Goal: Transaction & Acquisition: Purchase product/service

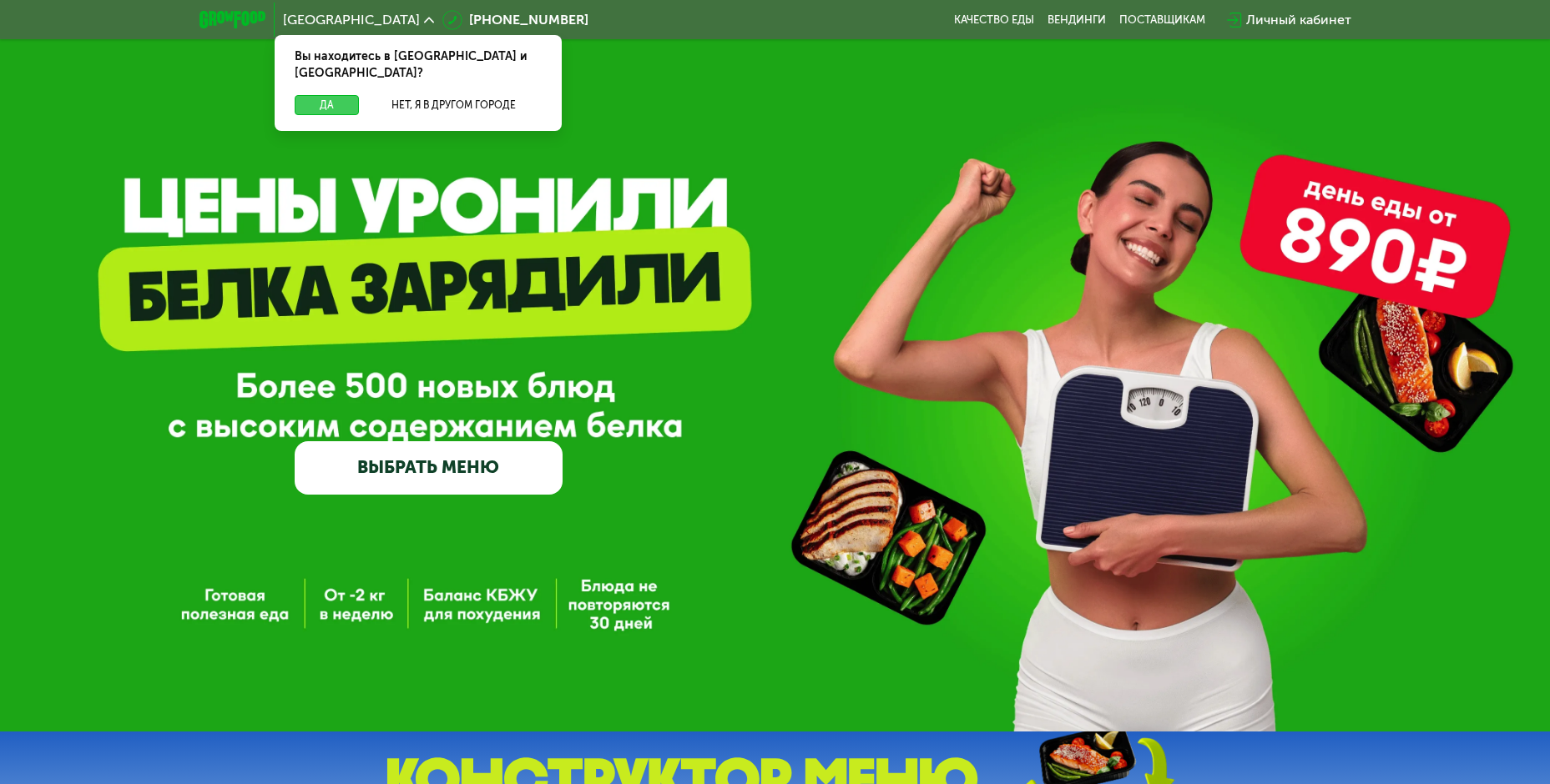
click at [326, 95] on button "Да" at bounding box center [327, 105] width 64 height 20
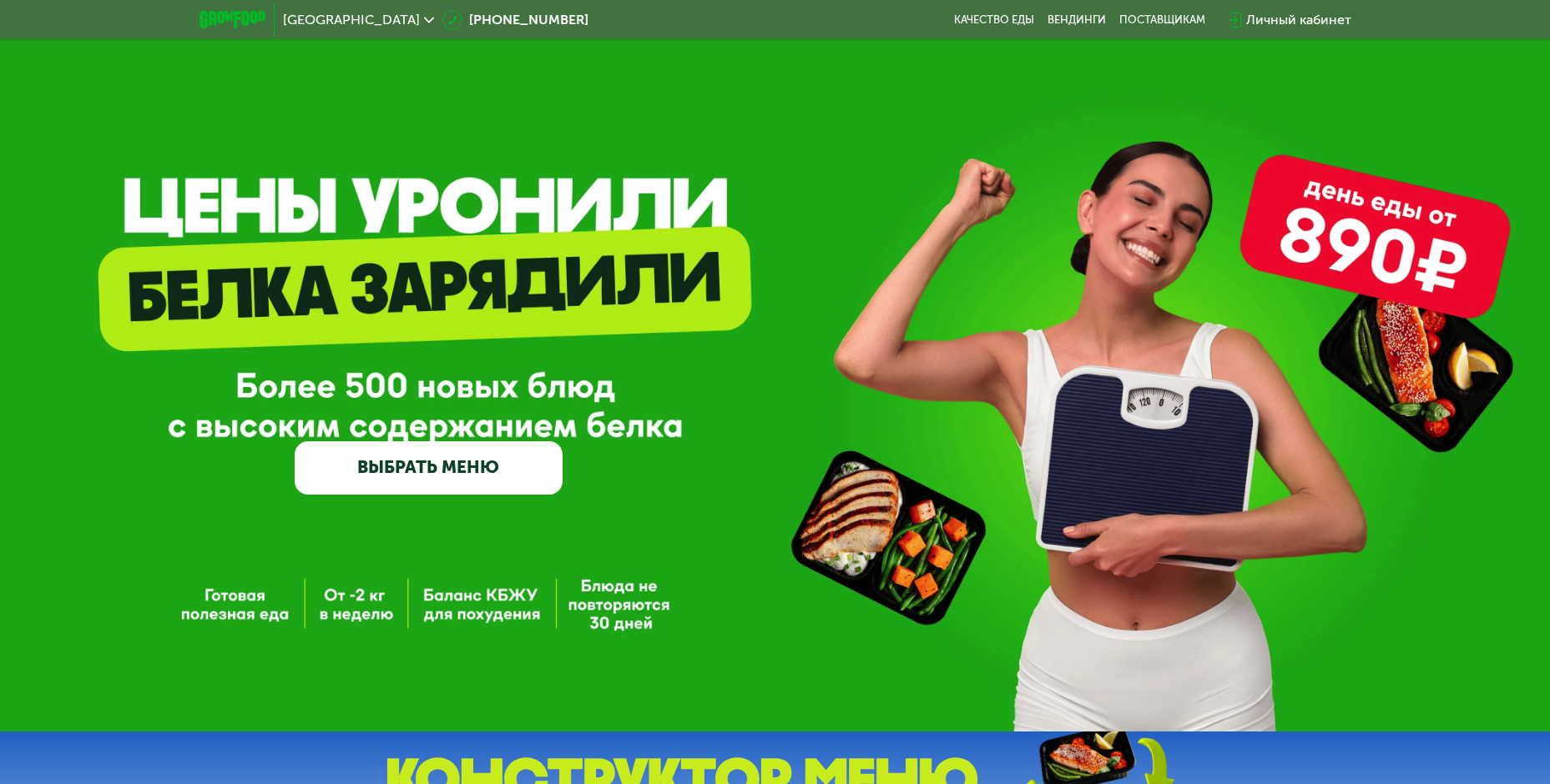
click at [1289, 25] on div "Личный кабинет" at bounding box center [1298, 20] width 105 height 20
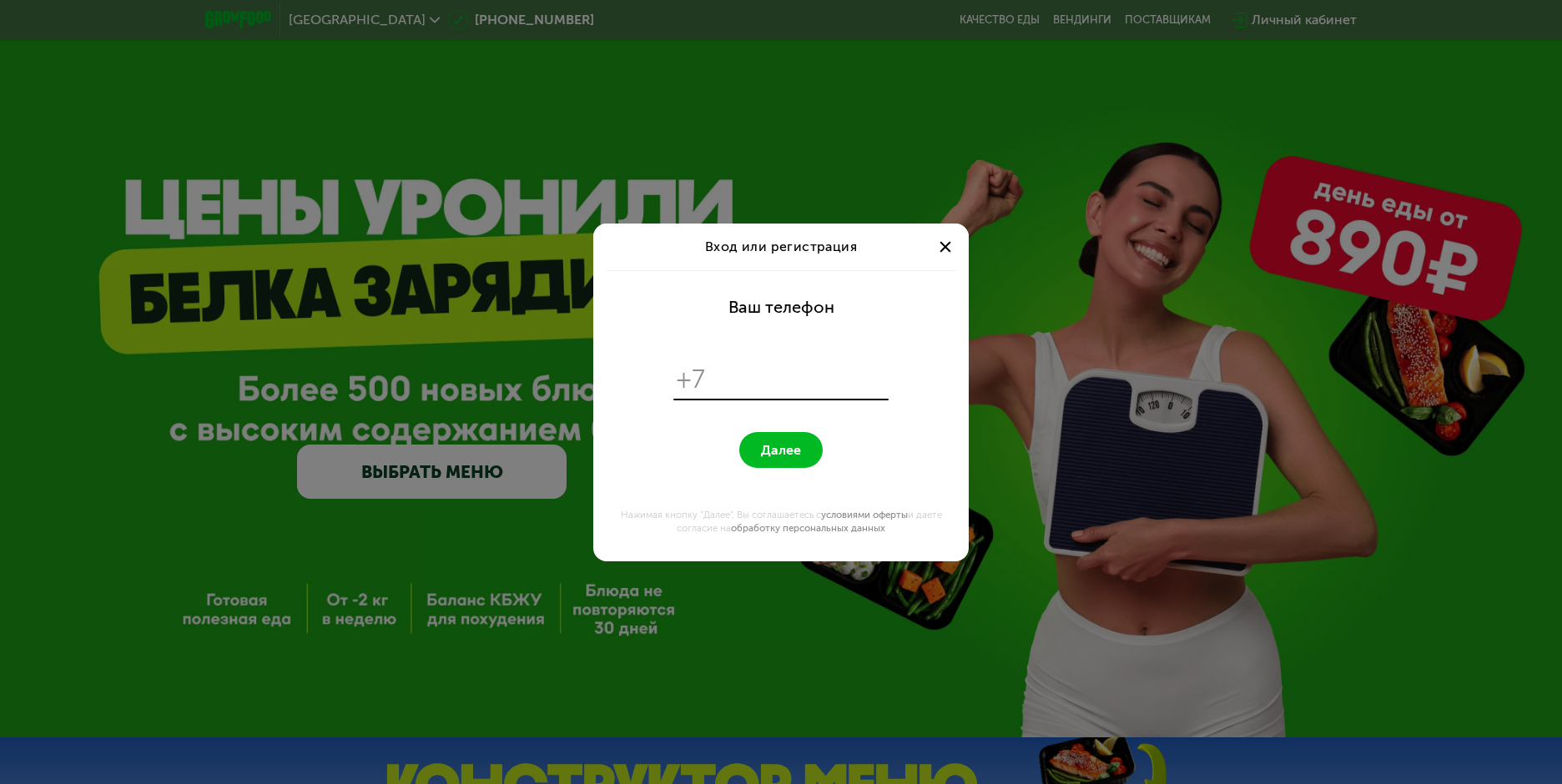
type input "**********"
drag, startPoint x: 882, startPoint y: 375, endPoint x: 423, endPoint y: 348, distance: 459.8
click at [423, 348] on div "**********" at bounding box center [781, 392] width 1562 height 784
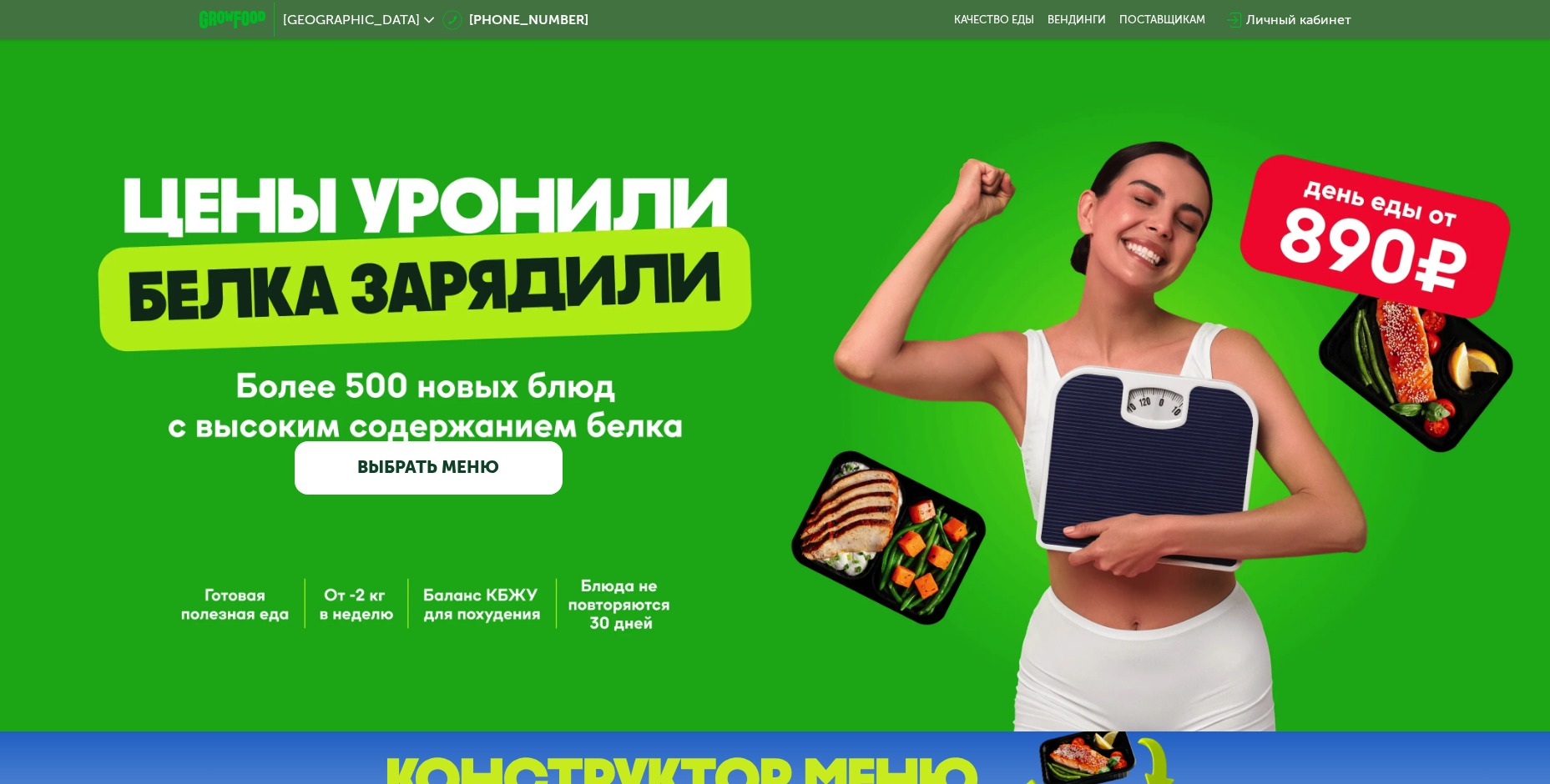
click at [1278, 21] on div "Личный кабинет" at bounding box center [1298, 20] width 105 height 20
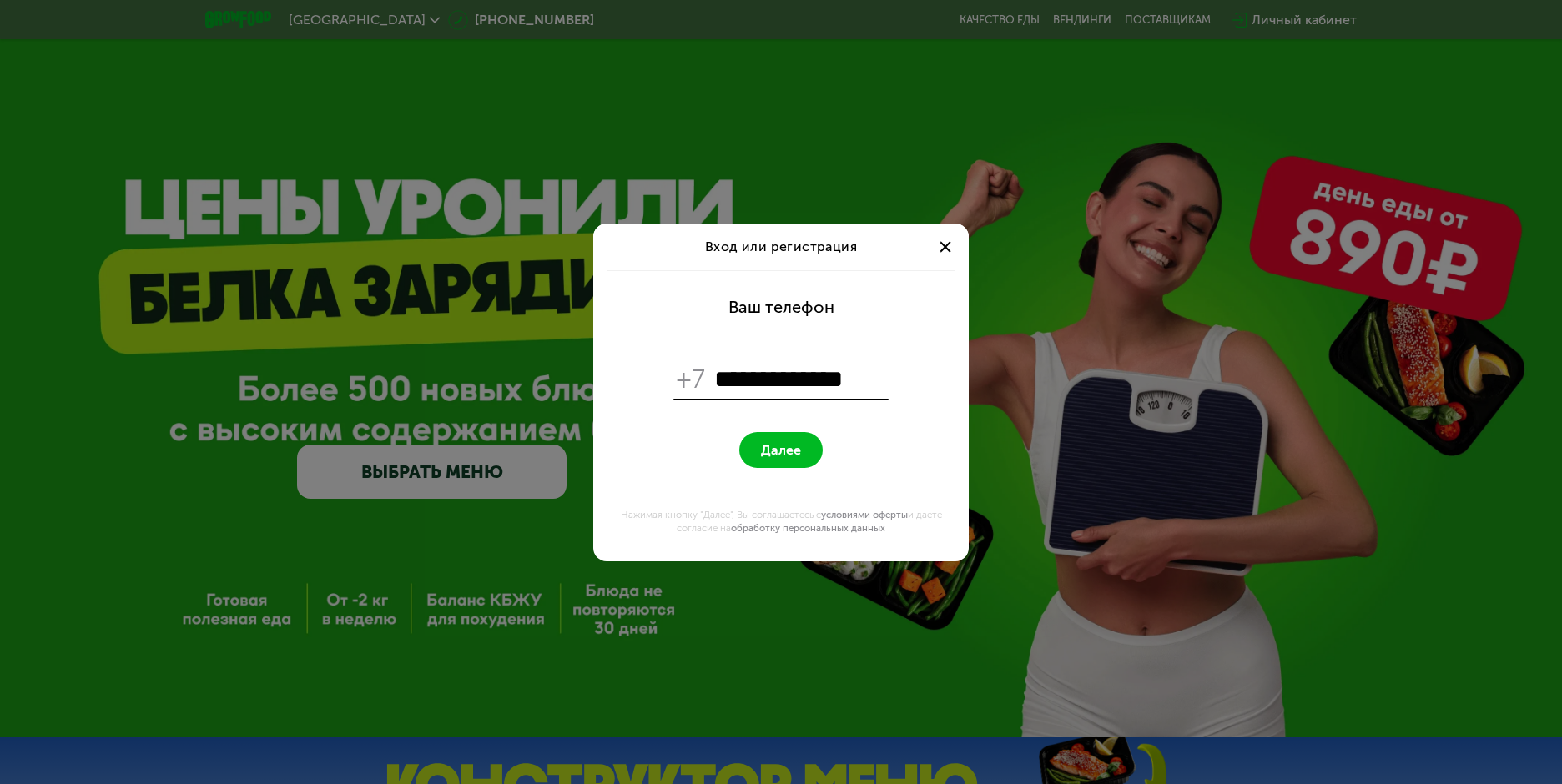
type input "**********"
click at [769, 457] on span "Далее" at bounding box center [781, 450] width 40 height 16
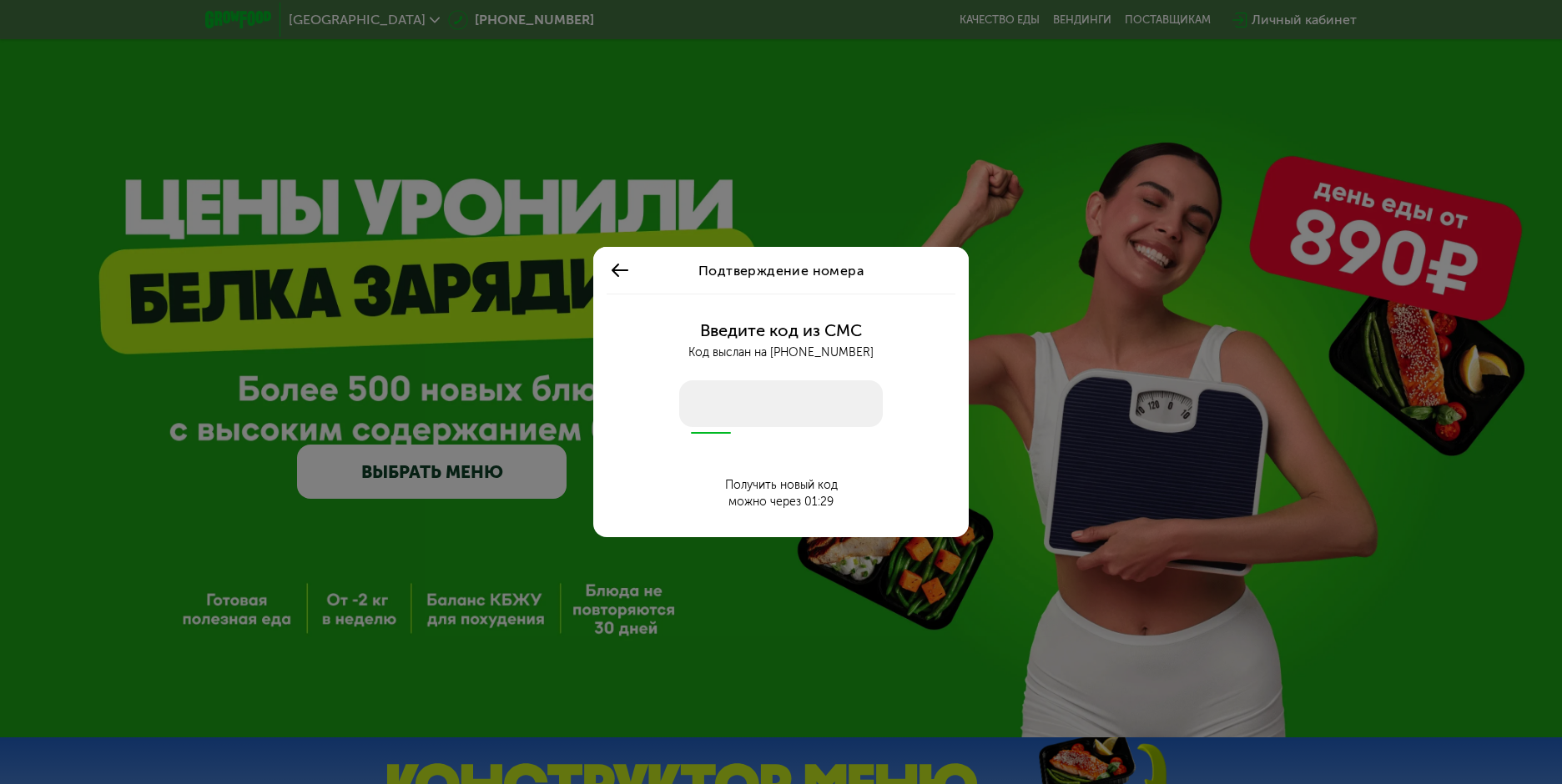
click at [759, 400] on input "number" at bounding box center [781, 404] width 203 height 47
click at [621, 265] on icon at bounding box center [619, 270] width 20 height 20
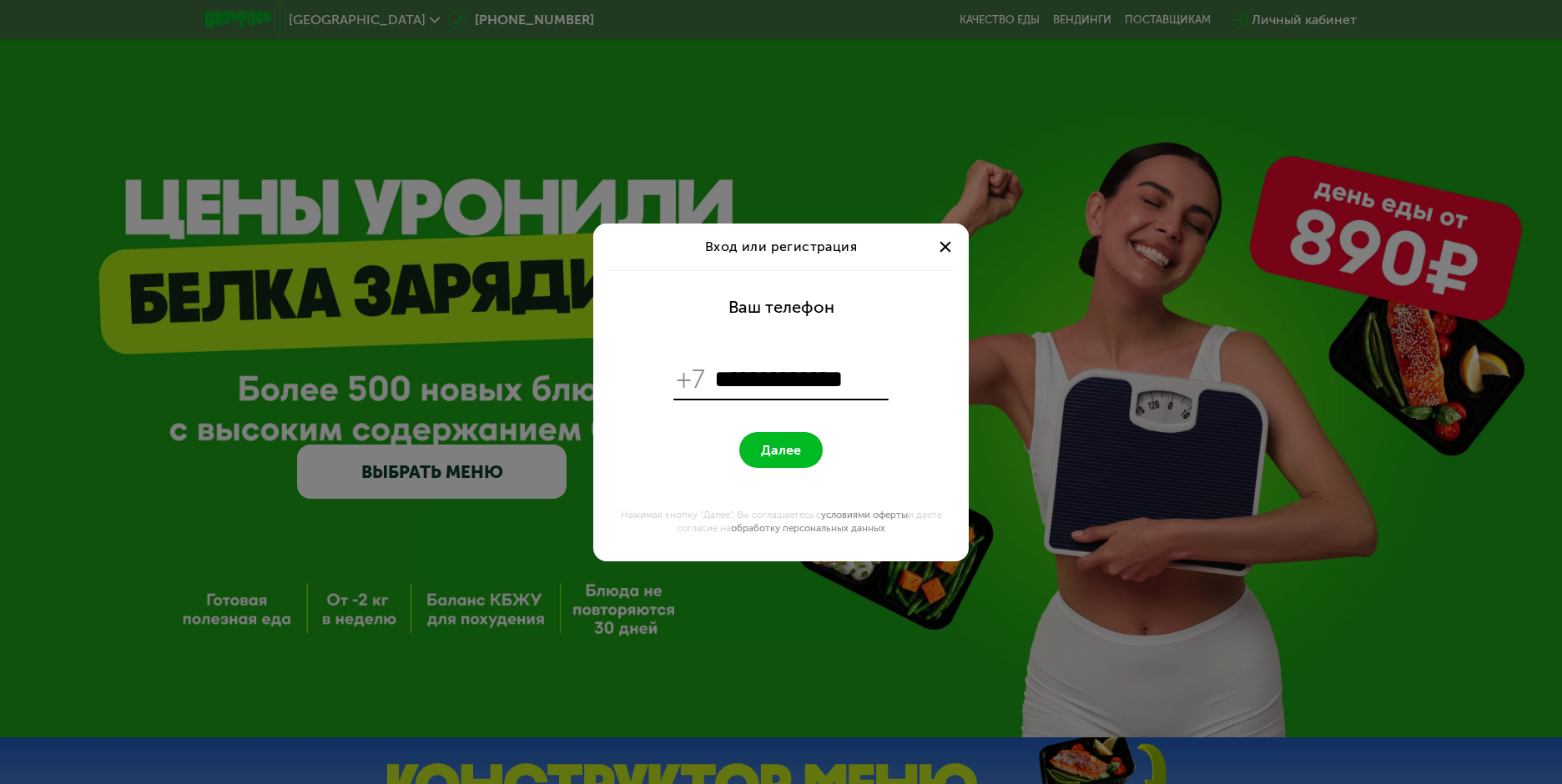
click at [841, 388] on input "**********" at bounding box center [799, 379] width 171 height 31
type input "**********"
click at [636, 447] on form "**********" at bounding box center [781, 415] width 355 height 291
click at [770, 448] on span "Далее" at bounding box center [781, 450] width 40 height 16
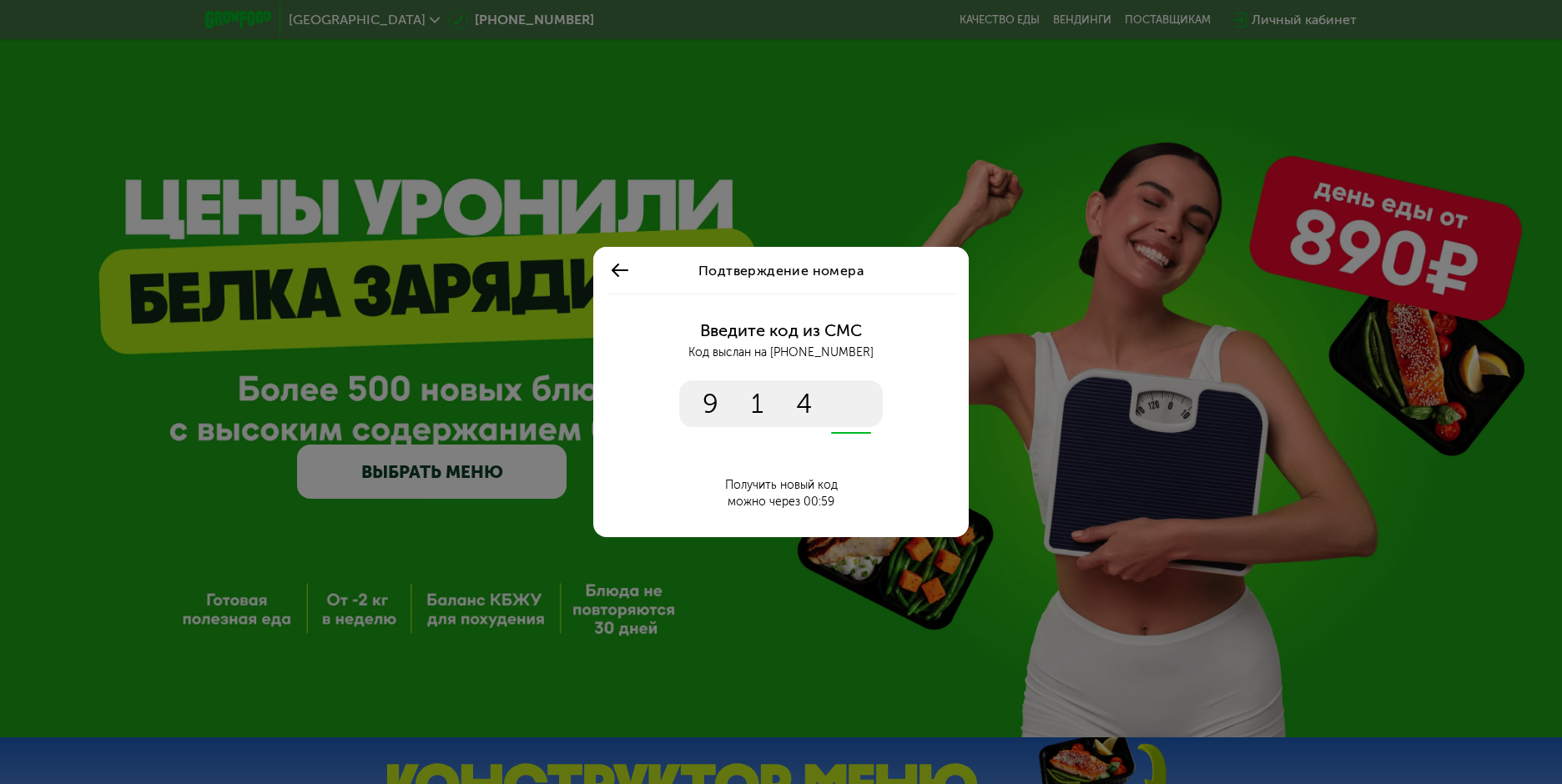
type input "****"
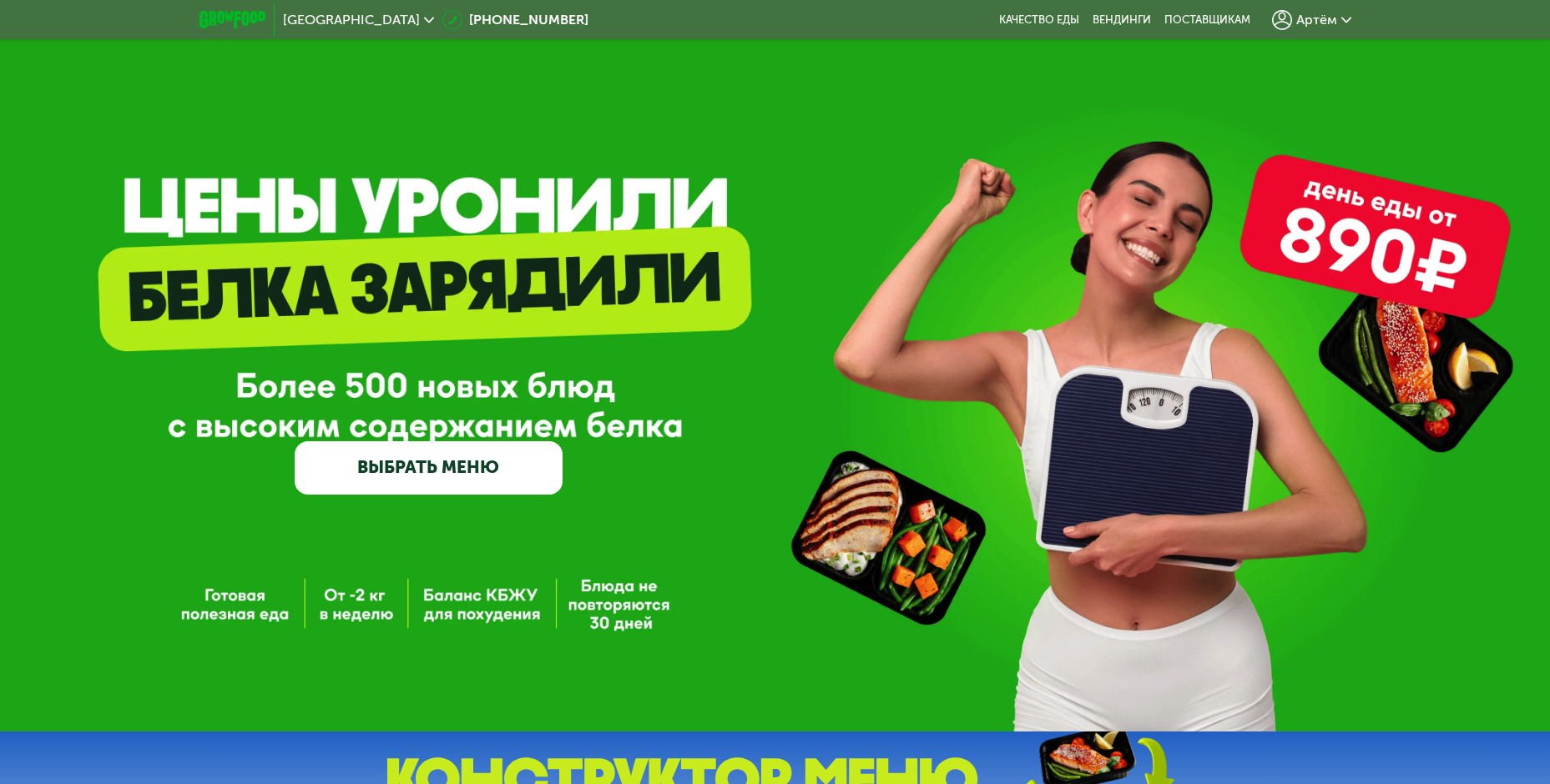
click at [1315, 23] on span "Артём" at bounding box center [1317, 20] width 41 height 13
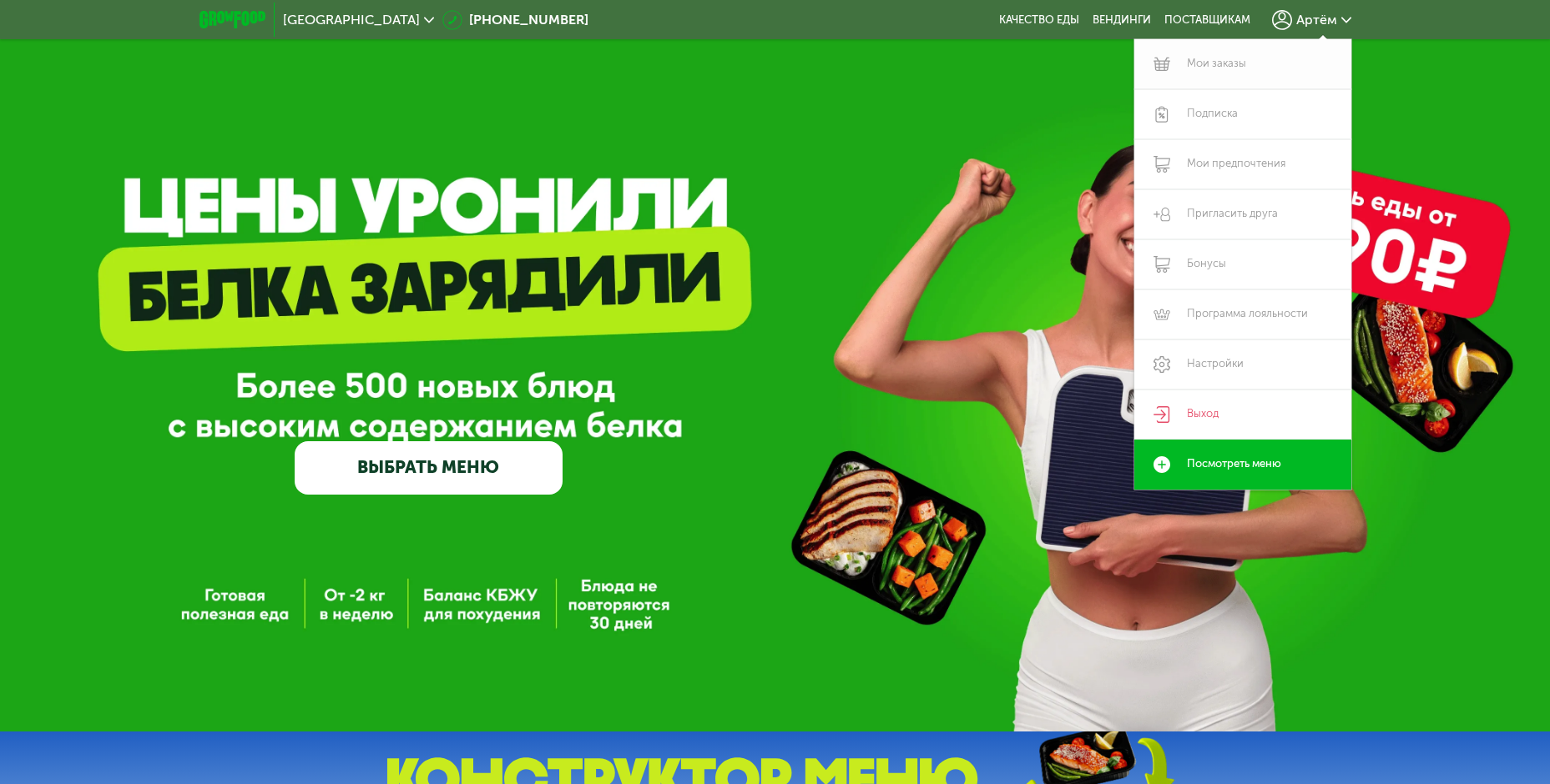
click at [1214, 58] on link "Мои заказы" at bounding box center [1243, 64] width 217 height 50
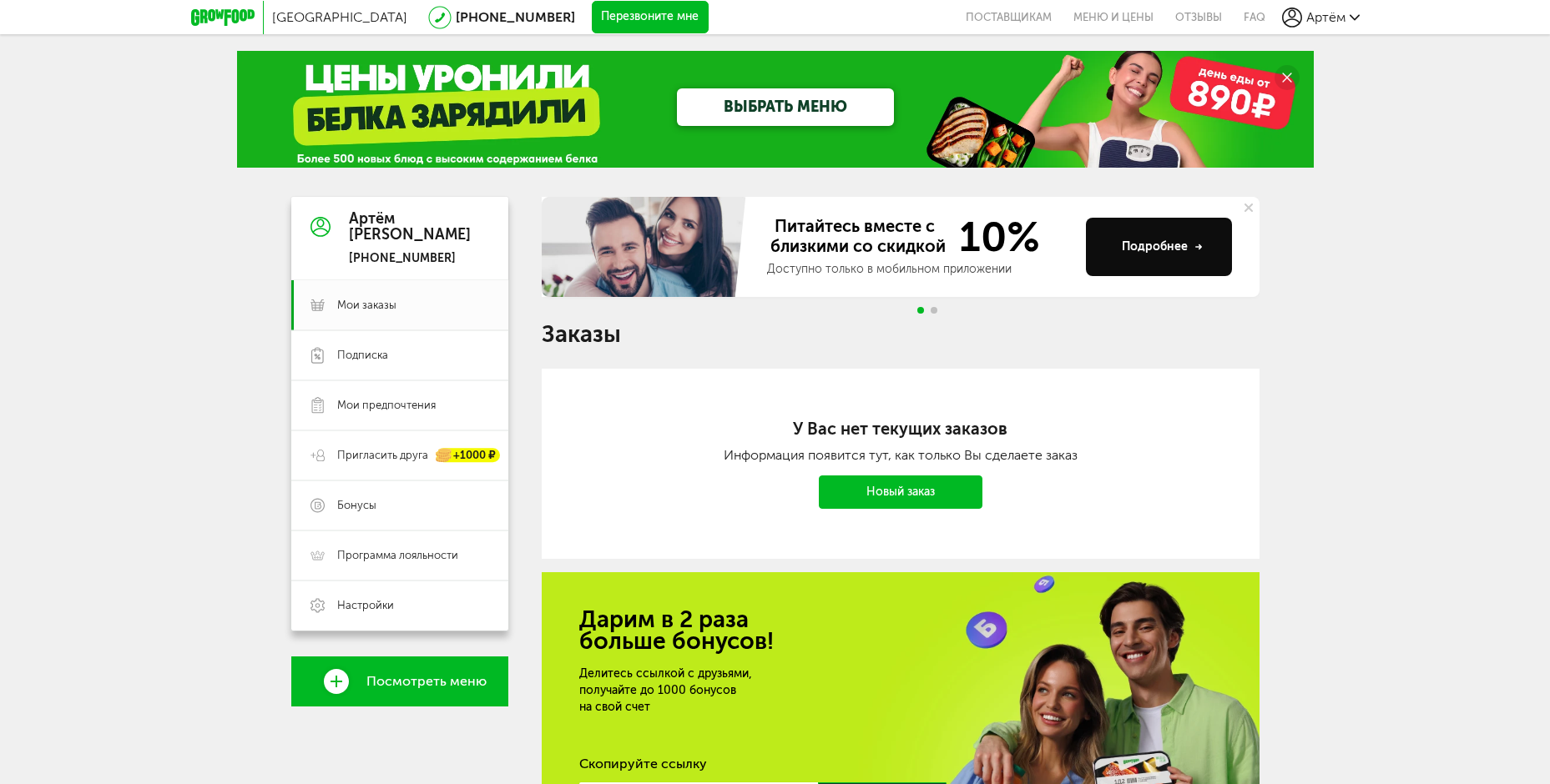
click at [1249, 207] on use at bounding box center [1248, 207] width 8 height 8
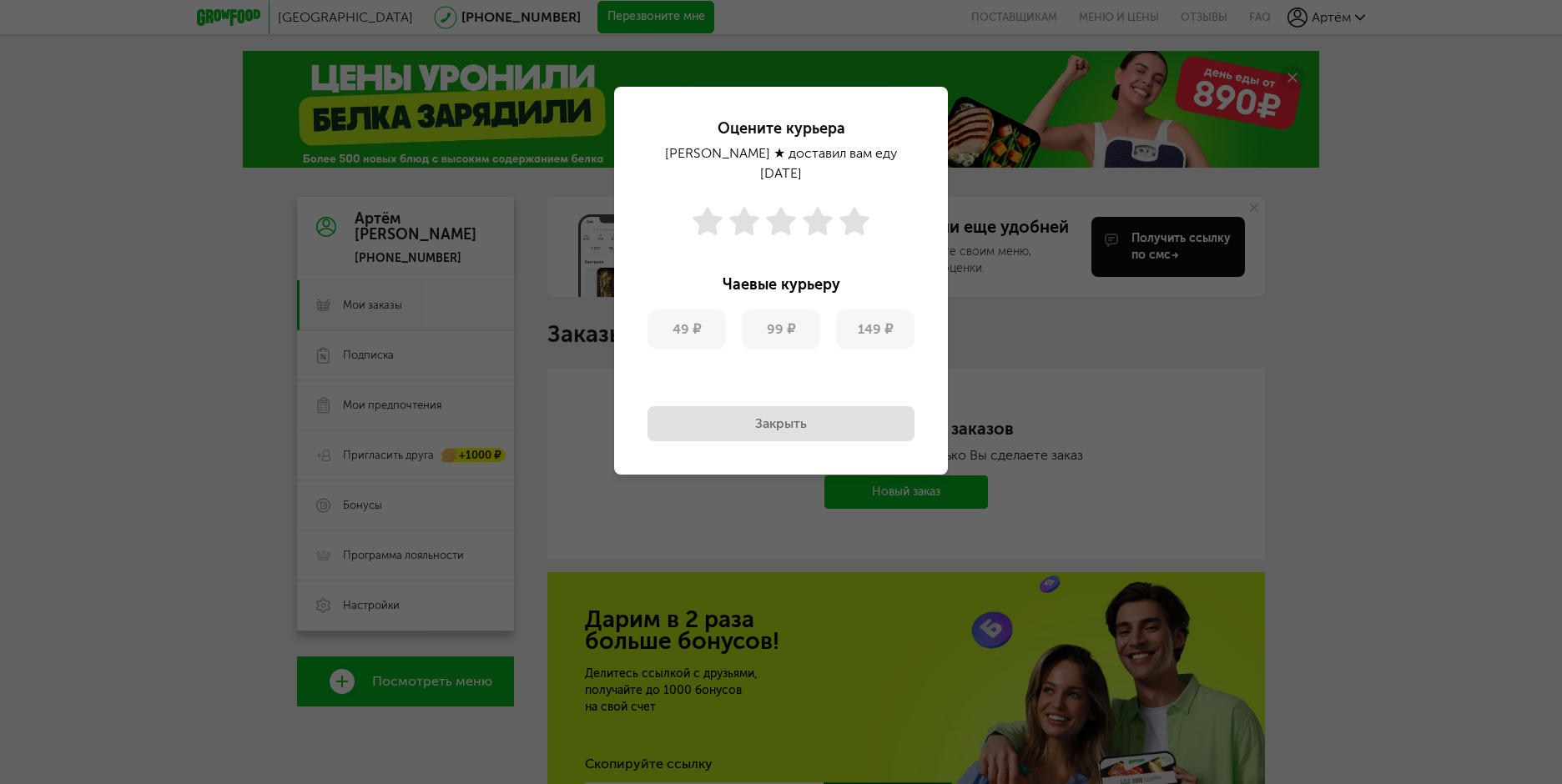
click at [1216, 382] on div "Оцените курьера Анзор ★ доставил вам еду 4 сен, пн Чаевые курьеру 49 ₽ 99 ₽ 149…" at bounding box center [781, 392] width 1562 height 784
click at [1060, 352] on div "Оцените курьера Анзор ★ доставил вам еду 4 сен, пн Чаевые курьеру 49 ₽ 99 ₽ 149…" at bounding box center [781, 392] width 1562 height 784
click at [855, 406] on button "Закрыть" at bounding box center [781, 423] width 267 height 35
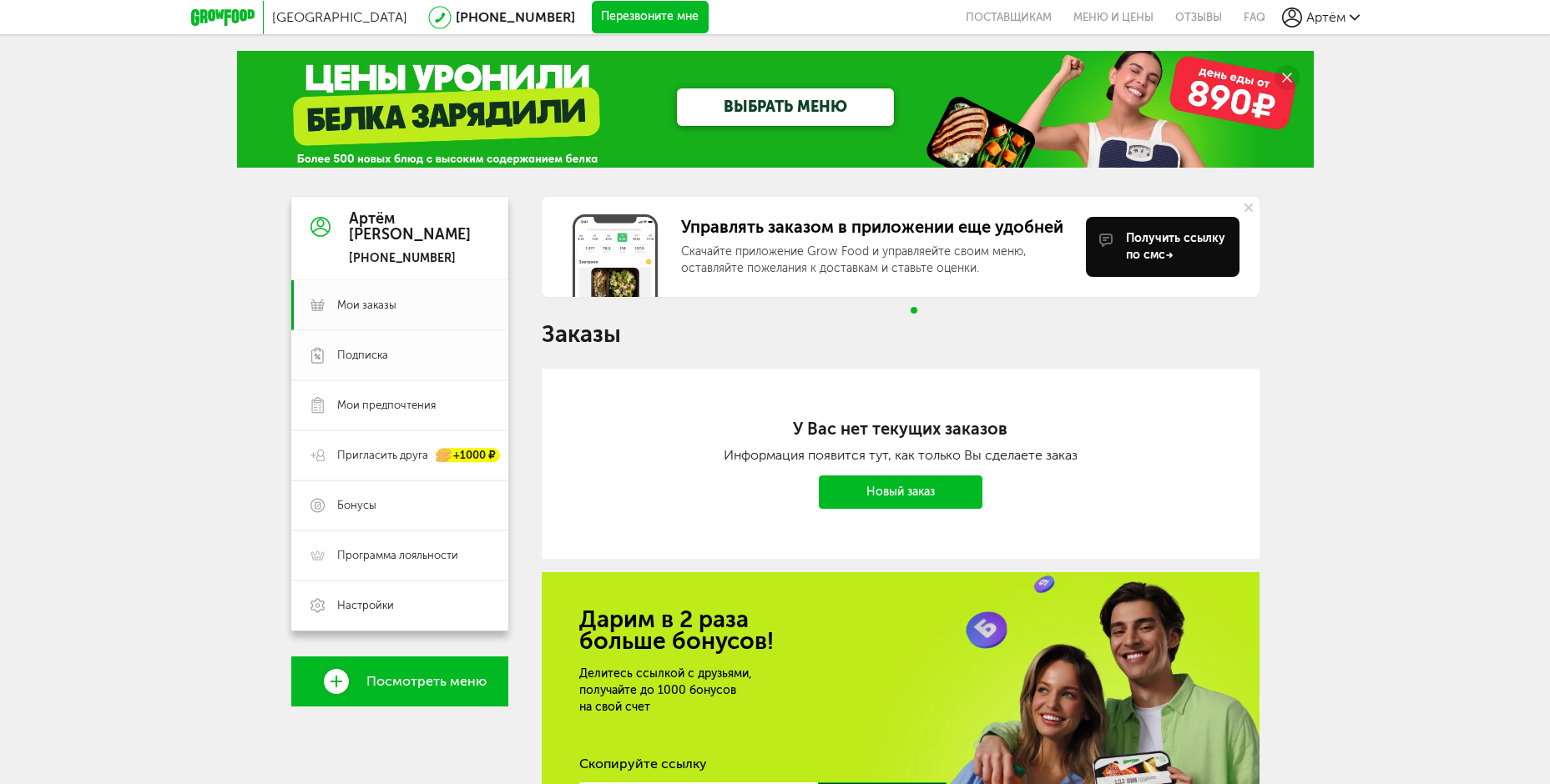
click at [362, 353] on span "Подписка" at bounding box center [363, 355] width 51 height 15
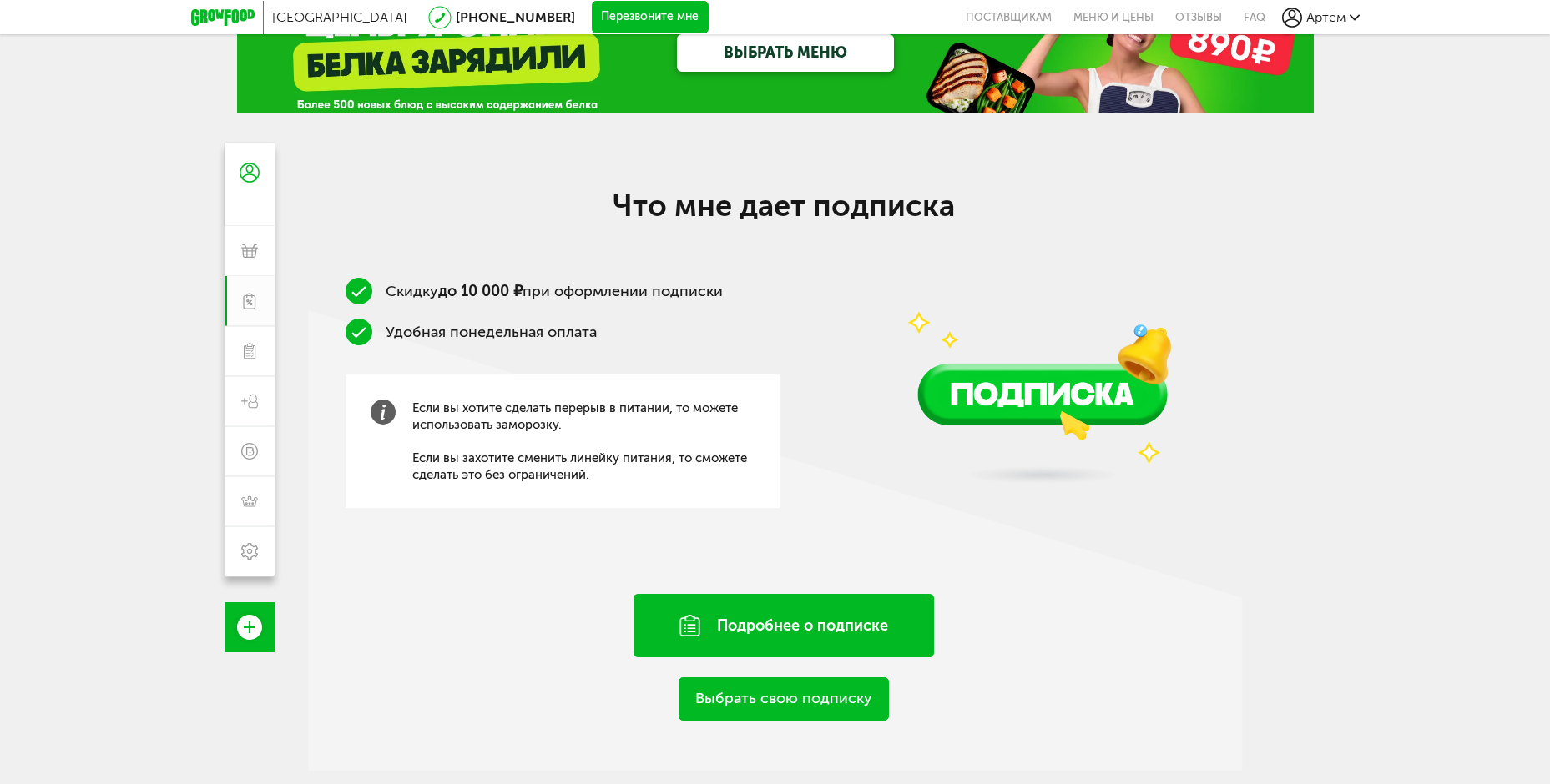
scroll to position [83, 0]
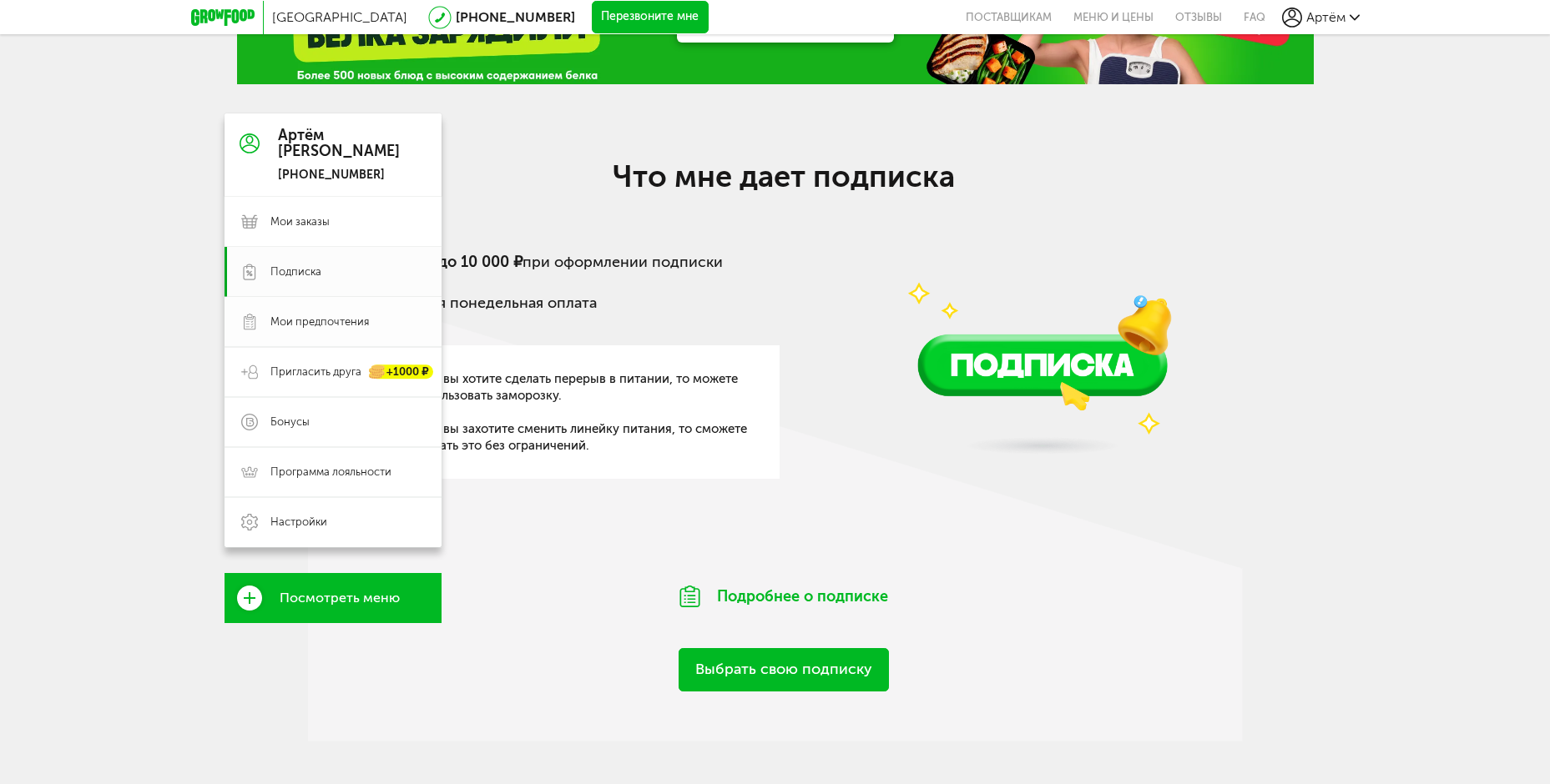
click at [277, 314] on span "Мои предпочтения" at bounding box center [320, 321] width 98 height 15
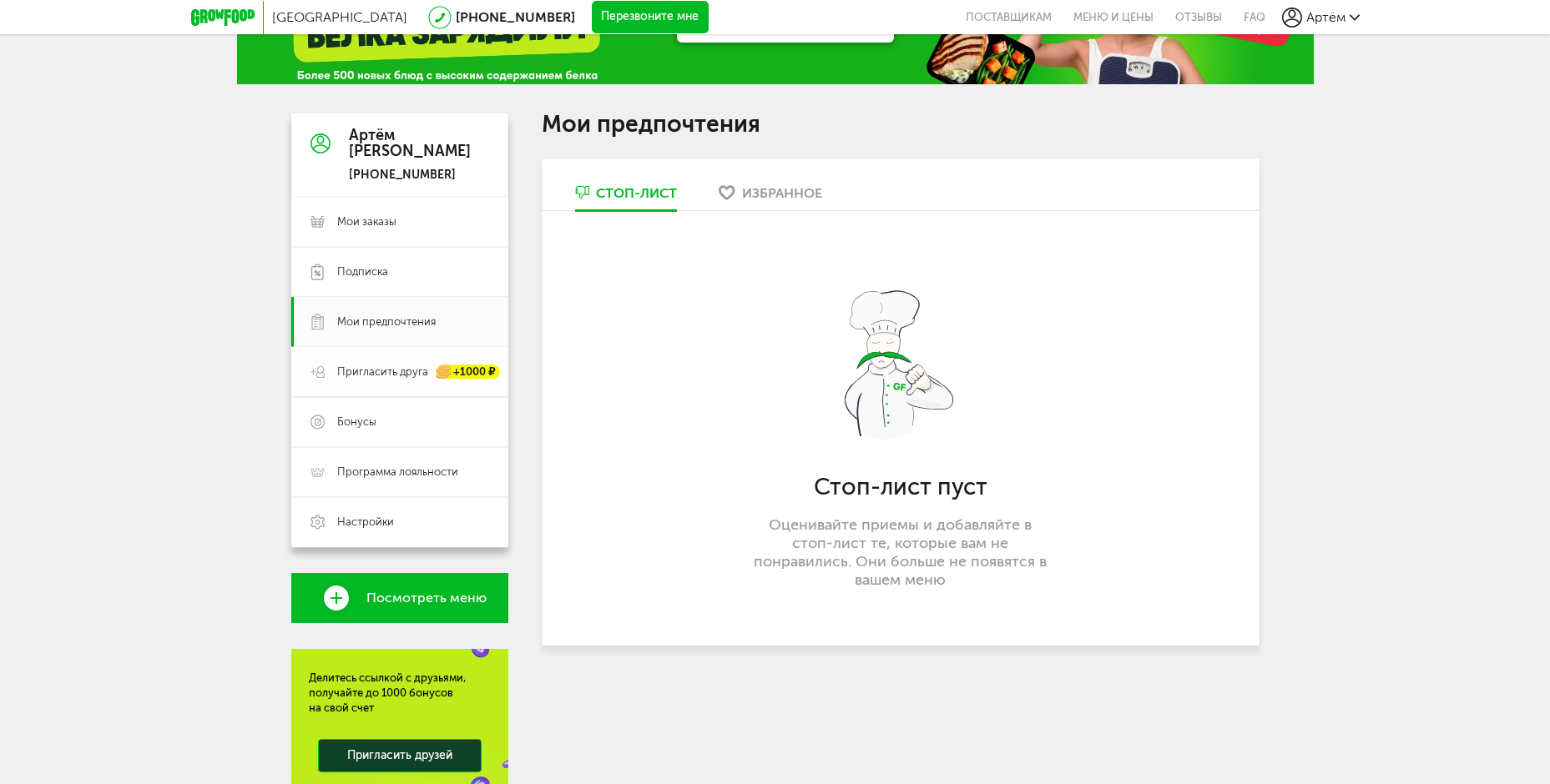
click at [370, 366] on span "Пригласить друга" at bounding box center [383, 371] width 91 height 15
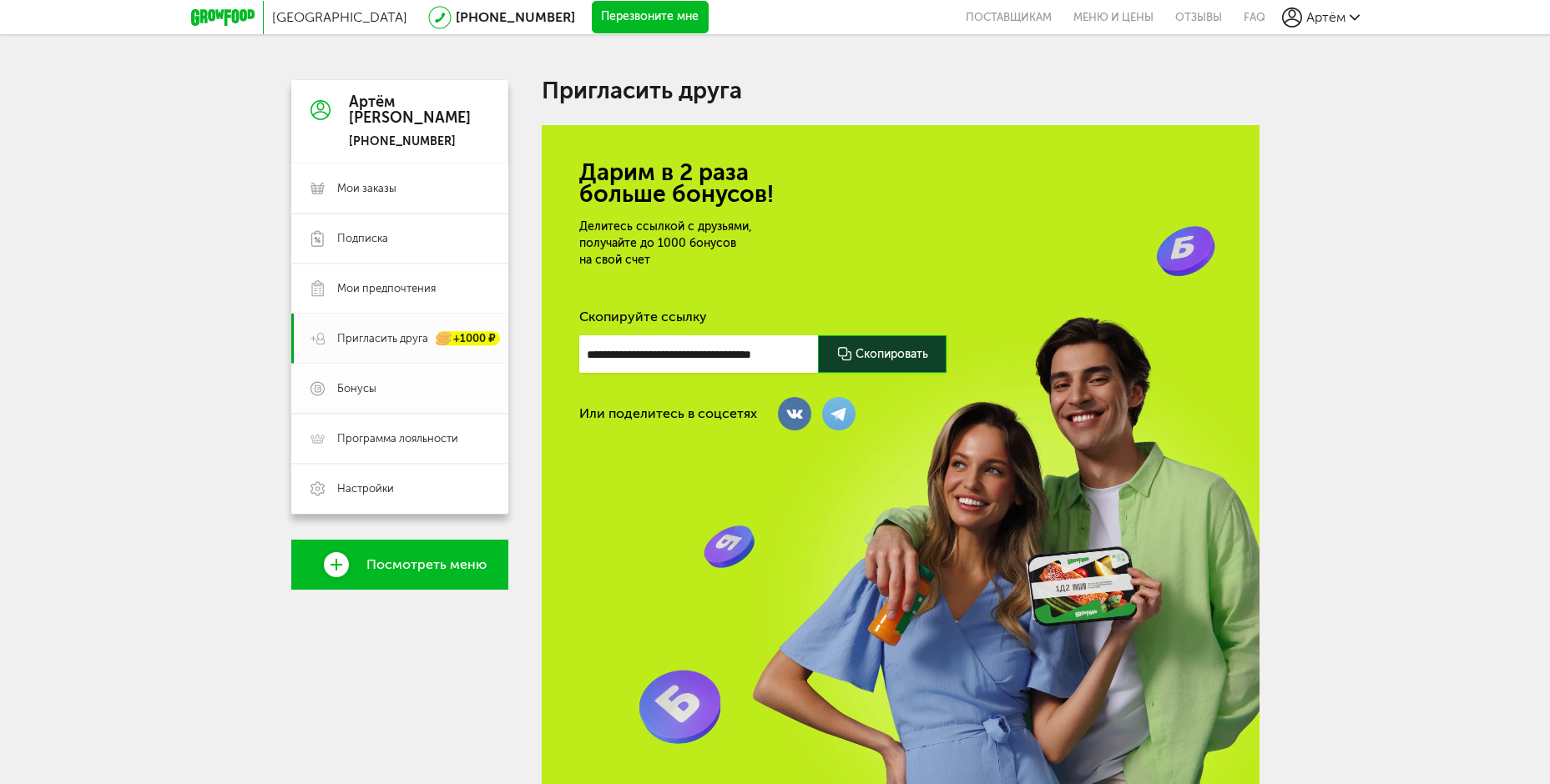
click at [350, 390] on span "Бонусы" at bounding box center [357, 388] width 39 height 15
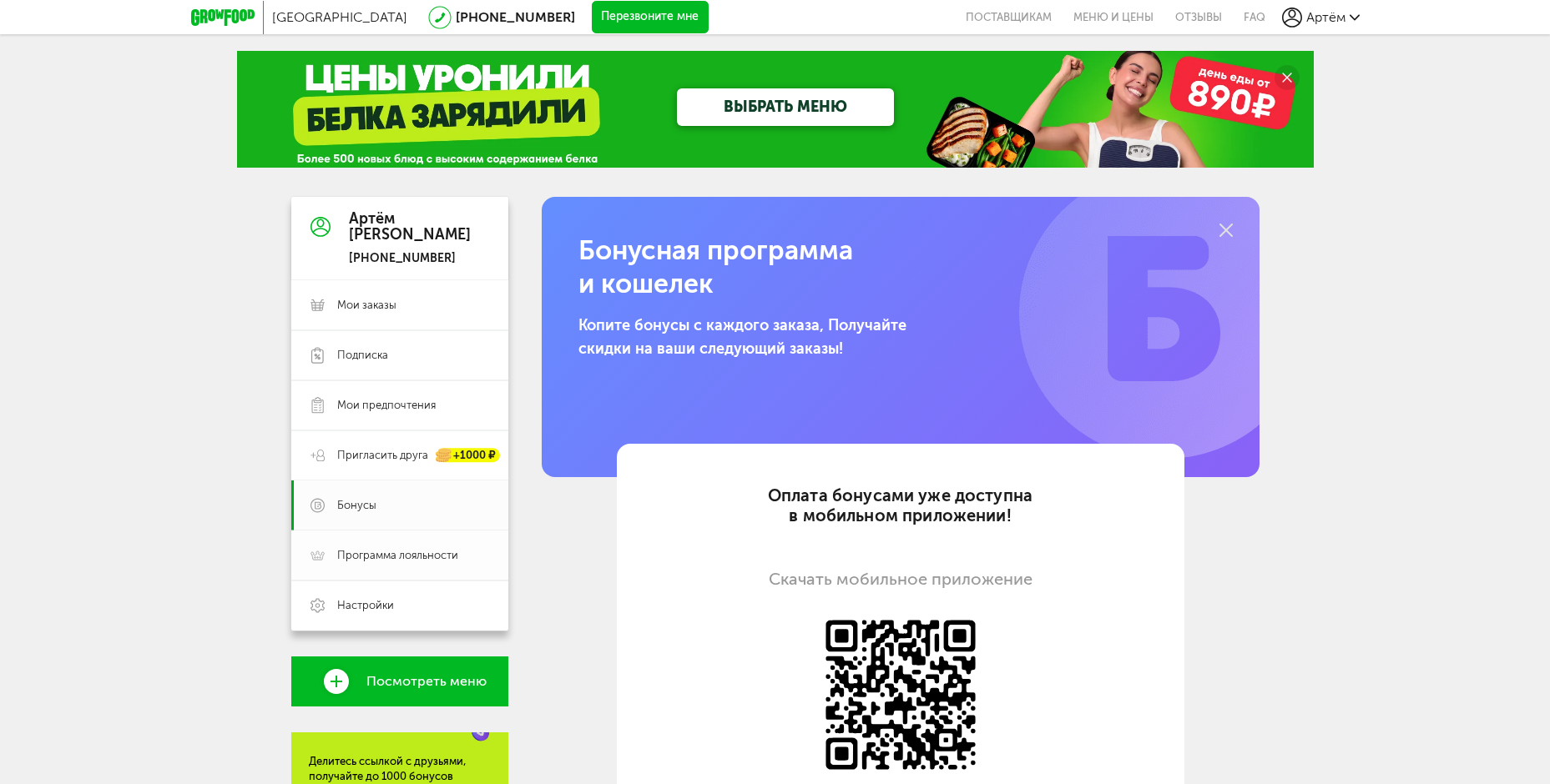
click at [349, 548] on span "Программа лояльности" at bounding box center [398, 555] width 121 height 15
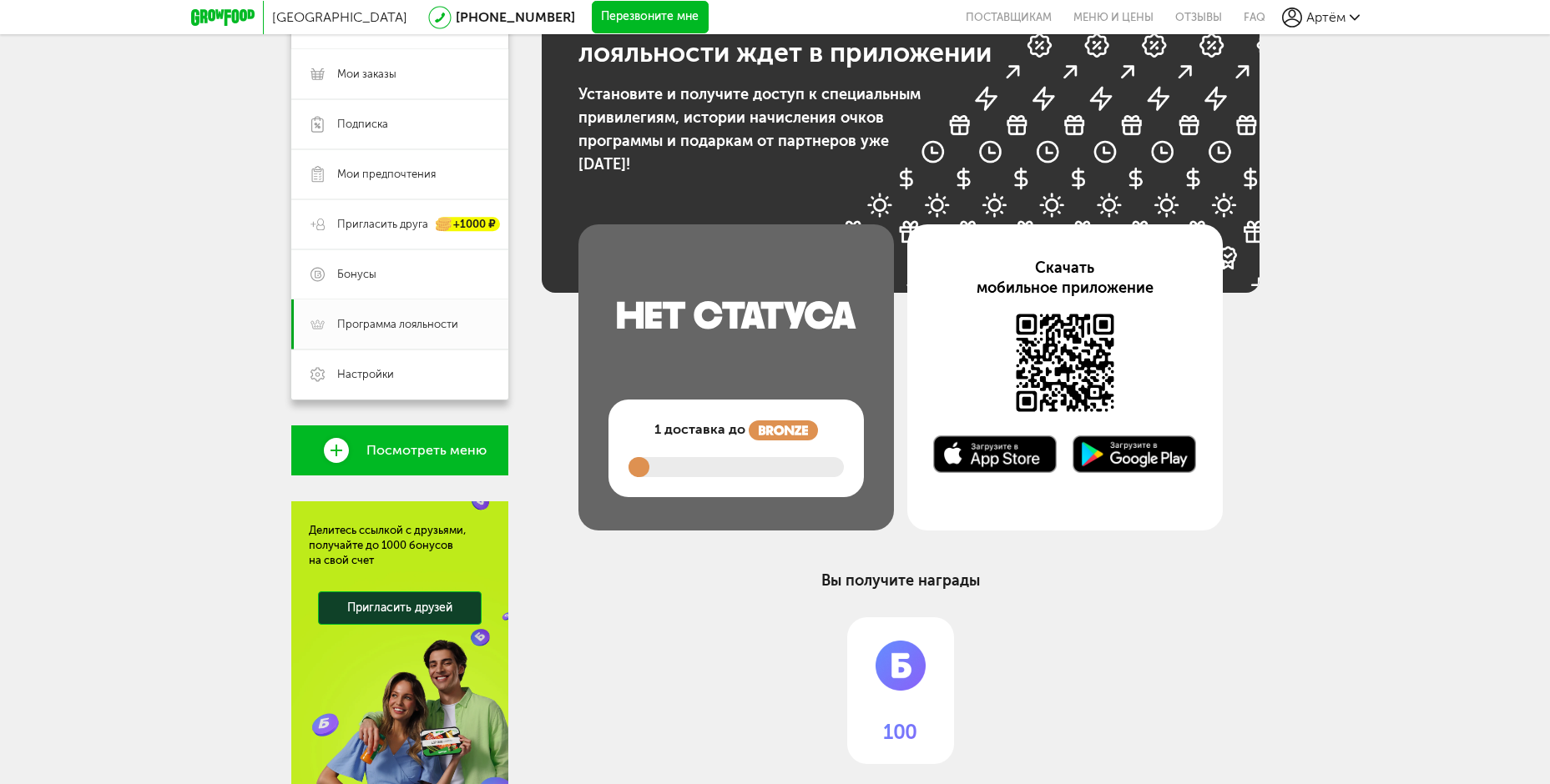
scroll to position [251, 0]
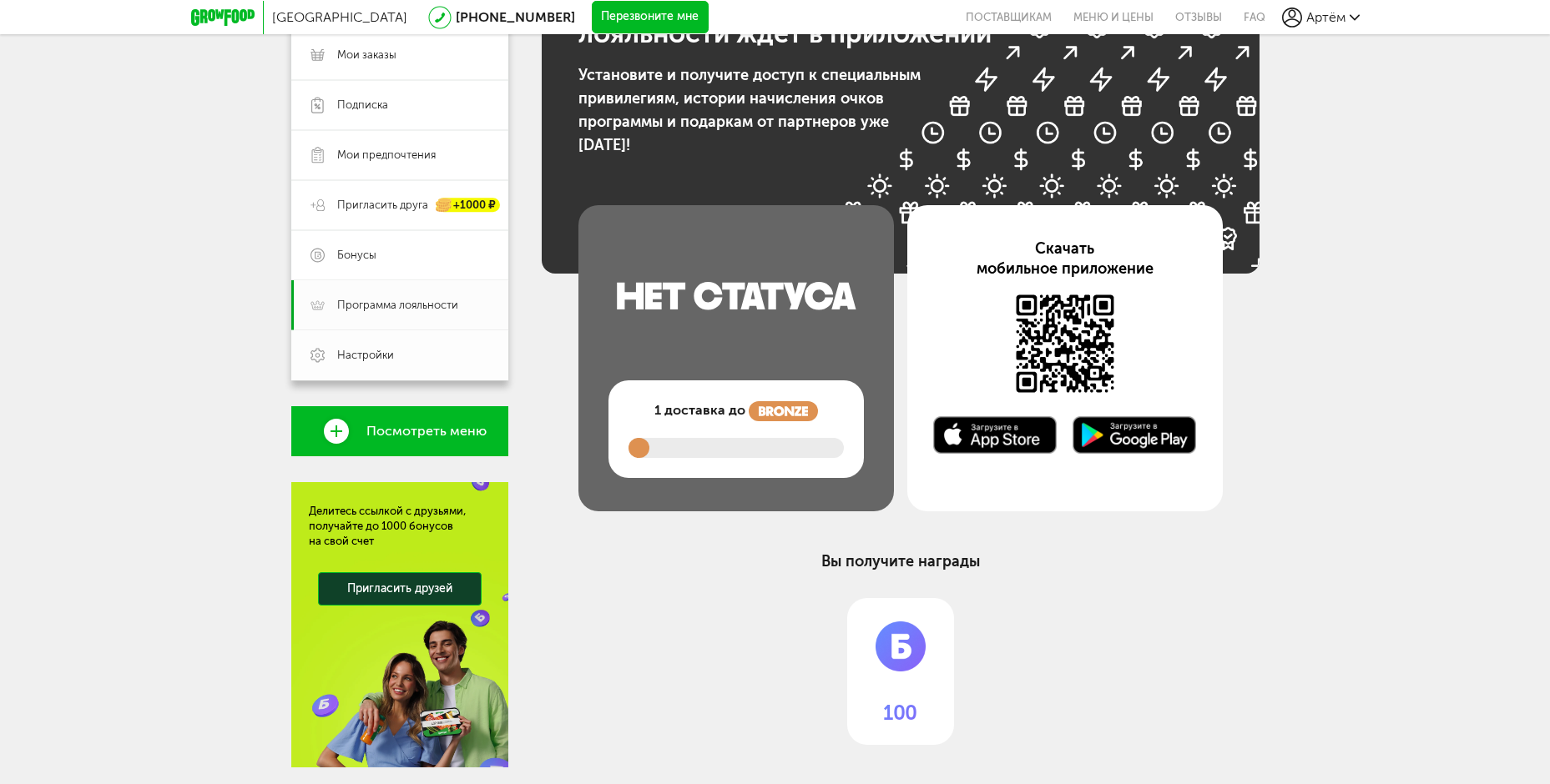
click at [350, 350] on span "Настройки" at bounding box center [365, 355] width 56 height 15
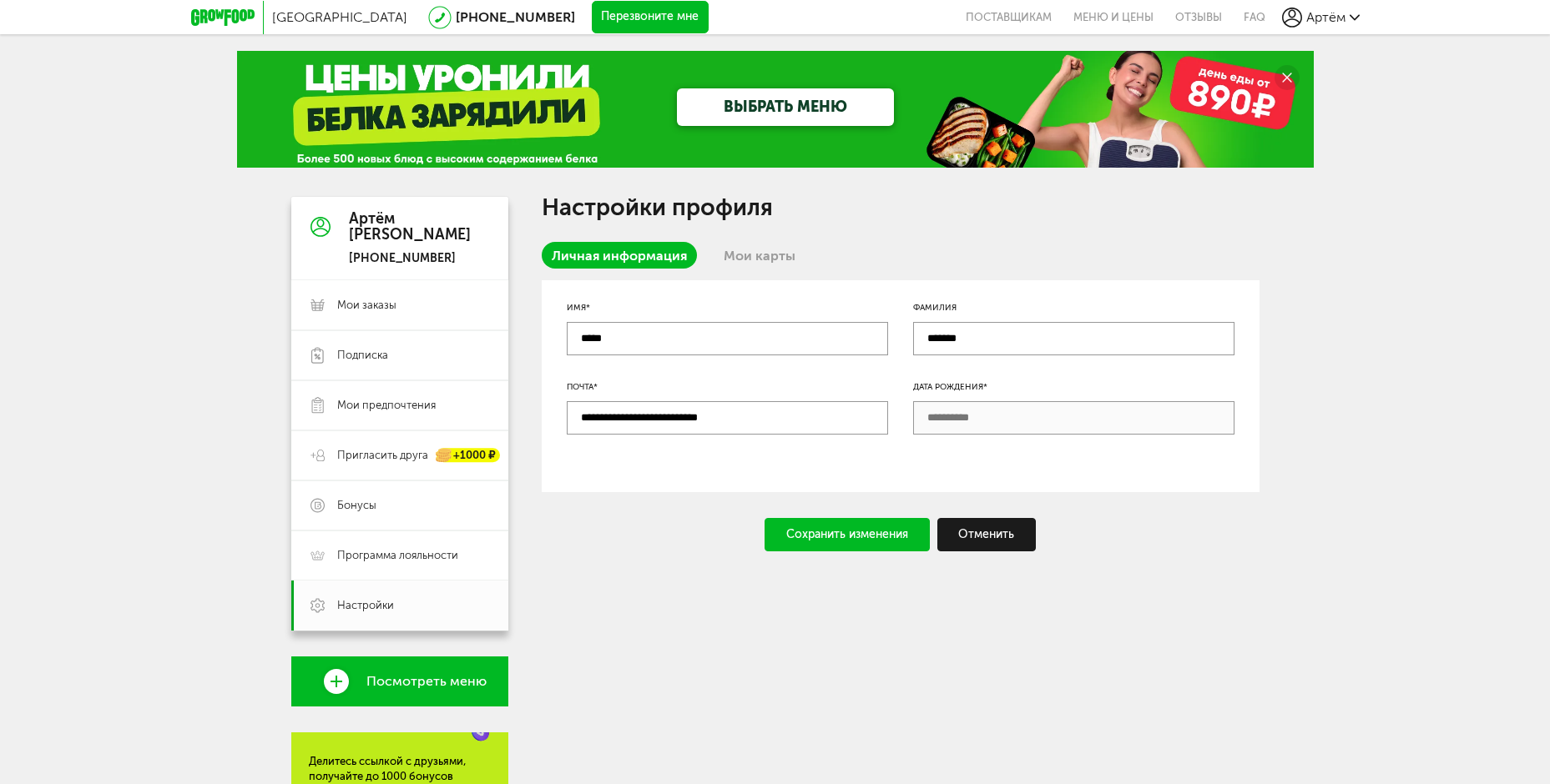
click at [831, 413] on input "**********" at bounding box center [727, 417] width 321 height 33
drag, startPoint x: 831, startPoint y: 413, endPoint x: 510, endPoint y: 409, distance: 321.0
click at [510, 409] on div "**********" at bounding box center [775, 607] width 968 height 821
type input "**********"
click at [625, 473] on div "**********" at bounding box center [901, 386] width 718 height 212
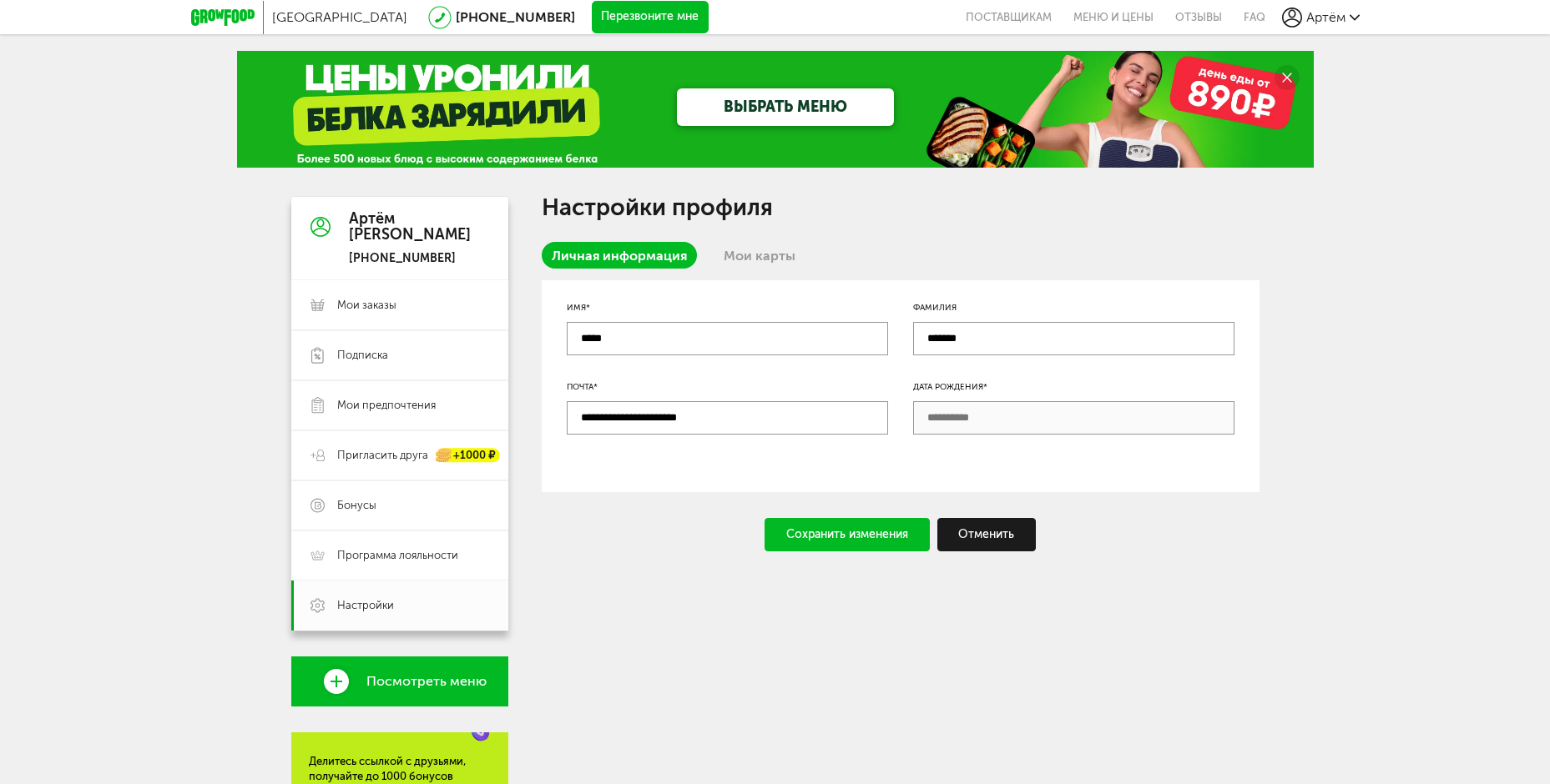
click at [878, 531] on div "Сохранить изменения" at bounding box center [847, 534] width 166 height 33
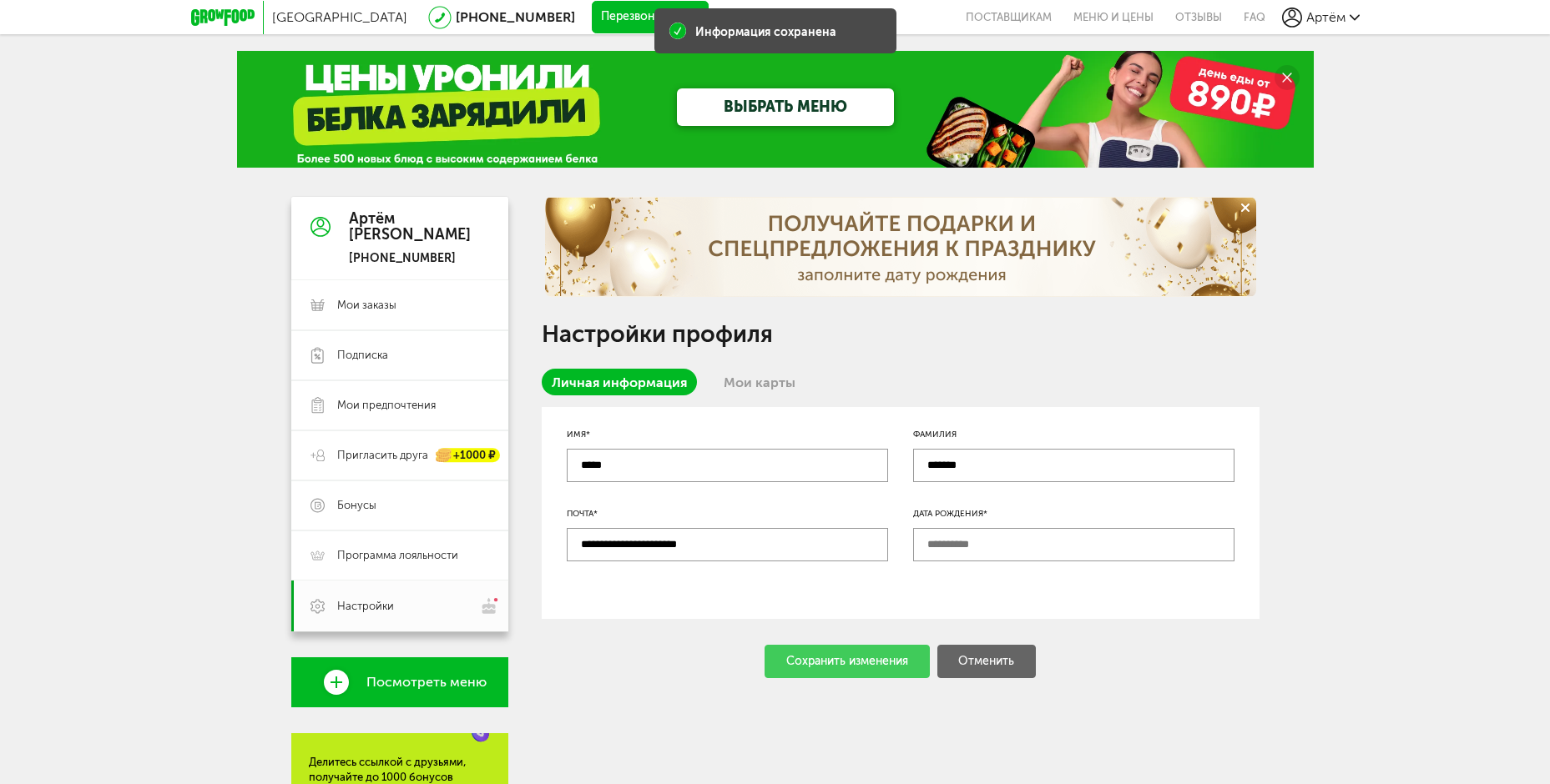
click at [782, 378] on link "Мои карты" at bounding box center [759, 382] width 92 height 27
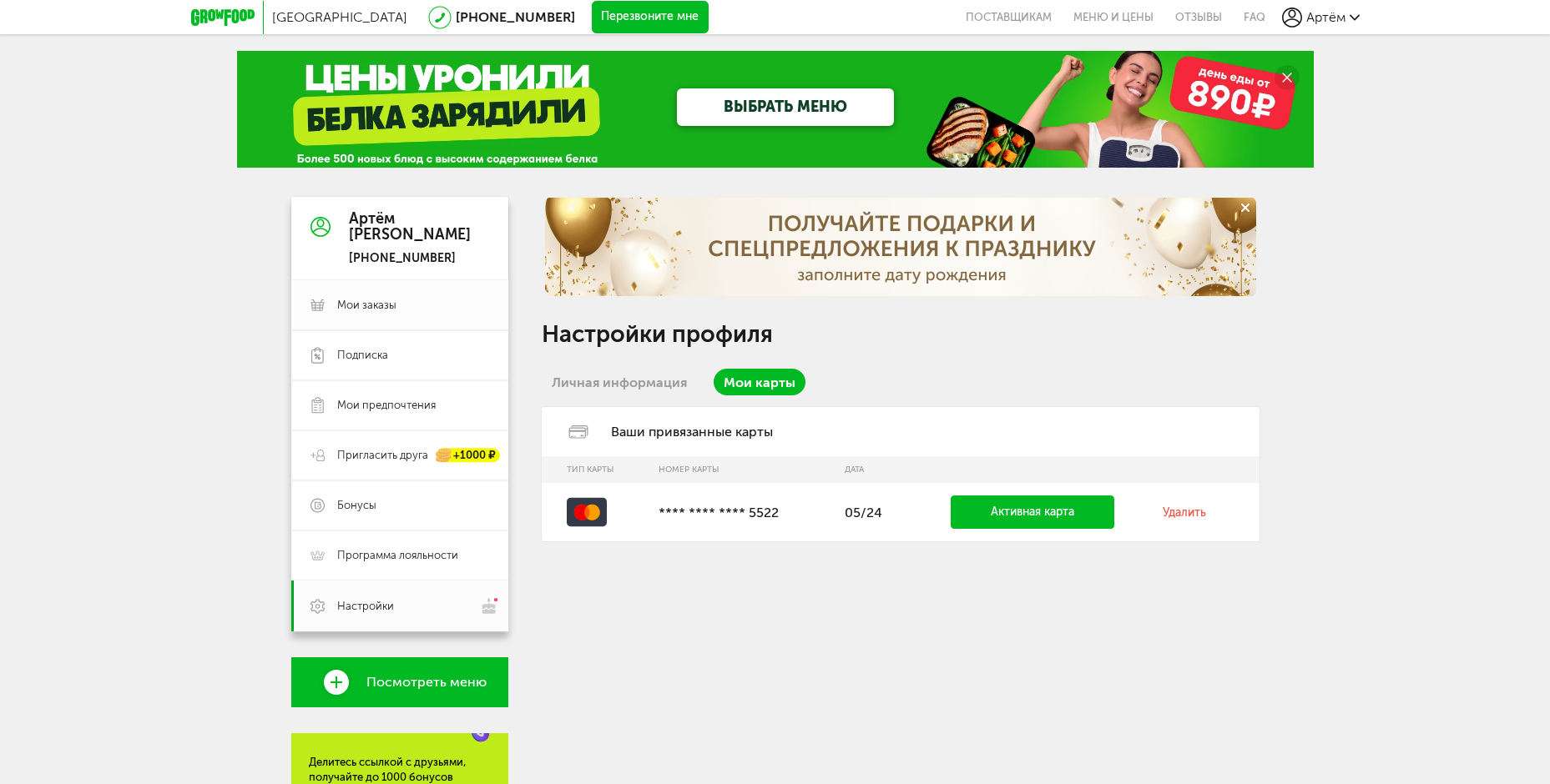
click at [338, 305] on span "Мои заказы" at bounding box center [367, 305] width 59 height 15
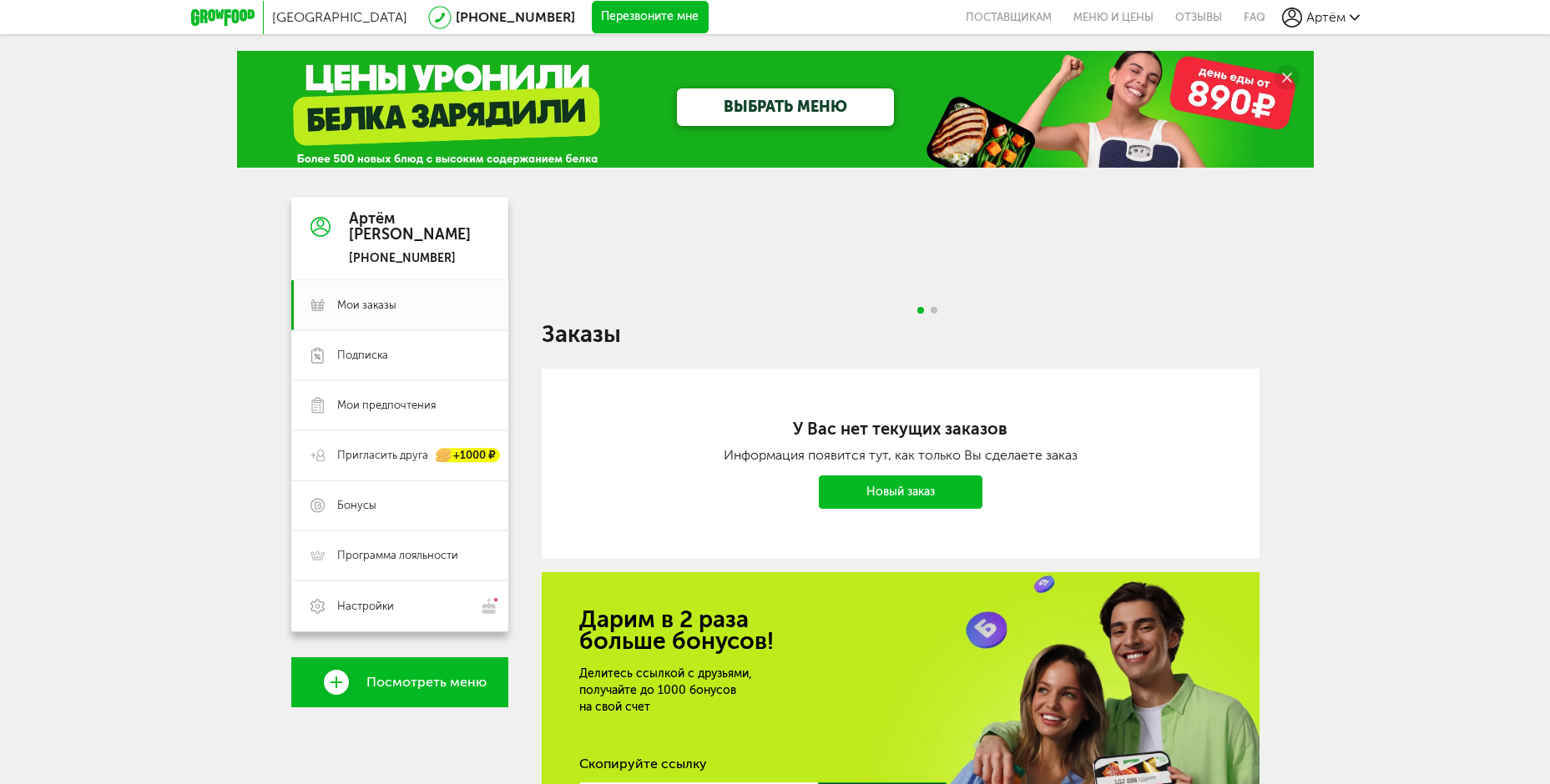
click at [227, 13] on icon at bounding box center [222, 17] width 64 height 17
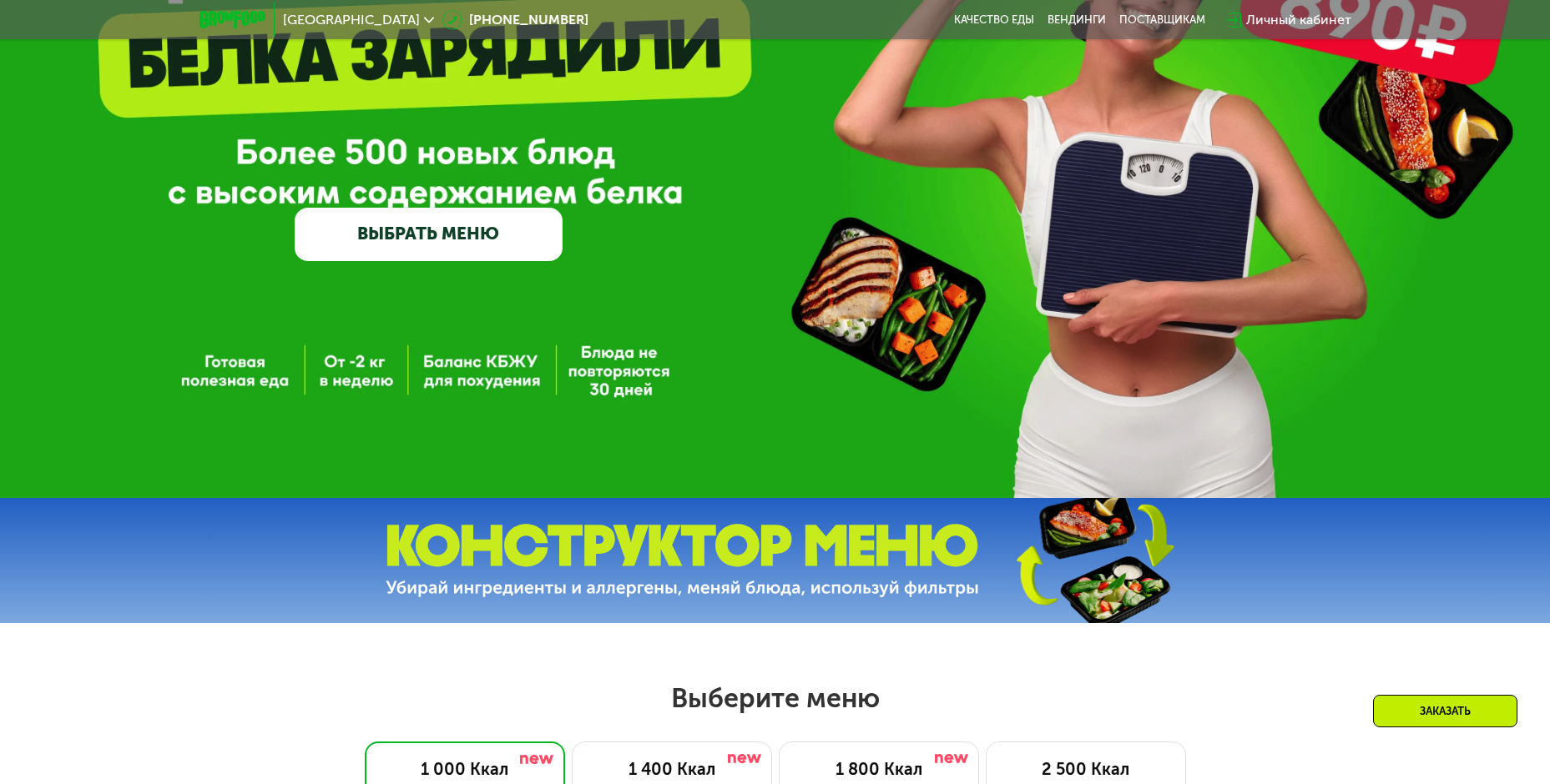
scroll to position [166, 0]
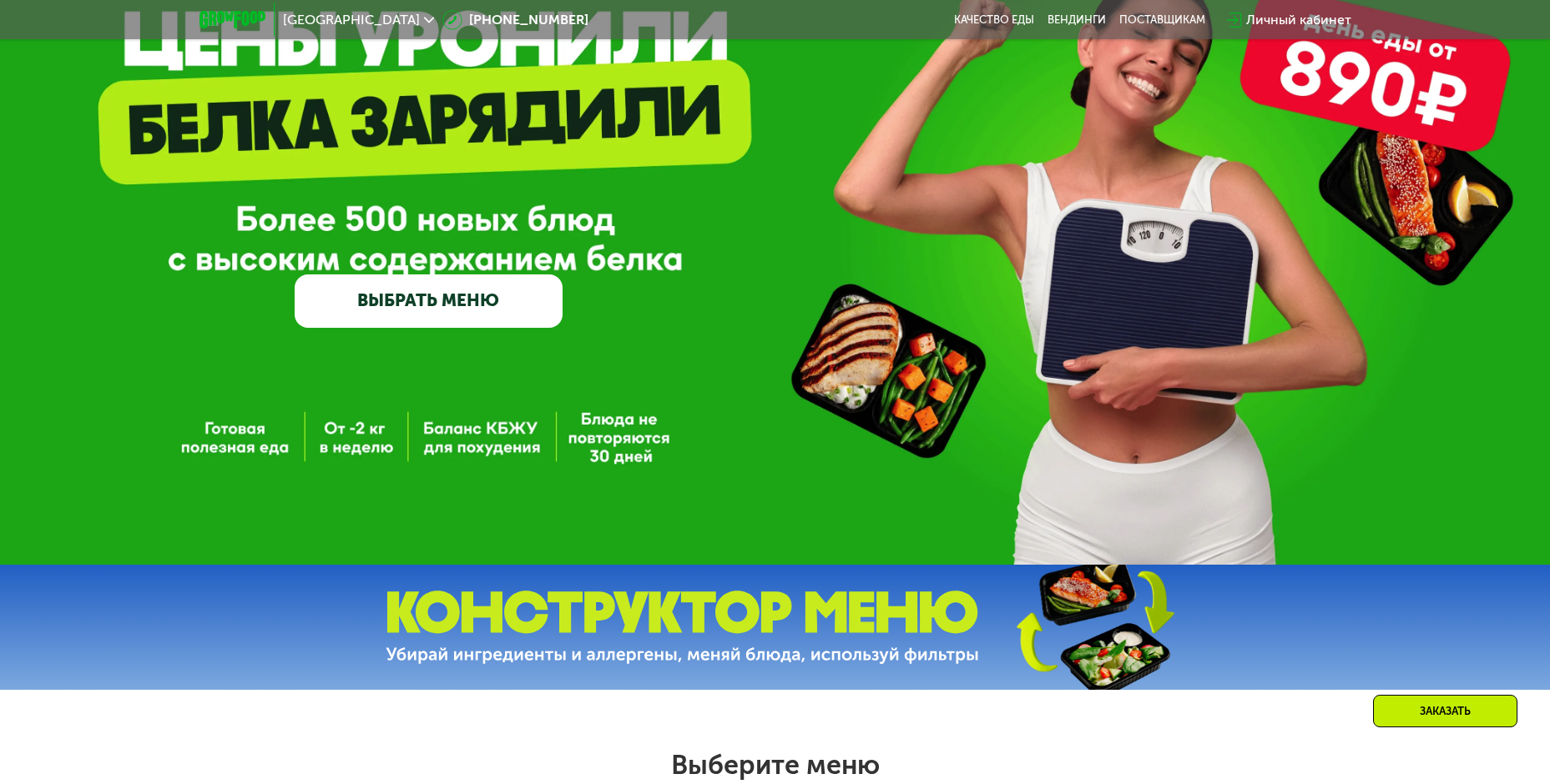
click at [457, 306] on link "ВЫБРАТЬ МЕНЮ" at bounding box center [428, 302] width 268 height 54
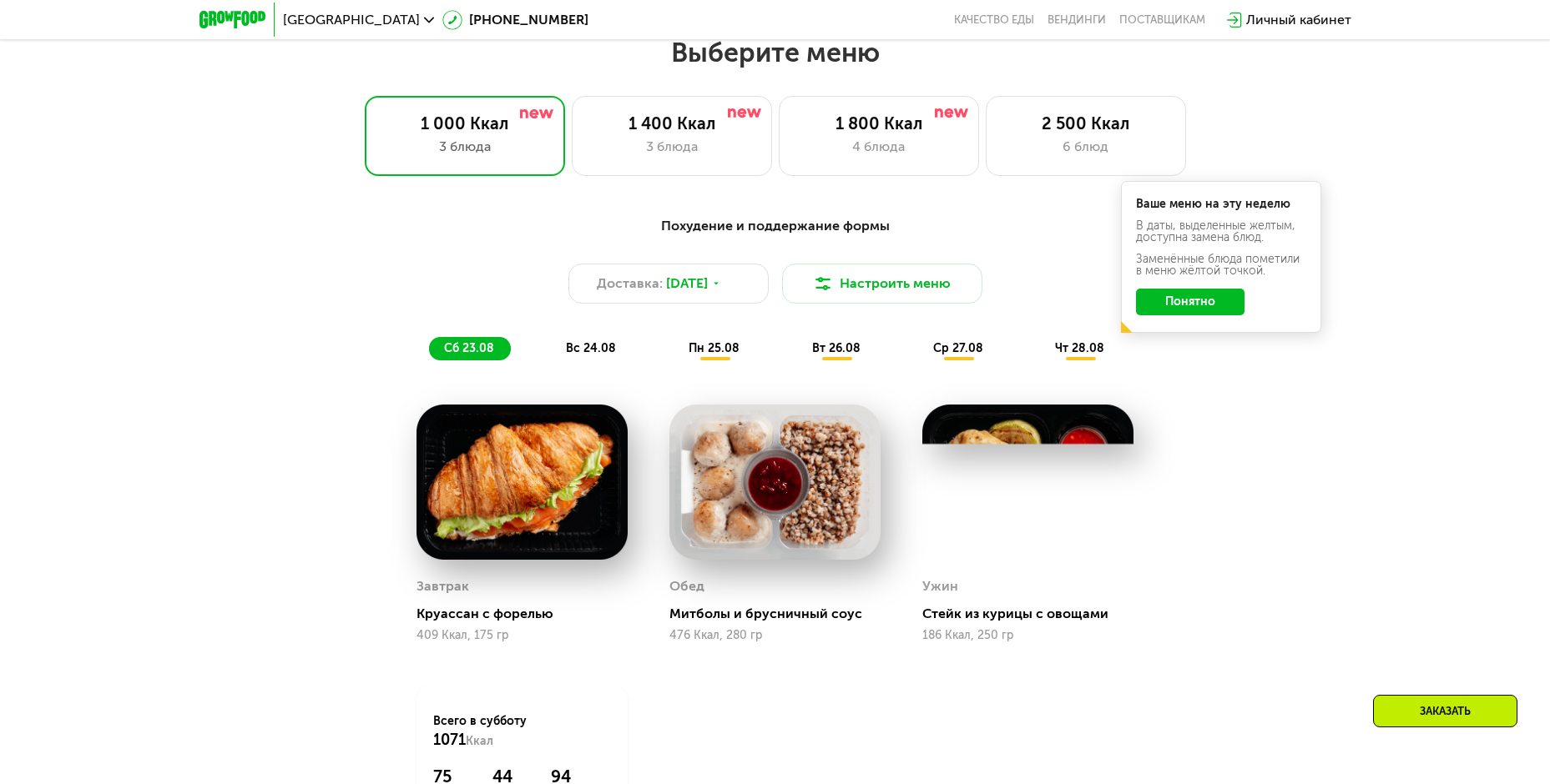
scroll to position [882, 0]
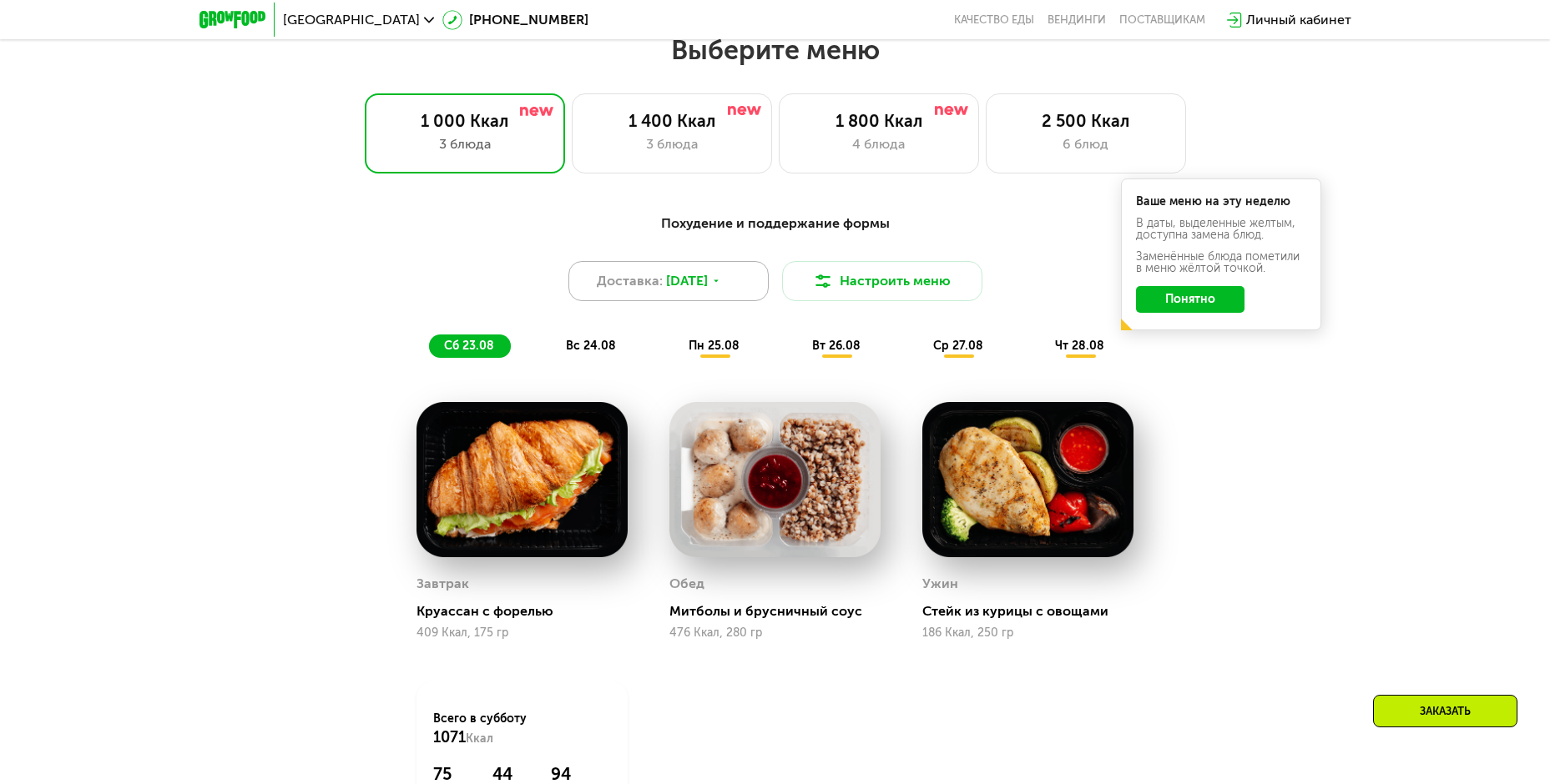
click at [691, 282] on span "[DATE]" at bounding box center [687, 281] width 42 height 20
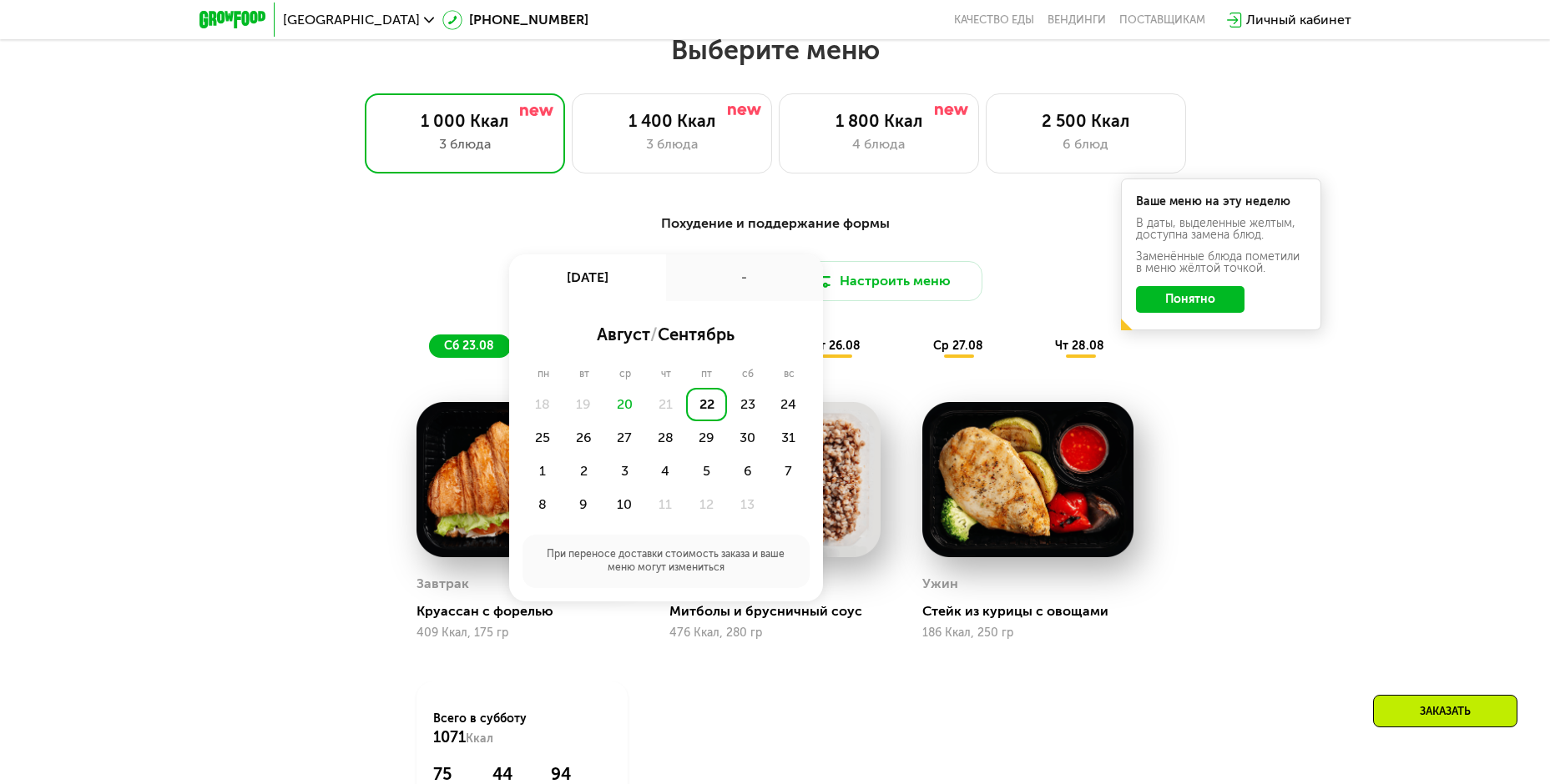
click at [707, 405] on div "22" at bounding box center [706, 404] width 41 height 33
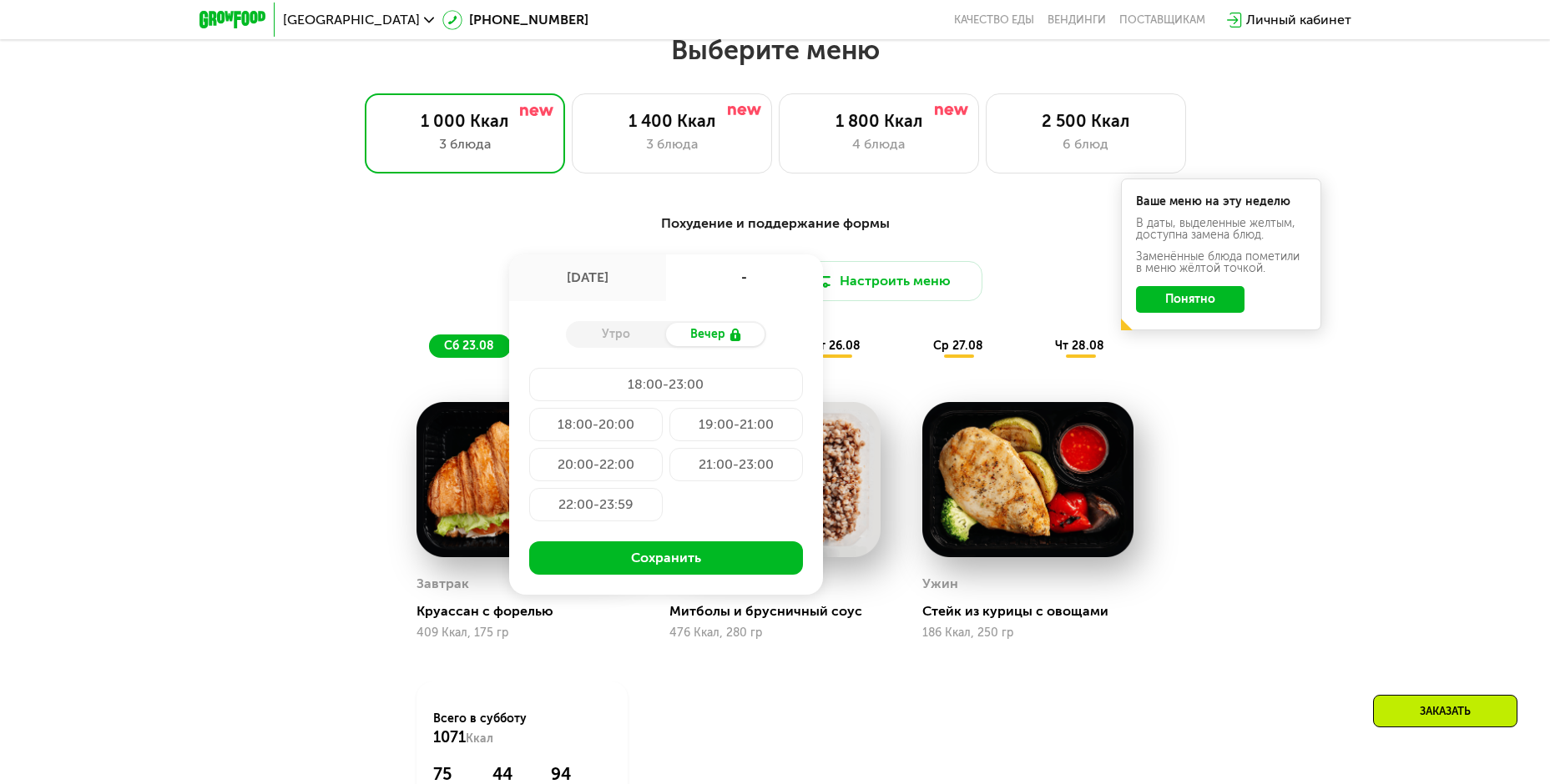
click at [630, 343] on div "Утро" at bounding box center [616, 335] width 100 height 23
click at [739, 340] on use at bounding box center [734, 335] width 10 height 13
click at [670, 428] on div "18:00-20:00" at bounding box center [736, 424] width 133 height 33
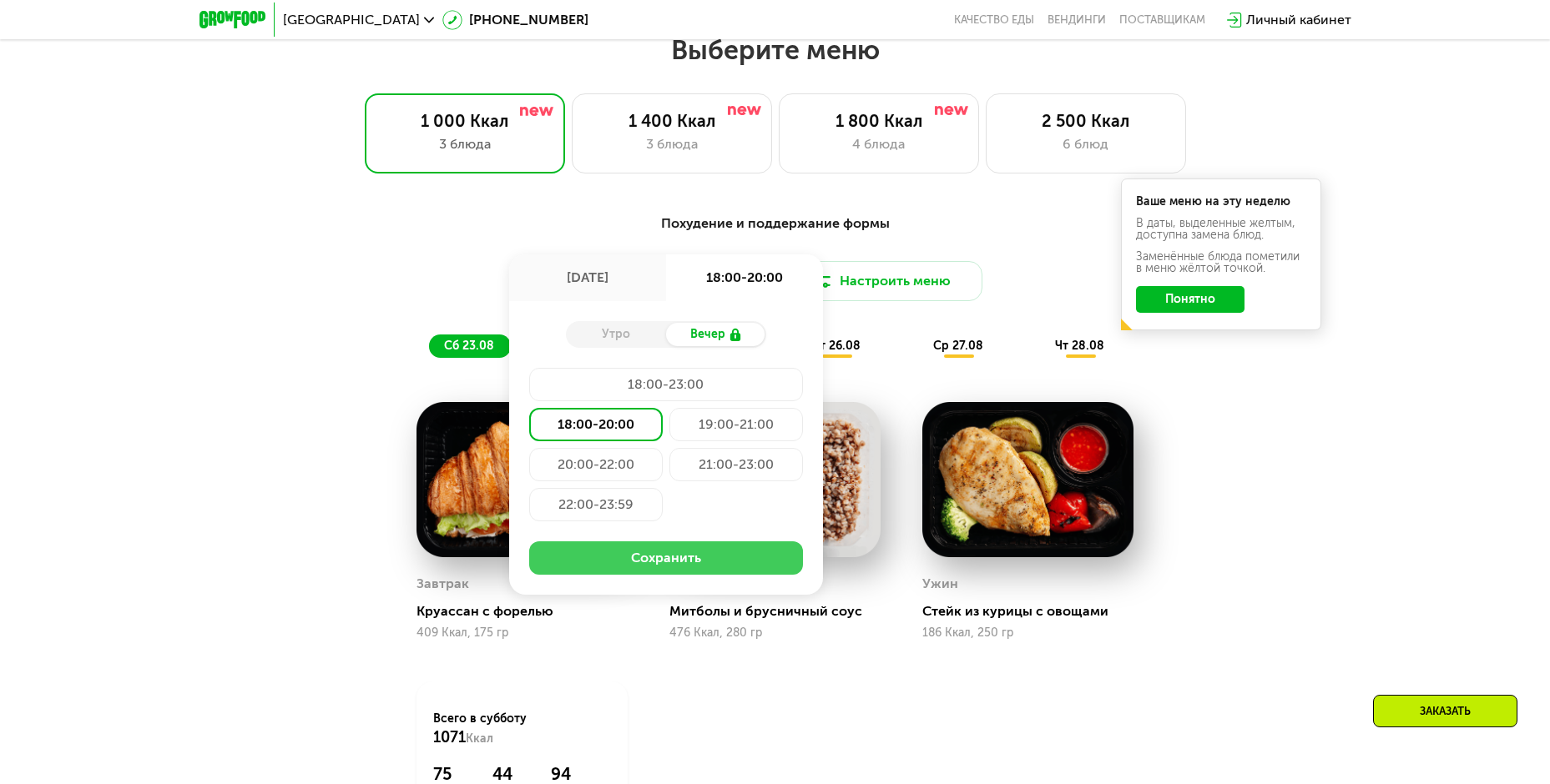
click at [706, 566] on button "Сохранить" at bounding box center [666, 558] width 274 height 33
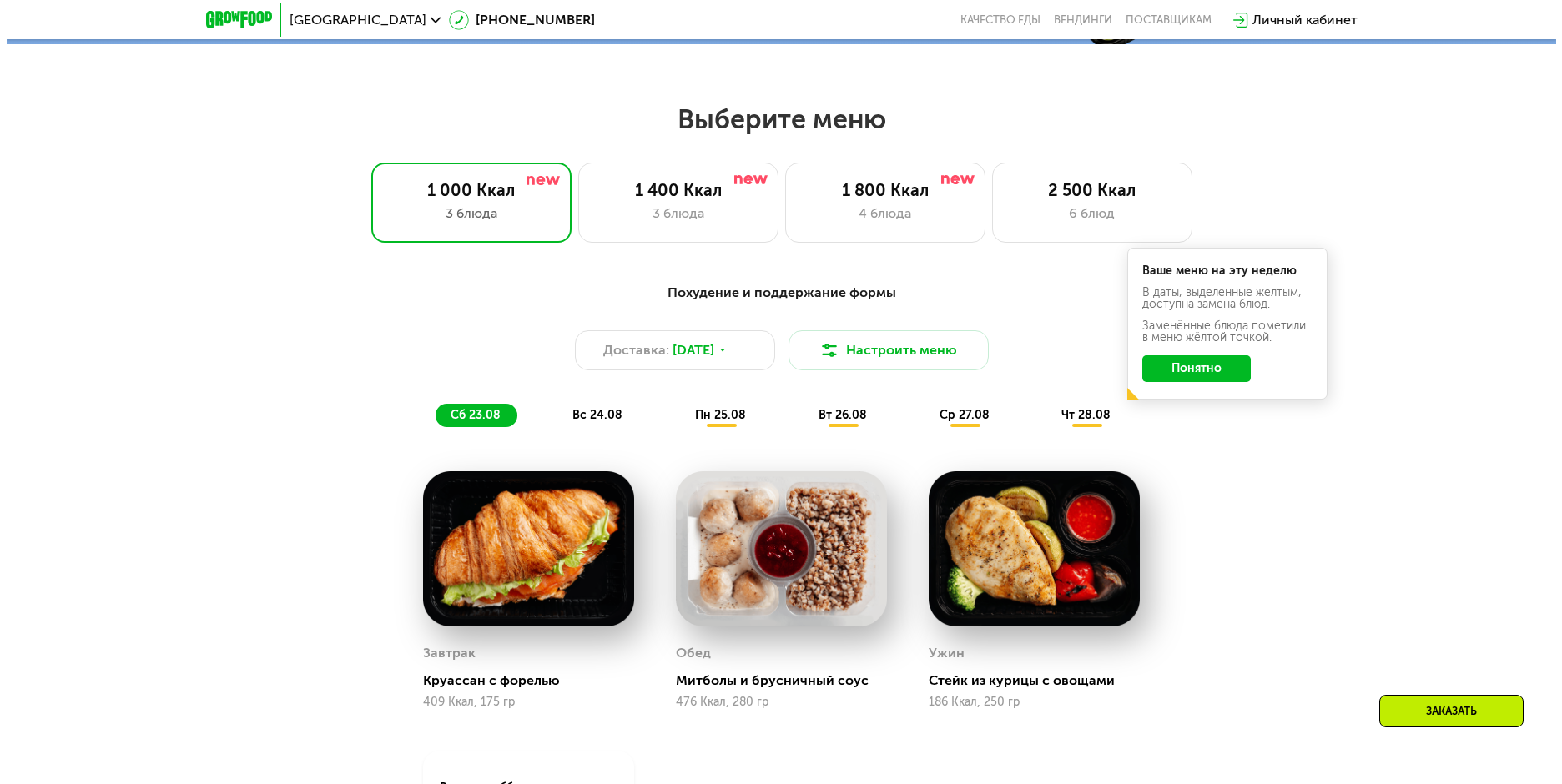
scroll to position [632, 0]
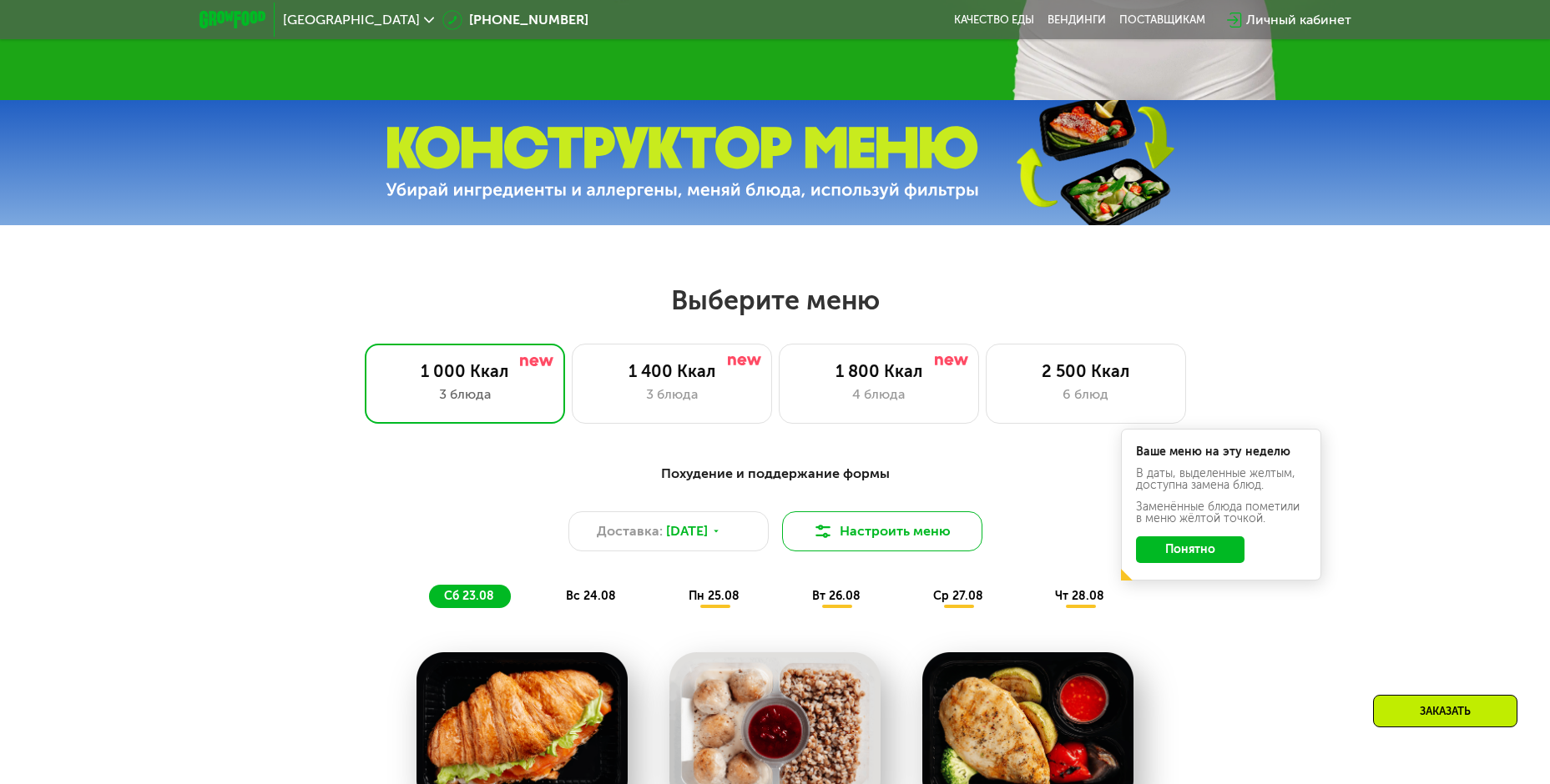
click at [884, 524] on button "Настроить меню" at bounding box center [882, 531] width 201 height 40
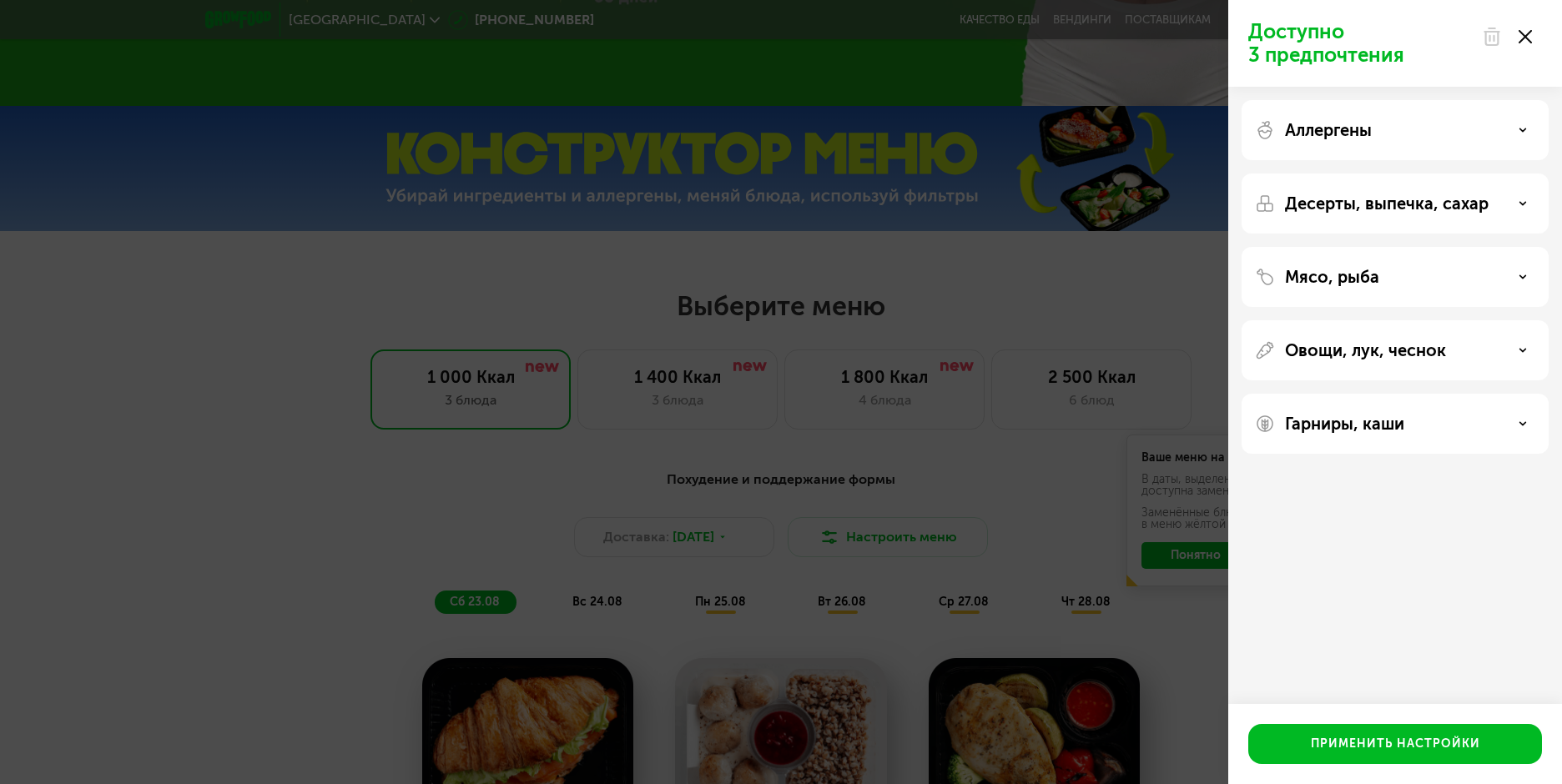
click at [1293, 174] on div "Аллергены" at bounding box center [1395, 203] width 307 height 60
click at [1302, 135] on p "Аллергены" at bounding box center [1328, 130] width 87 height 20
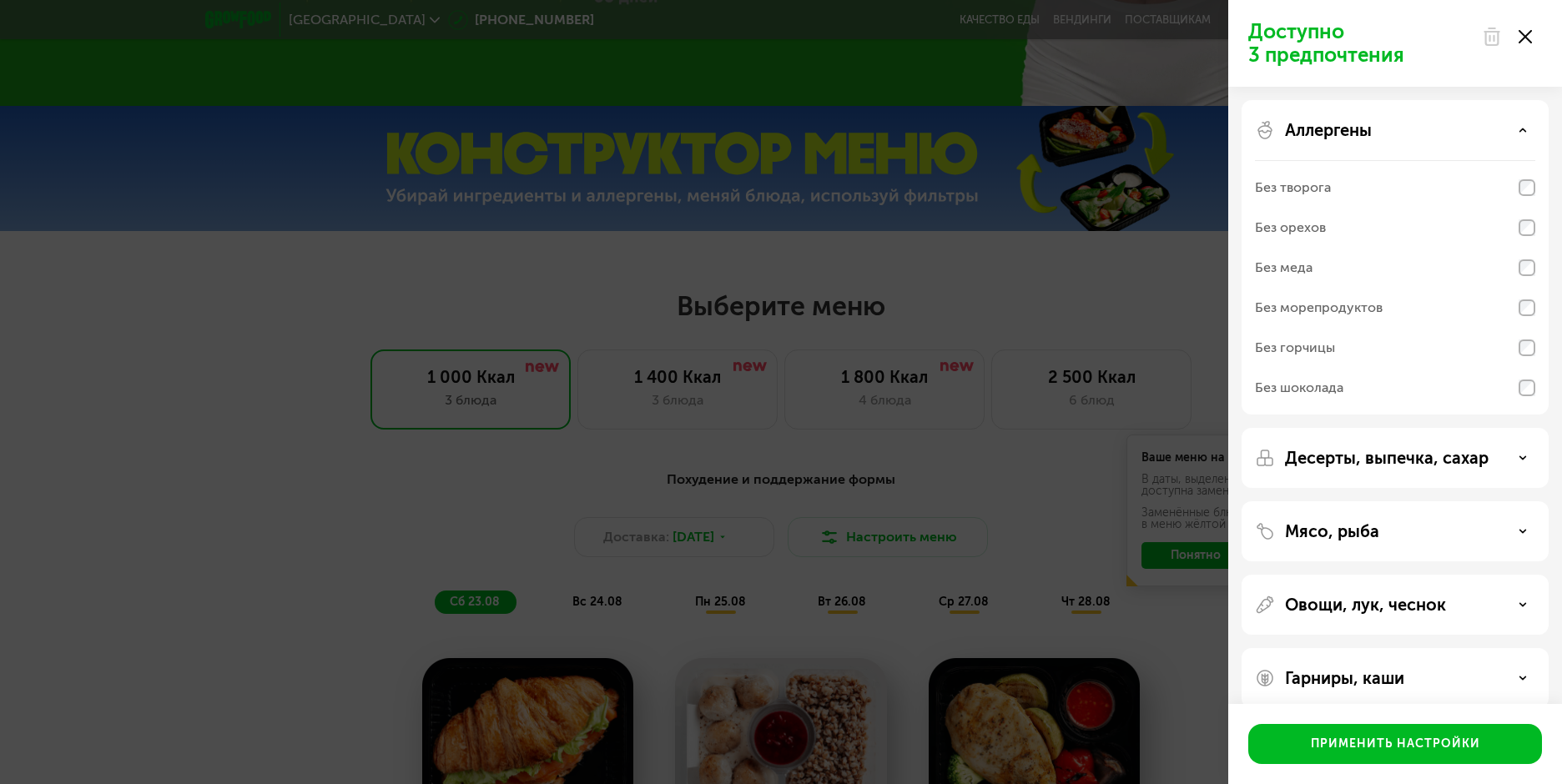
click at [1302, 135] on p "Аллергены" at bounding box center [1328, 130] width 87 height 20
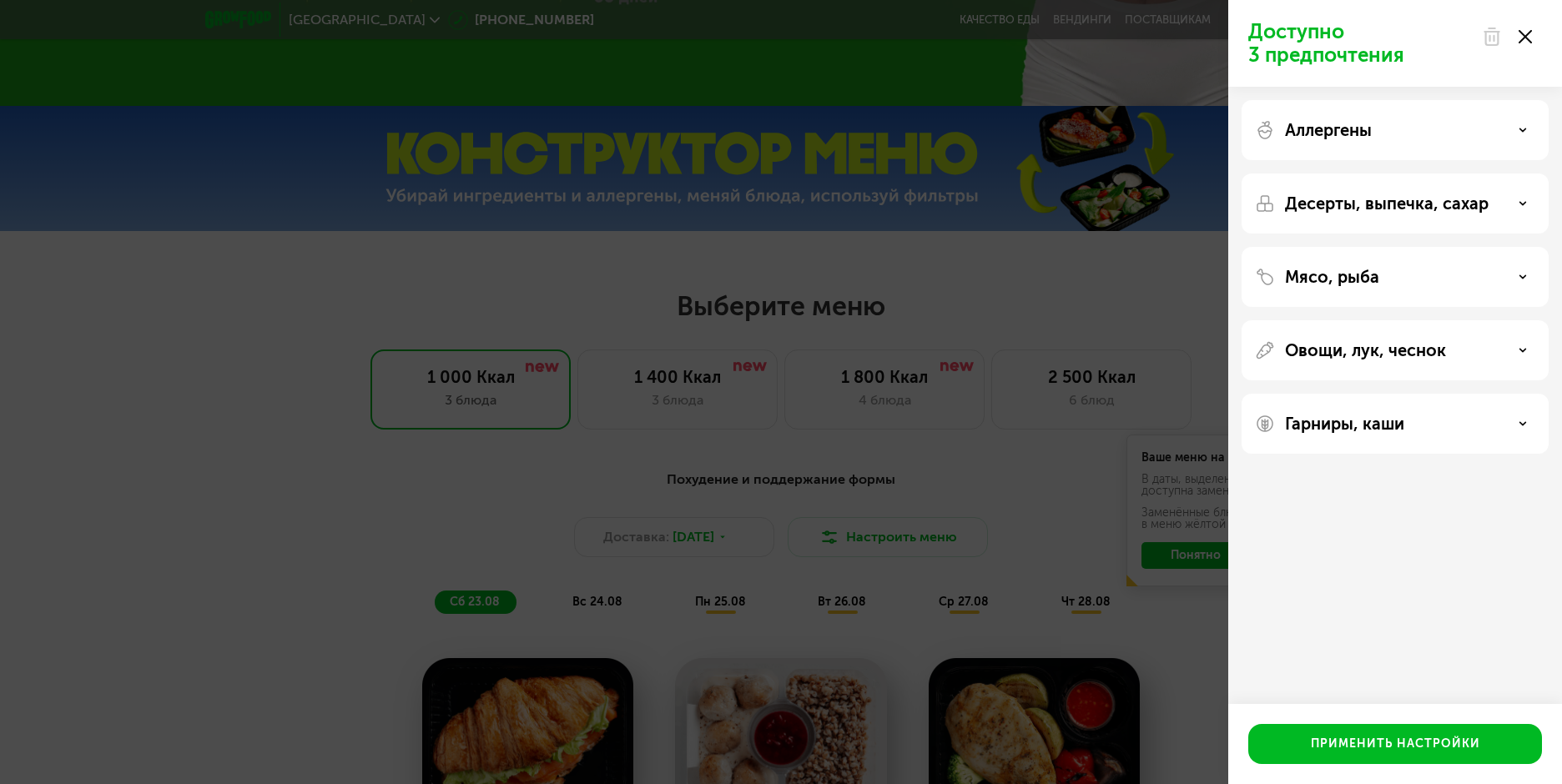
click at [1302, 200] on p "Десерты, выпечка, сахар" at bounding box center [1387, 203] width 203 height 20
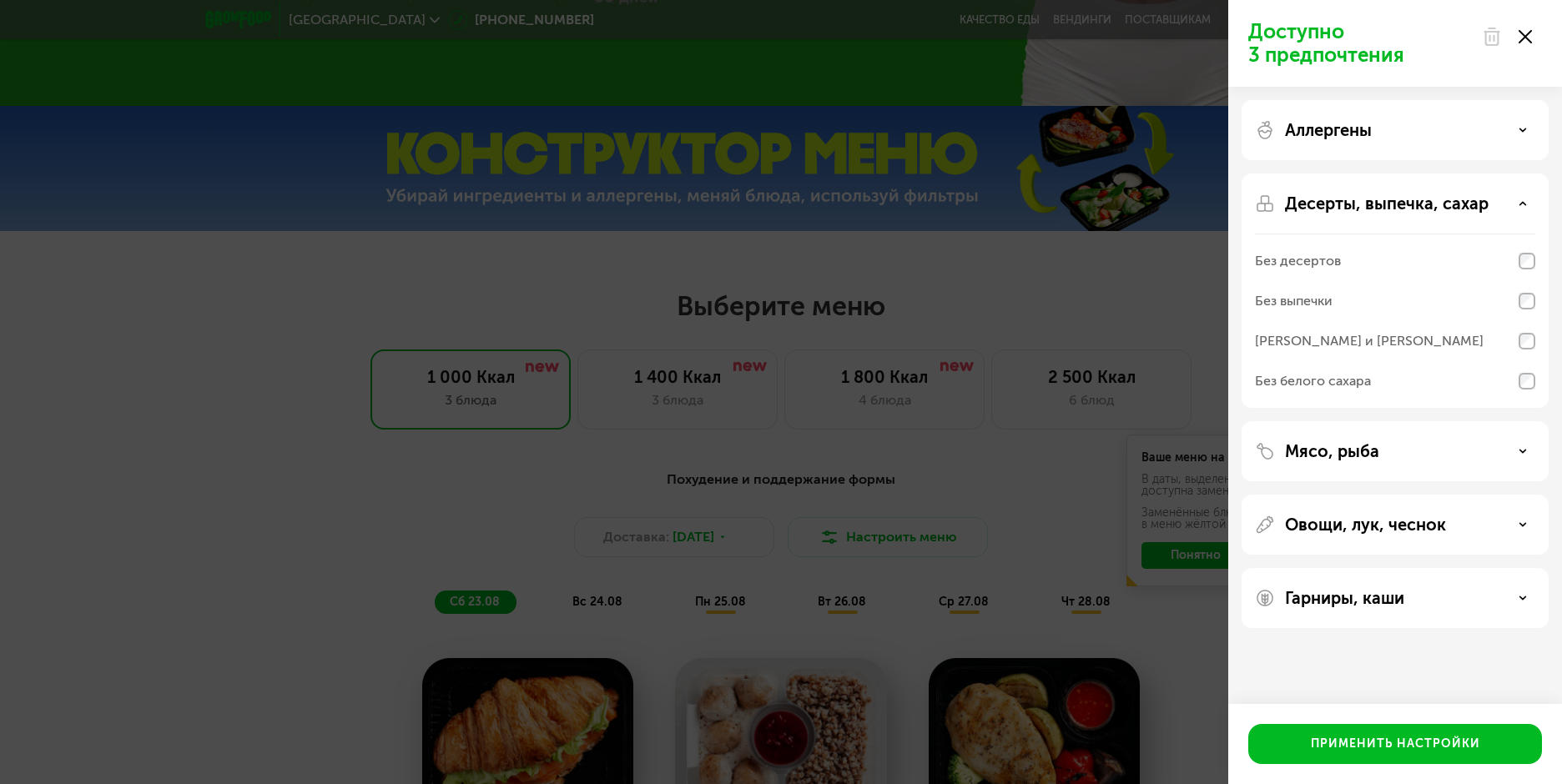
click at [1302, 200] on p "Десерты, выпечка, сахар" at bounding box center [1387, 203] width 203 height 20
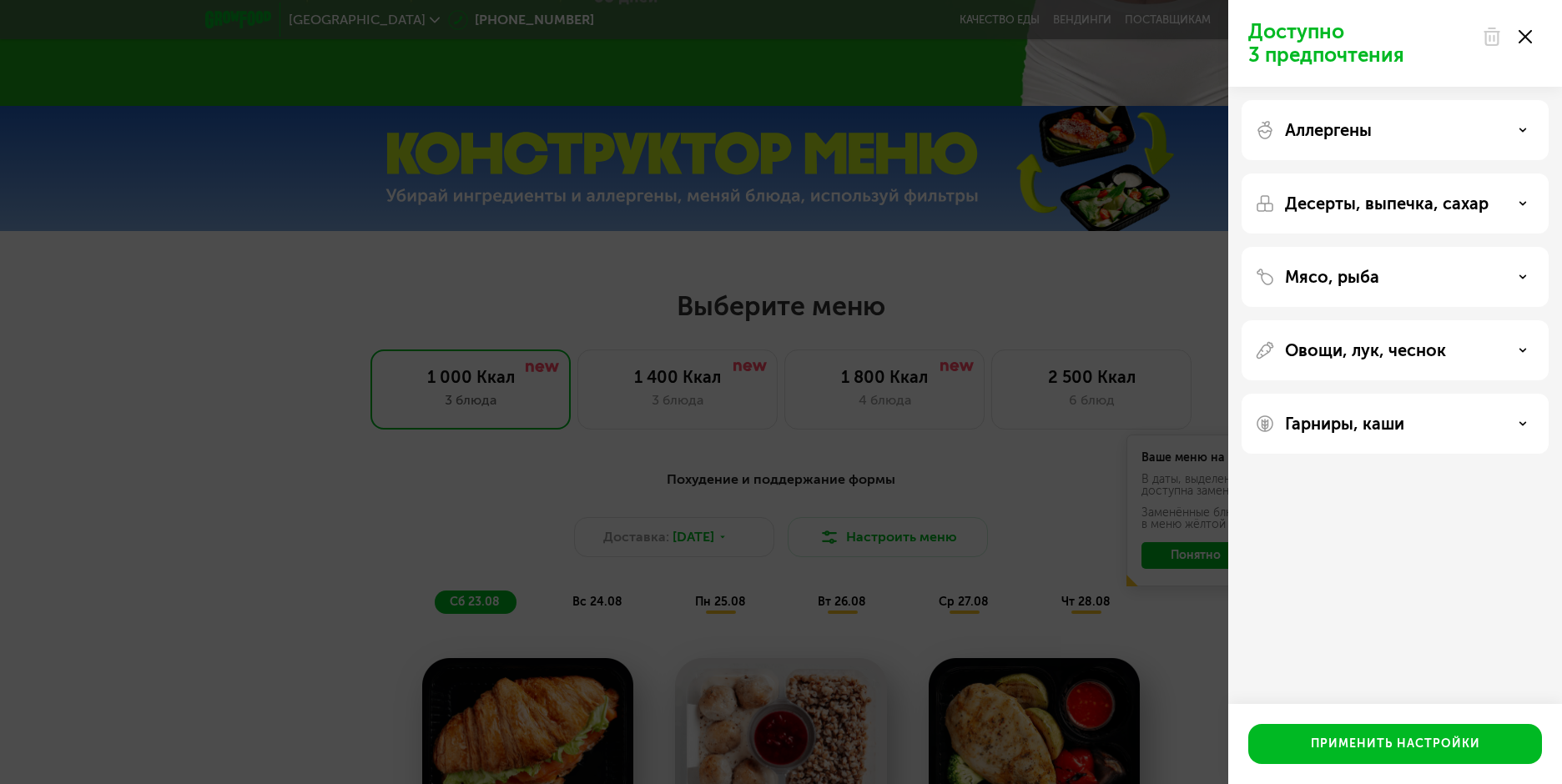
click at [1318, 135] on p "Аллергены" at bounding box center [1328, 130] width 87 height 20
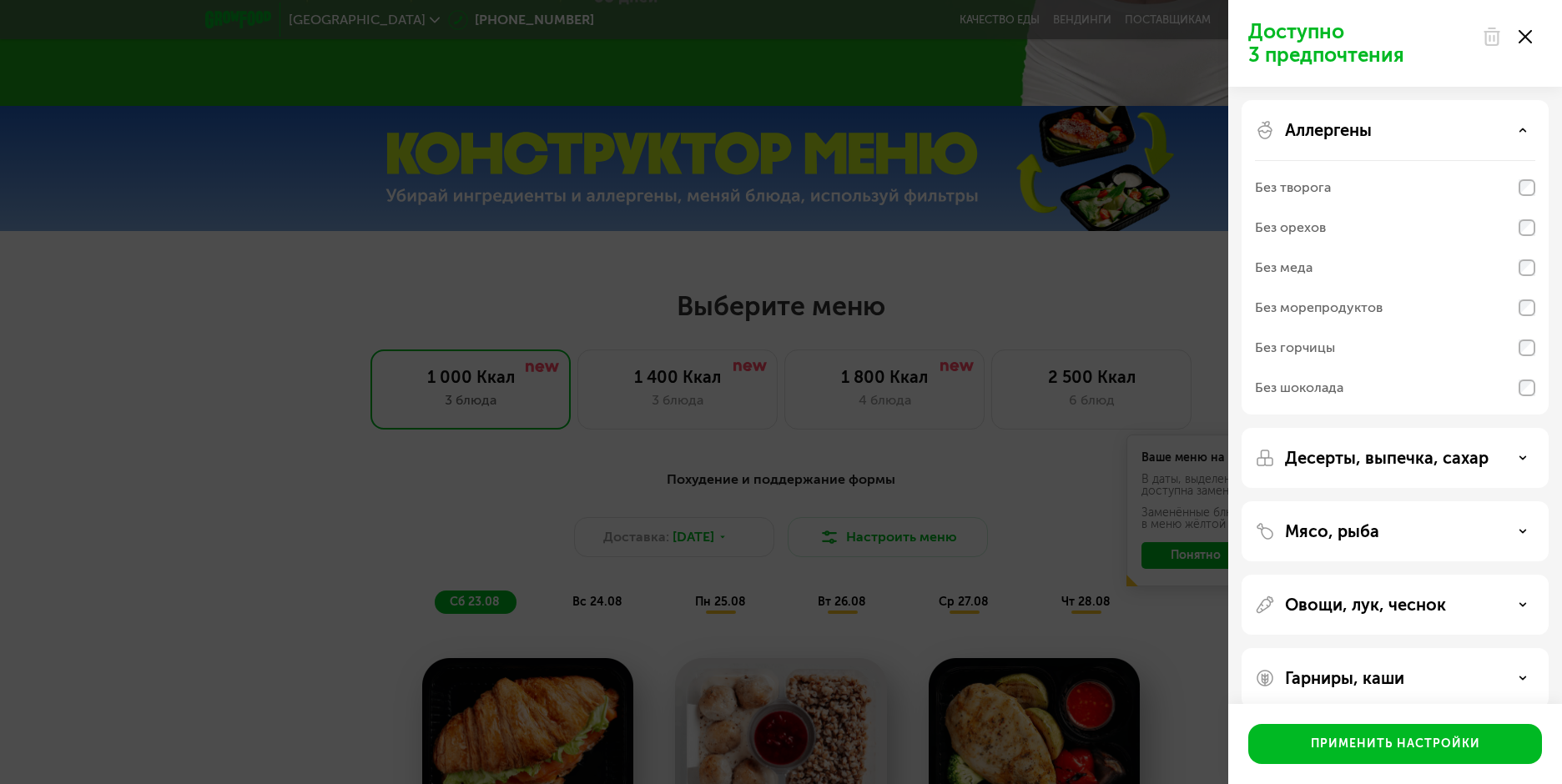
click at [1318, 135] on p "Аллергены" at bounding box center [1328, 130] width 87 height 20
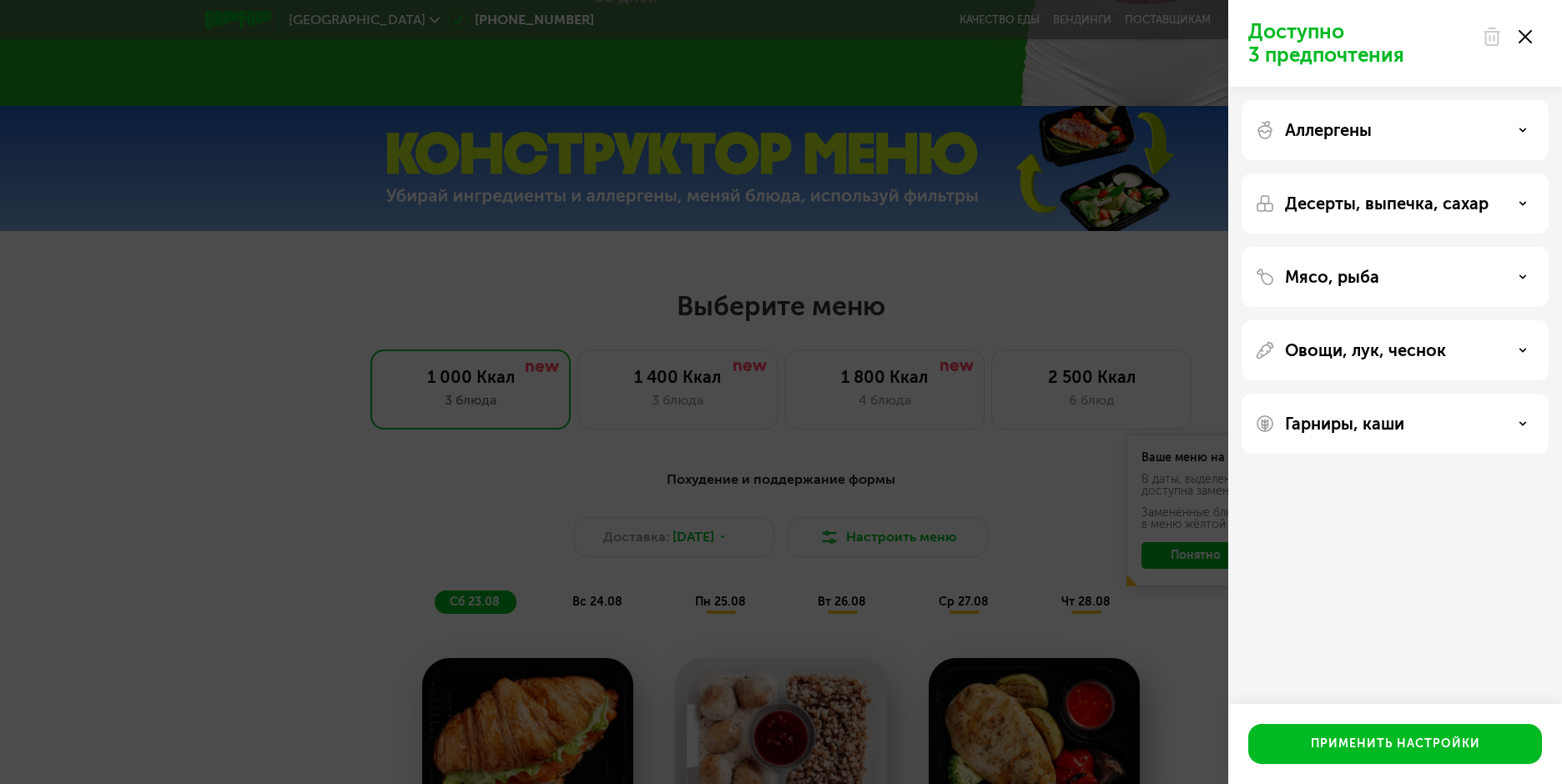
click at [1318, 320] on div "Мясо, рыба" at bounding box center [1395, 350] width 307 height 60
click at [1314, 277] on p "Мясо, рыба" at bounding box center [1332, 277] width 94 height 20
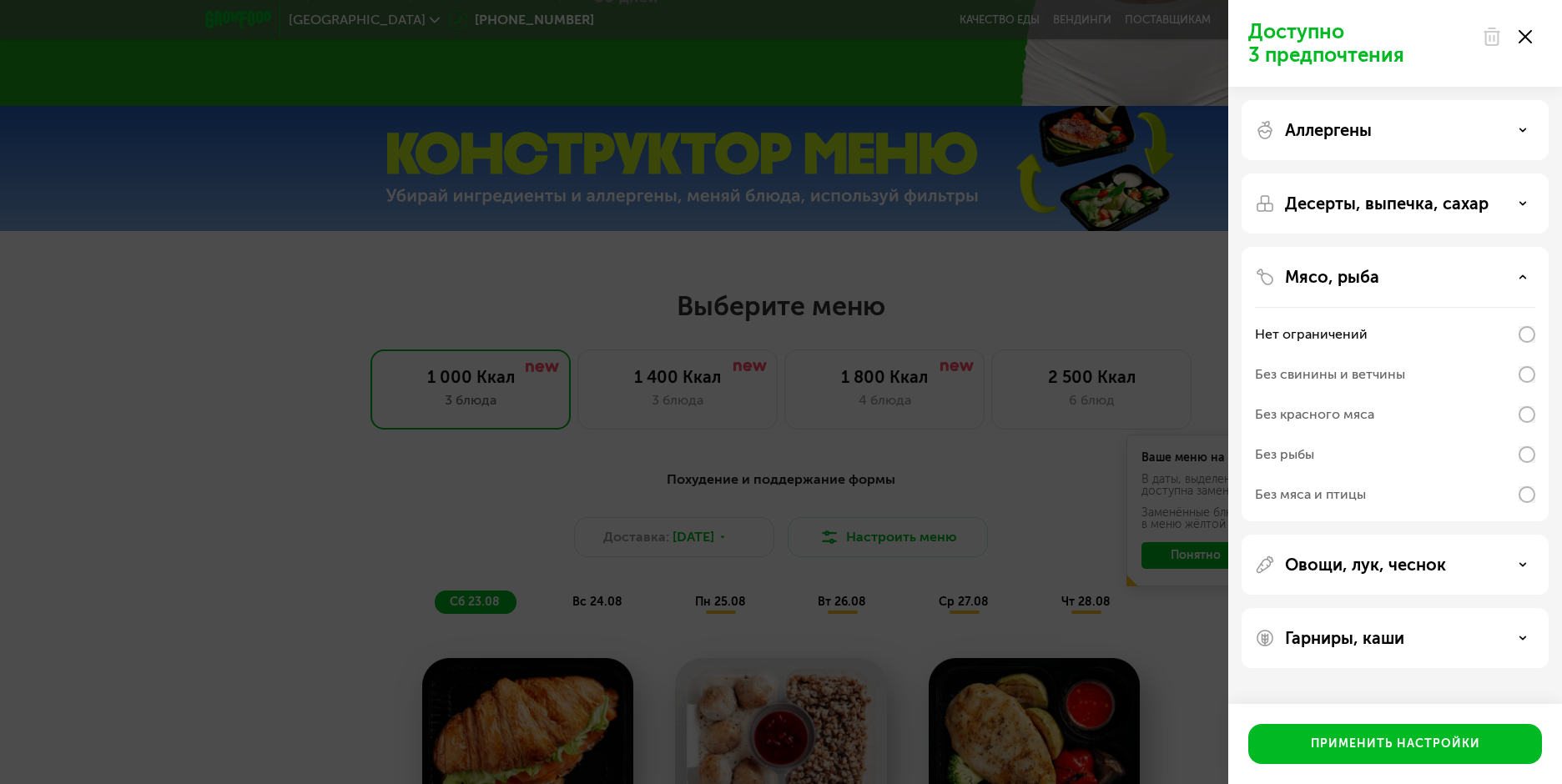
click at [1314, 277] on p "Мясо, рыба" at bounding box center [1332, 277] width 94 height 20
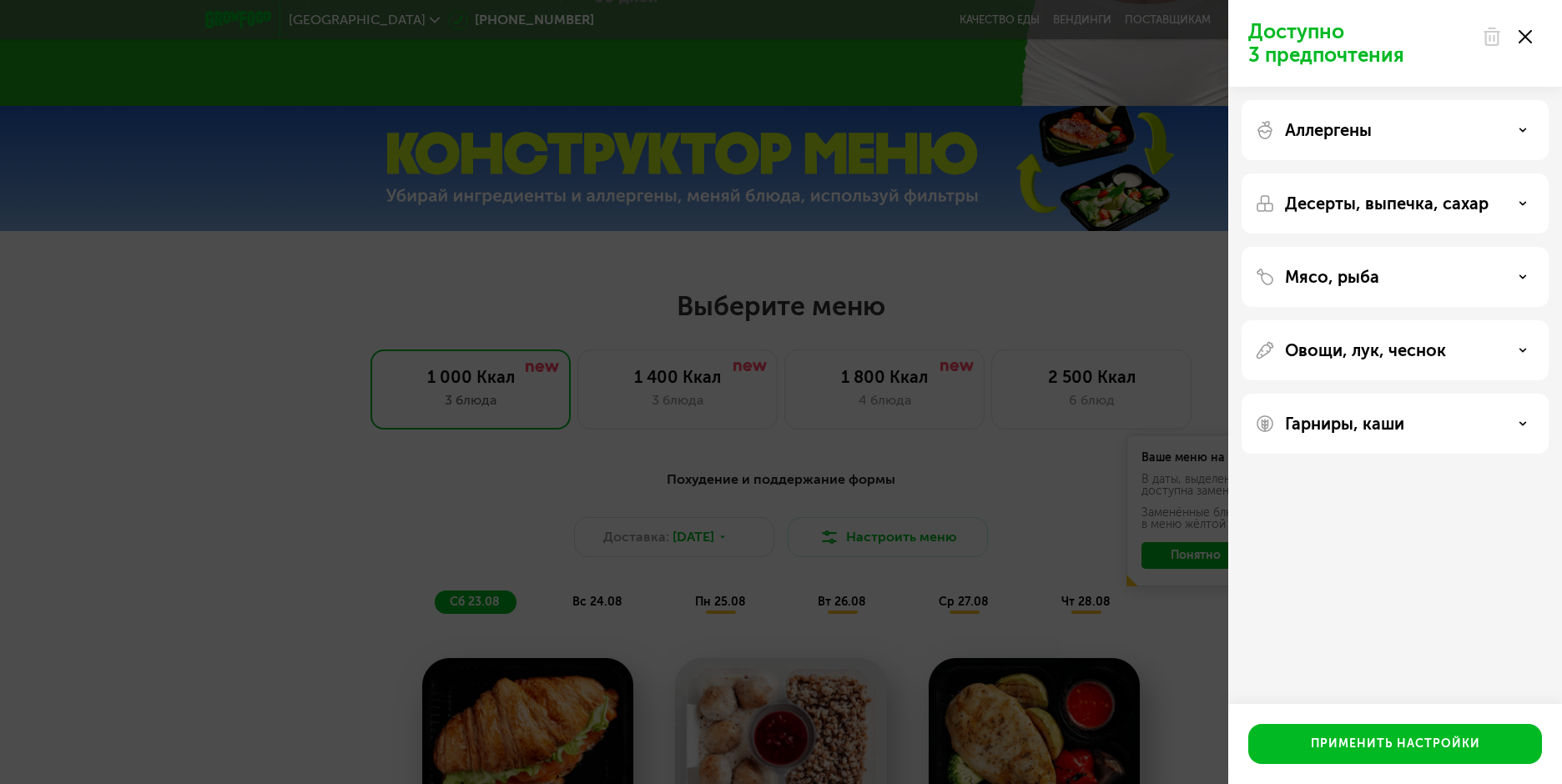
click at [1319, 394] on div "Овощи, лук, чеснок" at bounding box center [1395, 423] width 307 height 60
click at [1314, 348] on p "Овощи, лук, чеснок" at bounding box center [1366, 350] width 161 height 20
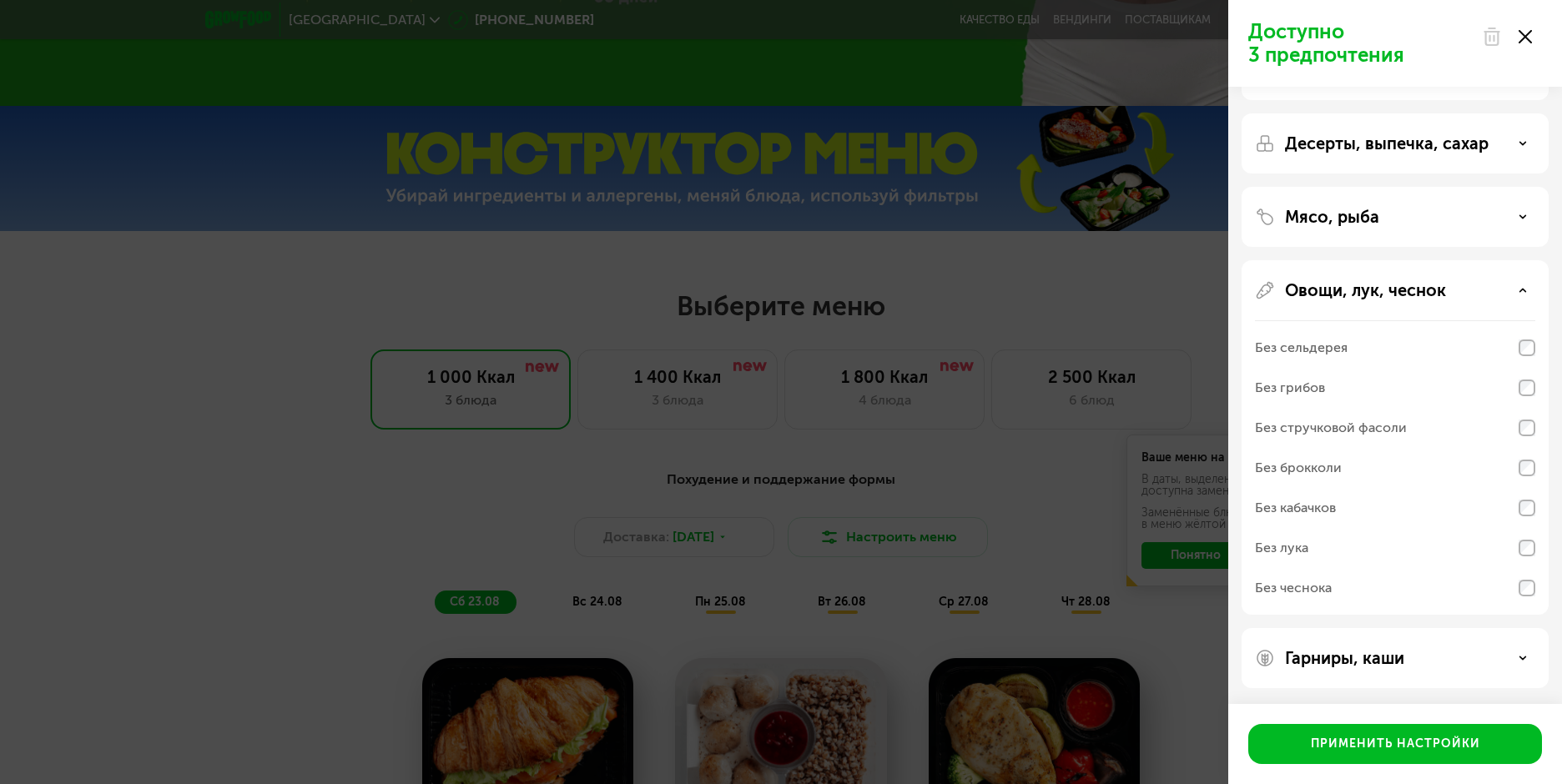
scroll to position [61, 0]
click at [1332, 657] on p "Гарниры, каши" at bounding box center [1344, 657] width 119 height 20
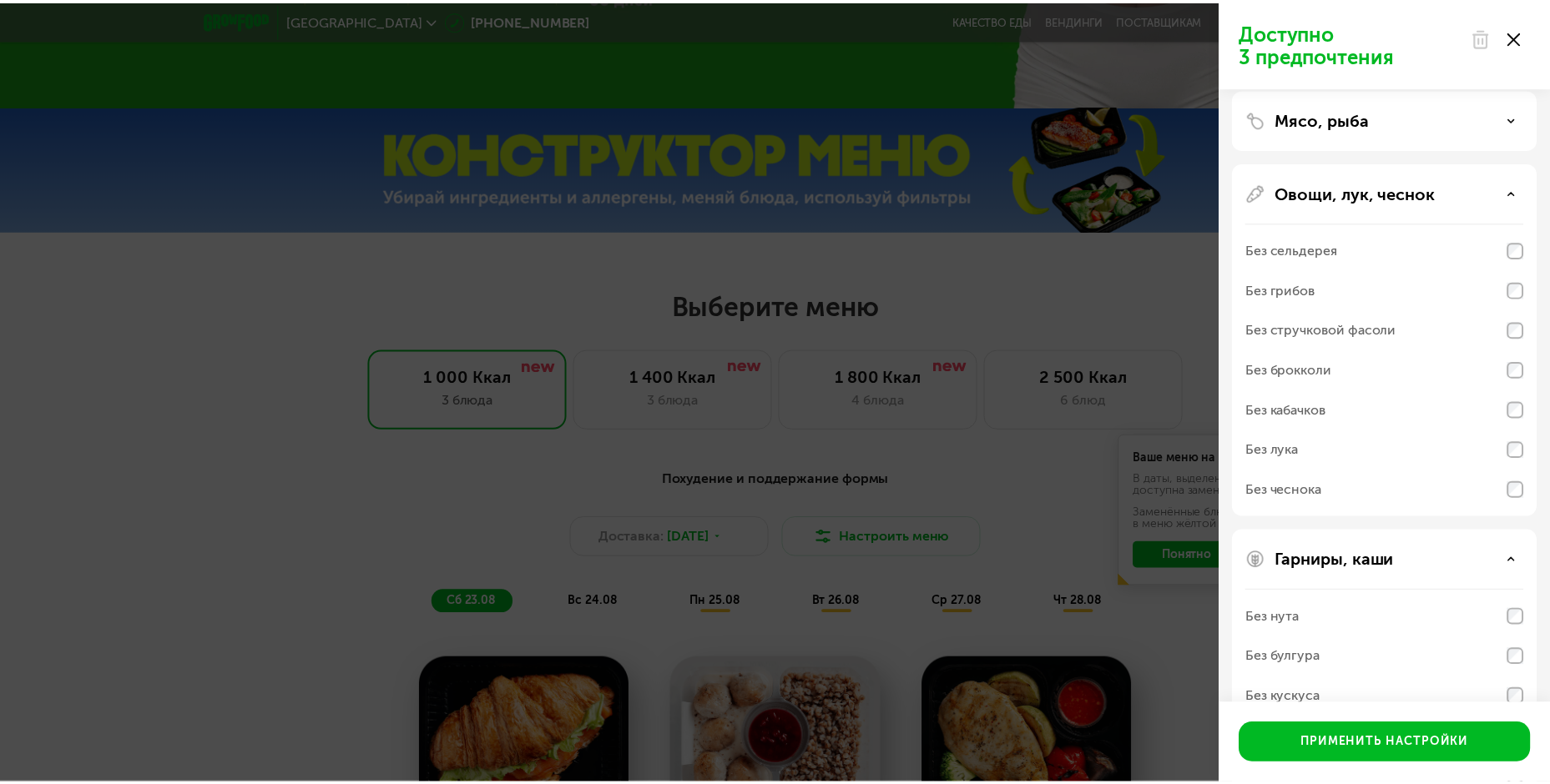
scroll to position [276, 0]
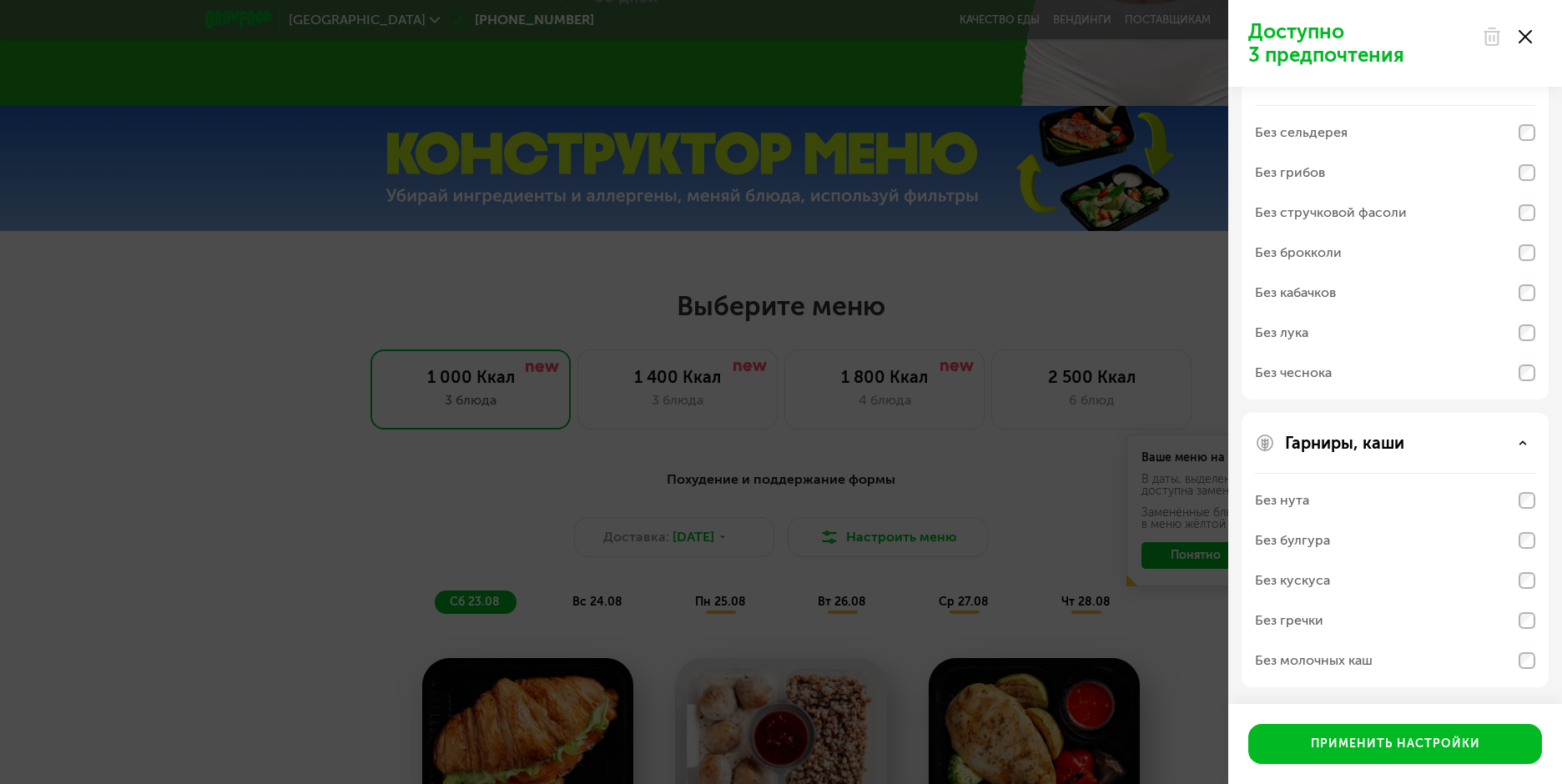
click at [1523, 44] on div at bounding box center [1507, 36] width 70 height 33
click at [1523, 35] on use at bounding box center [1525, 37] width 13 height 13
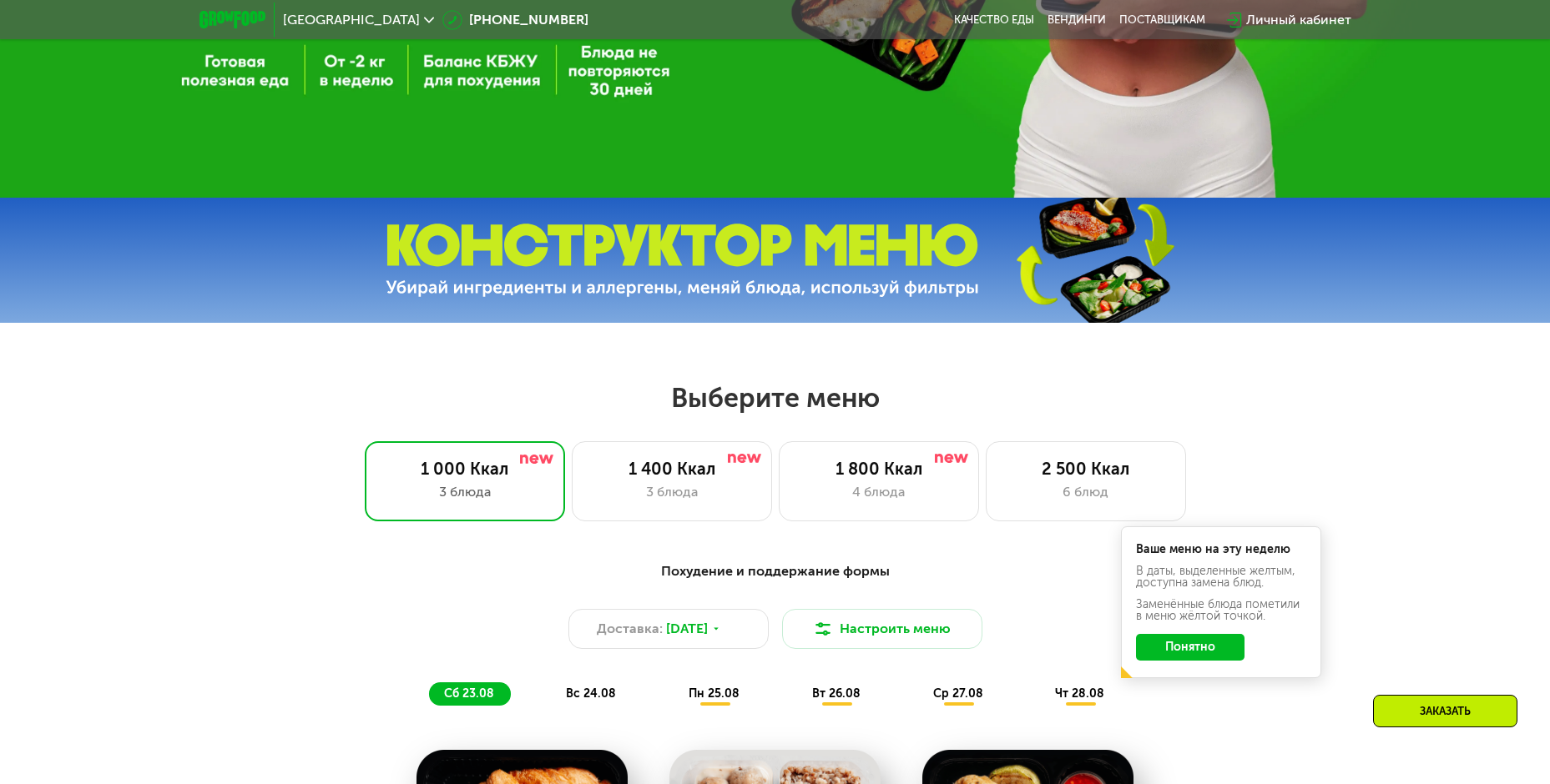
scroll to position [632, 0]
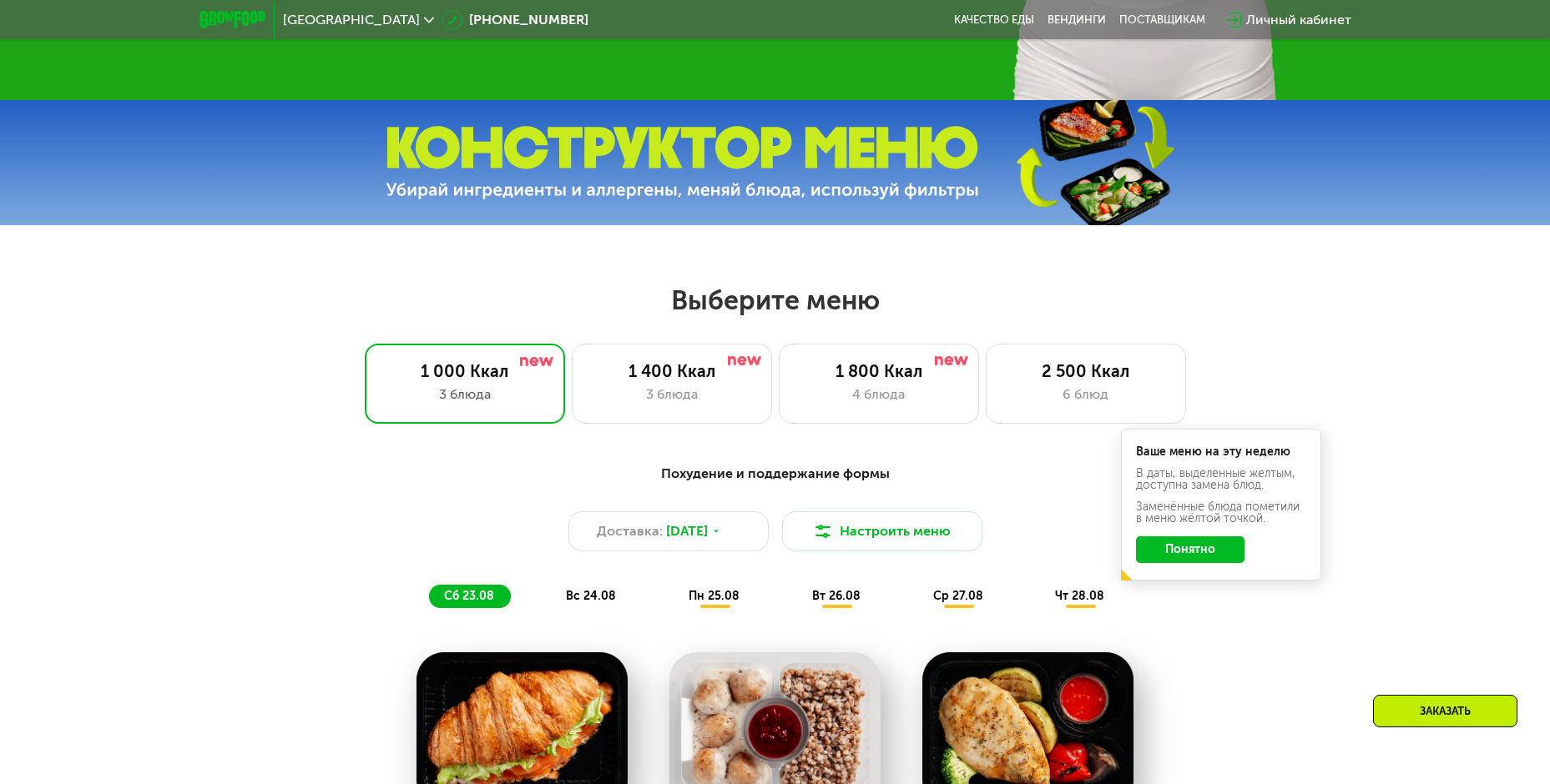
click at [1211, 546] on button "Понятно" at bounding box center [1190, 550] width 108 height 27
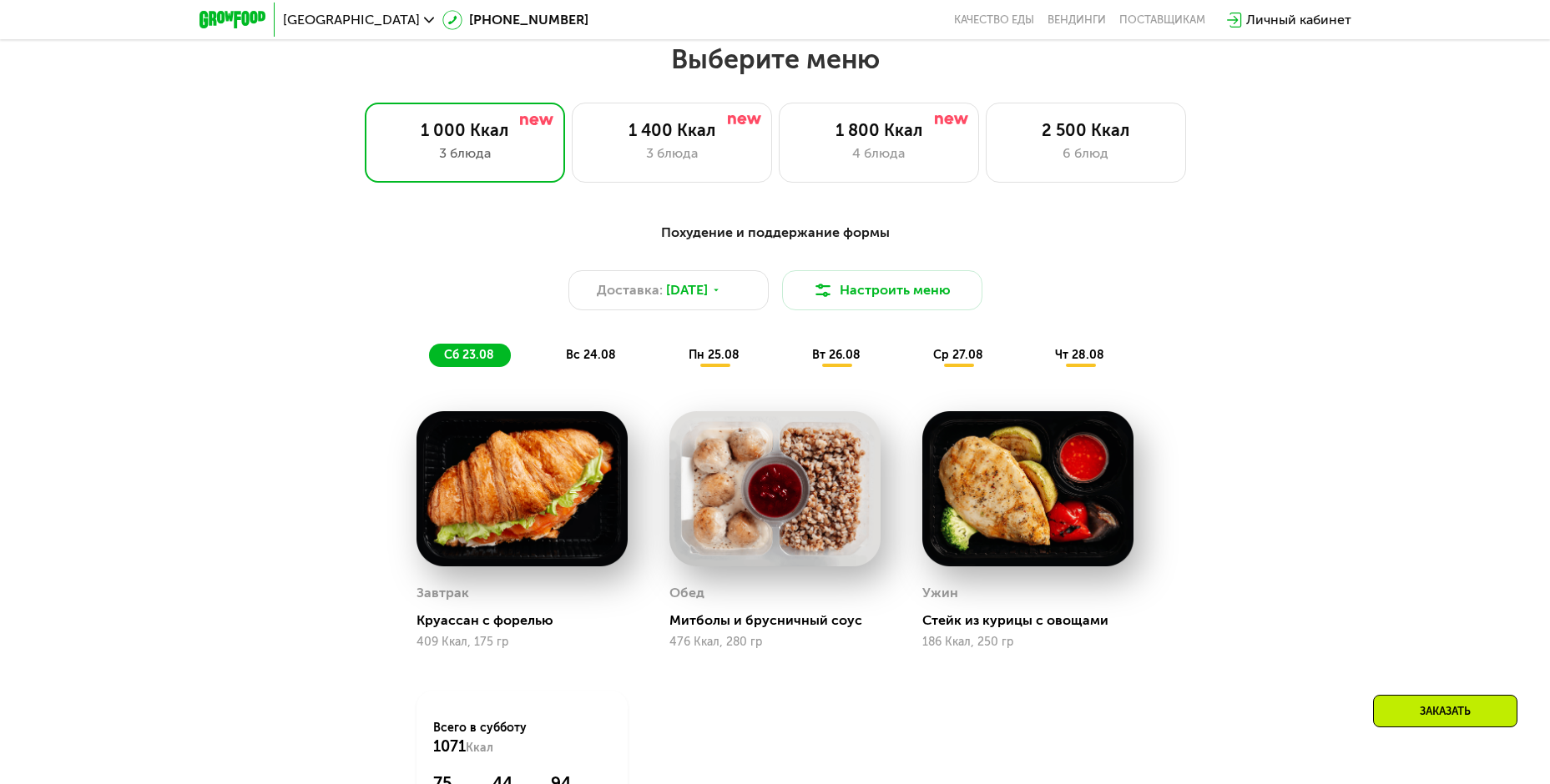
scroll to position [882, 0]
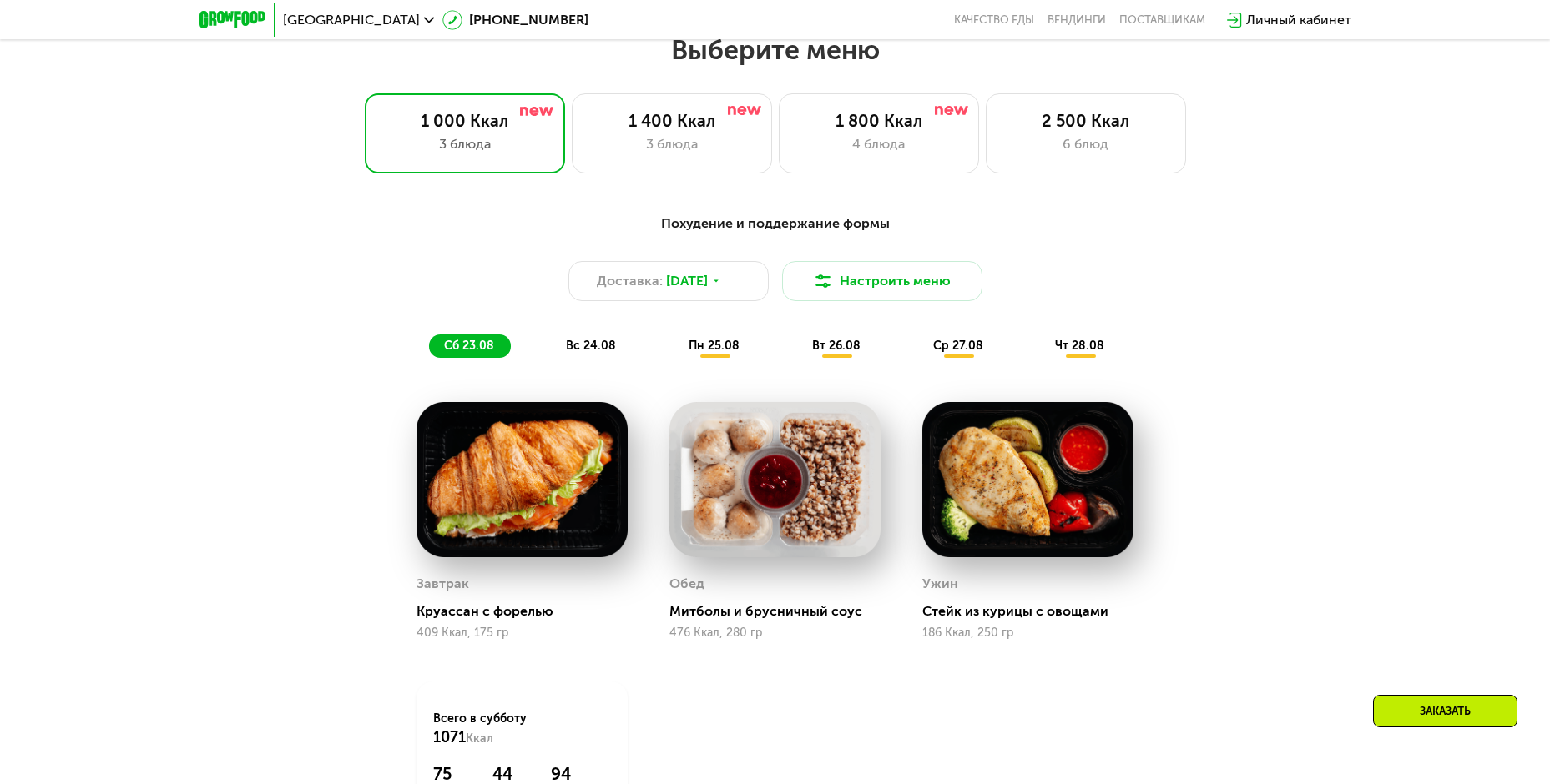
click at [1329, 496] on div "Похудение и поддержание формы Доставка: [DATE] Настроить меню сб 23.08 вс 24.08…" at bounding box center [775, 565] width 1550 height 748
click at [719, 348] on span "пн 25.08" at bounding box center [714, 345] width 51 height 14
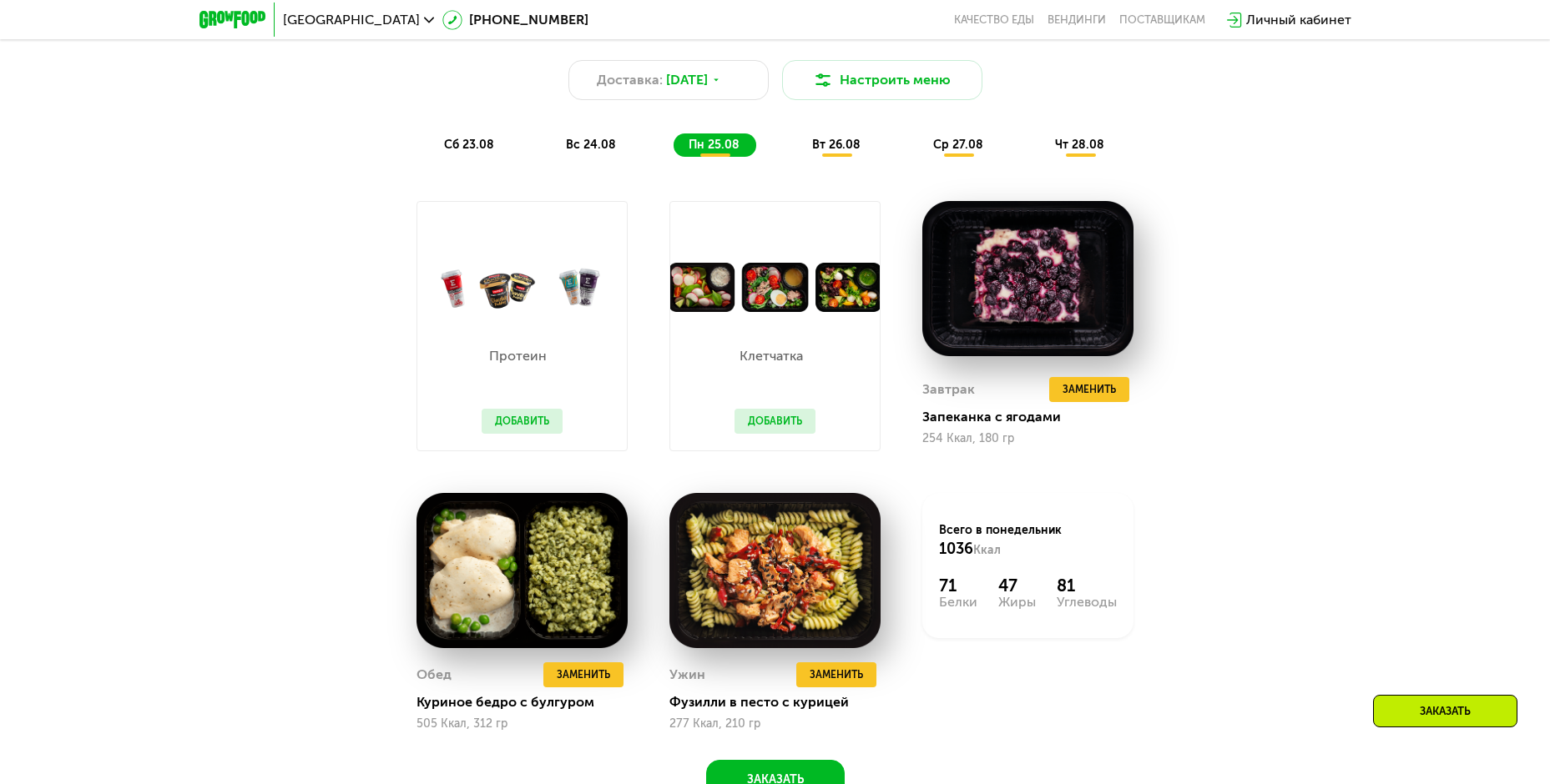
scroll to position [1132, 0]
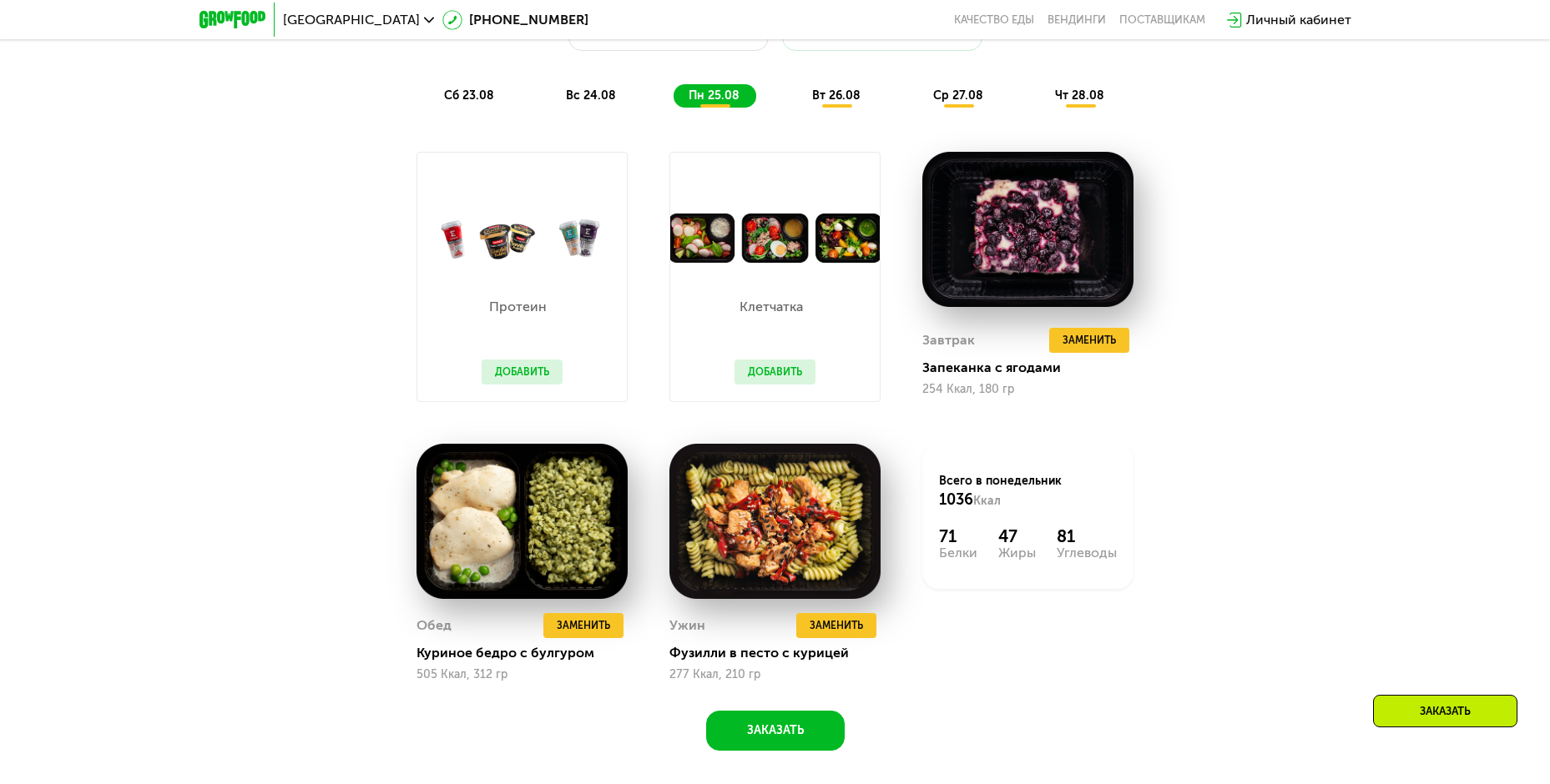
click at [551, 91] on div "сб 23.08" at bounding box center [591, 96] width 81 height 23
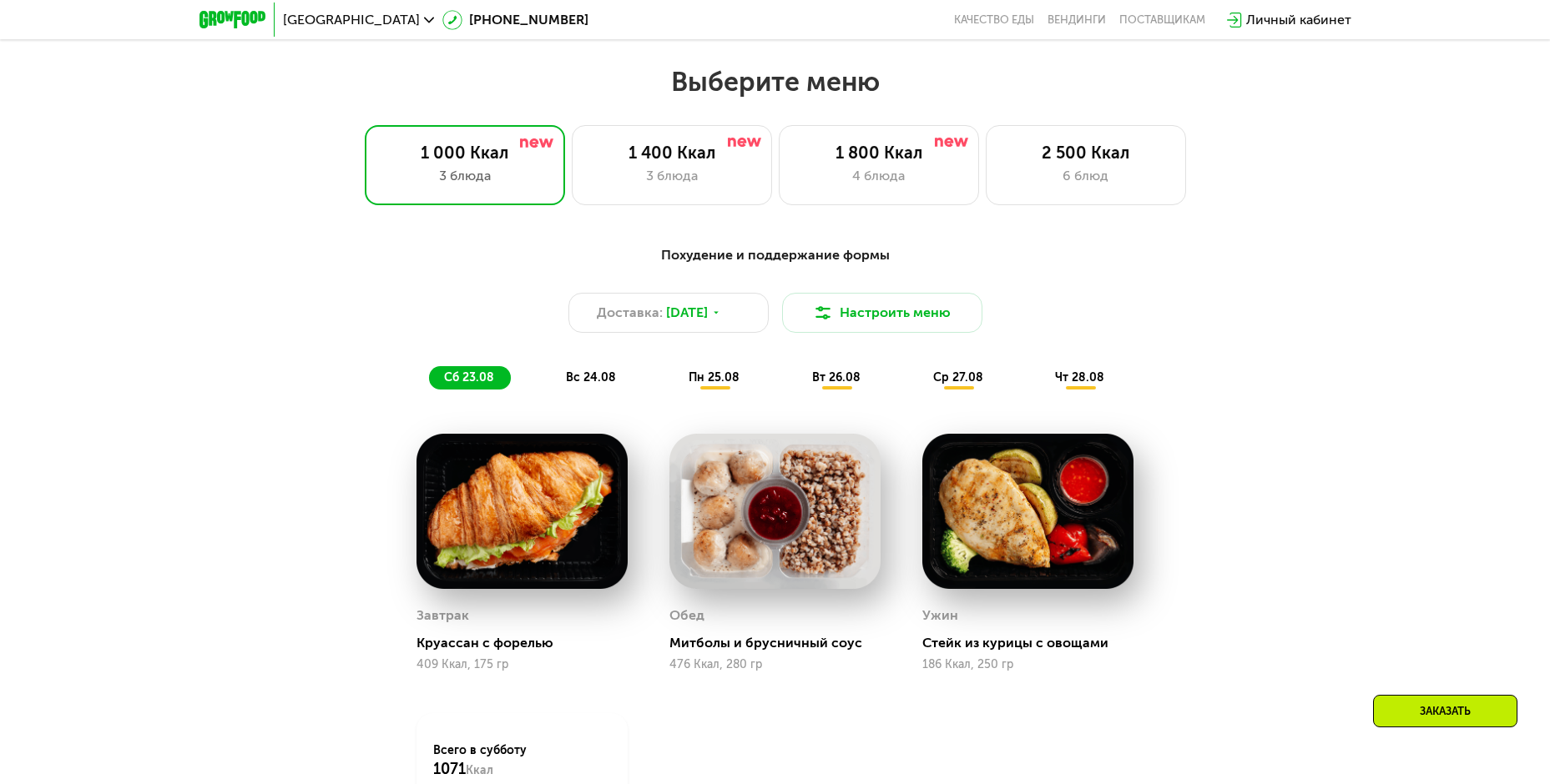
scroll to position [798, 0]
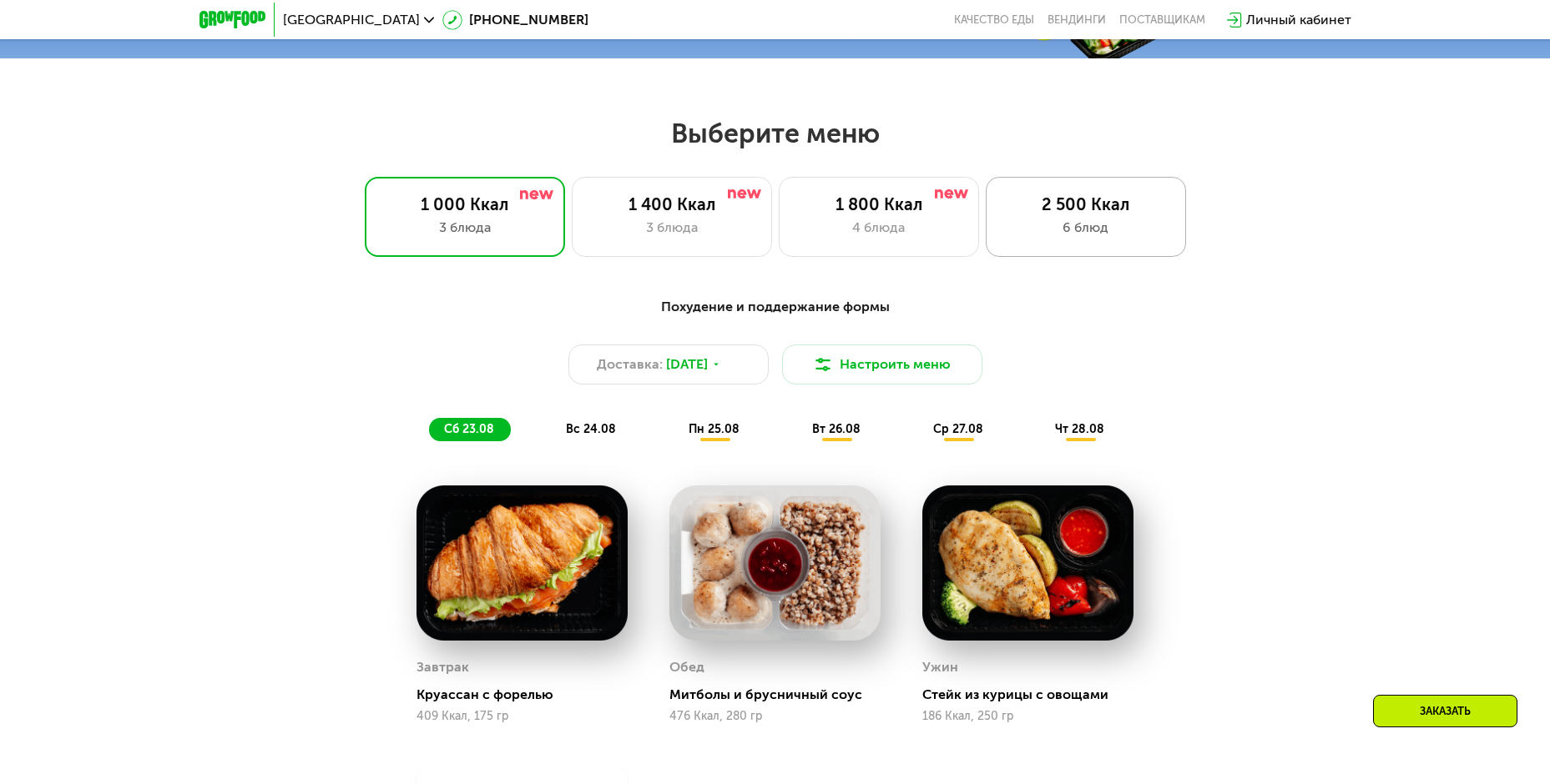
click at [1143, 206] on div "2 500 Ккал" at bounding box center [1086, 204] width 166 height 20
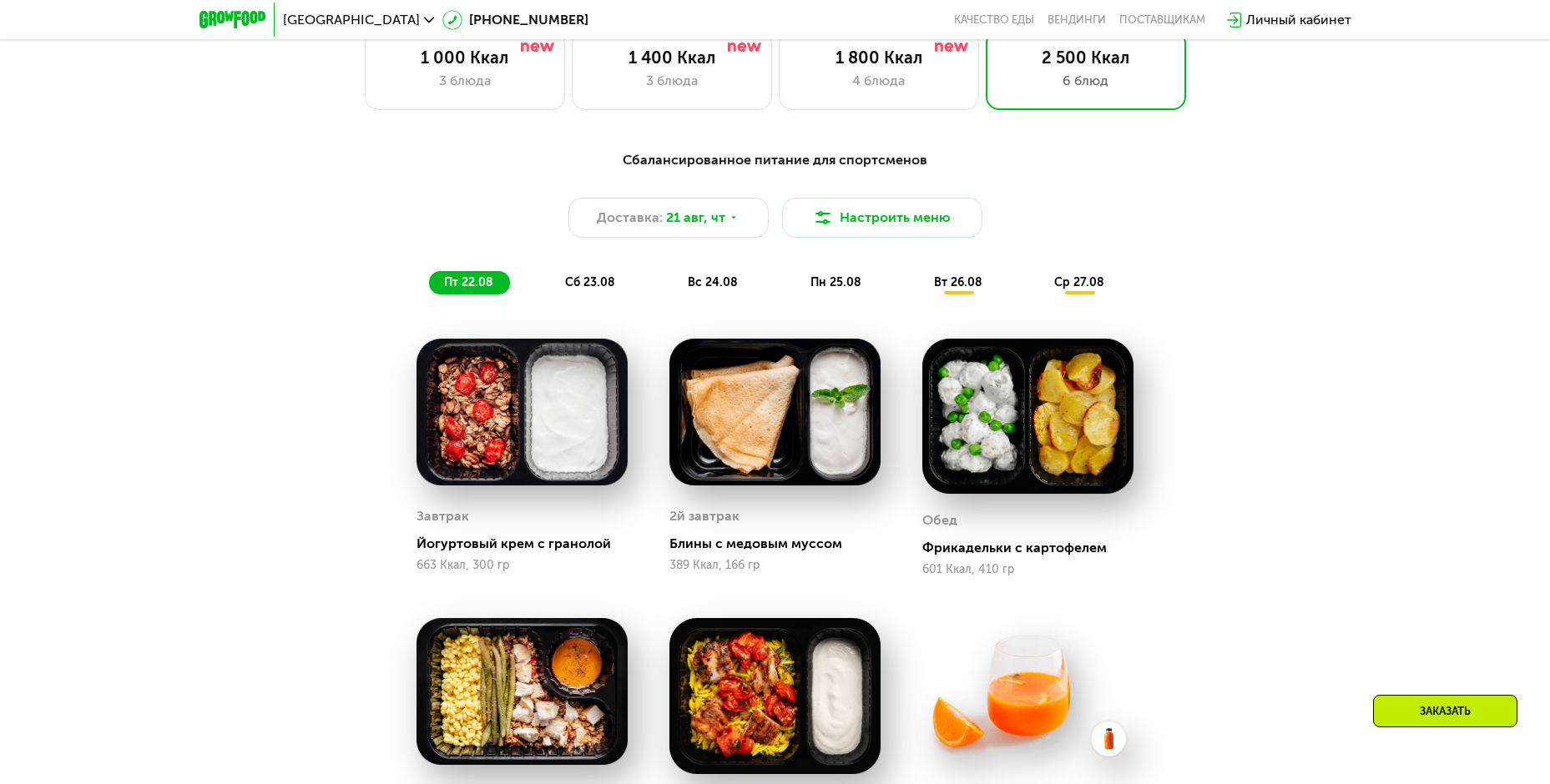
scroll to position [882, 0]
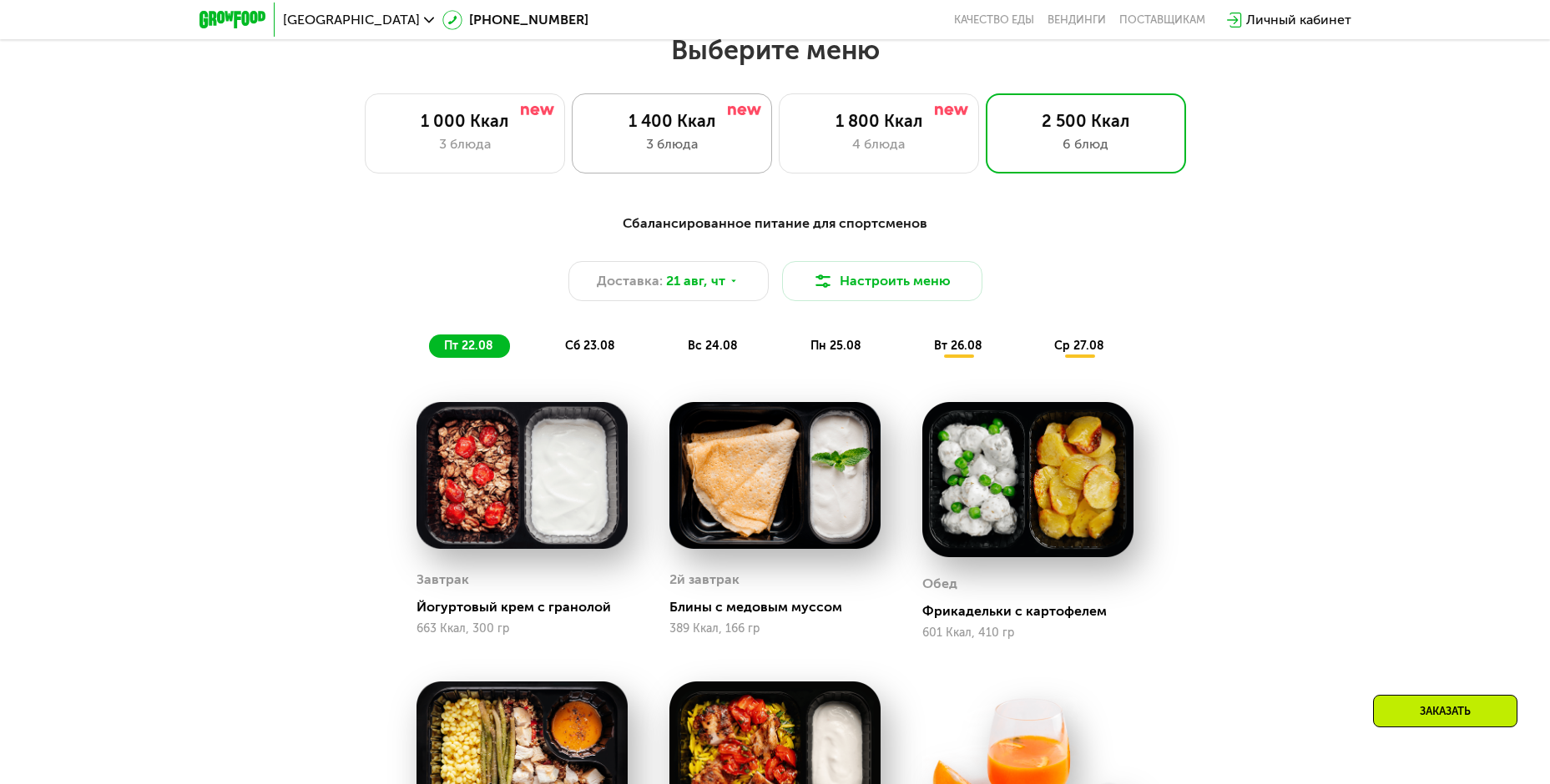
click at [688, 140] on div "3 блюда" at bounding box center [672, 144] width 166 height 20
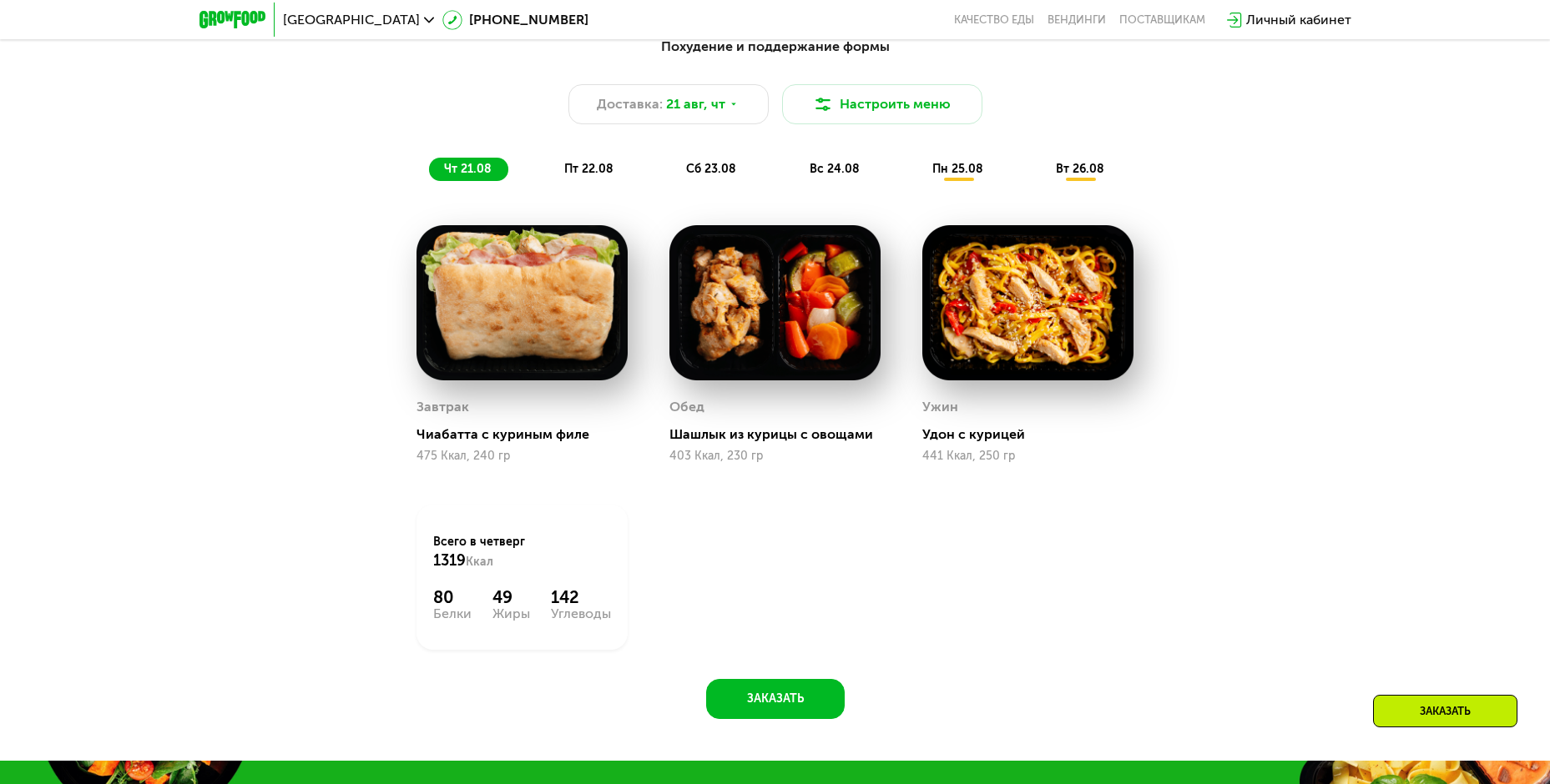
scroll to position [798, 0]
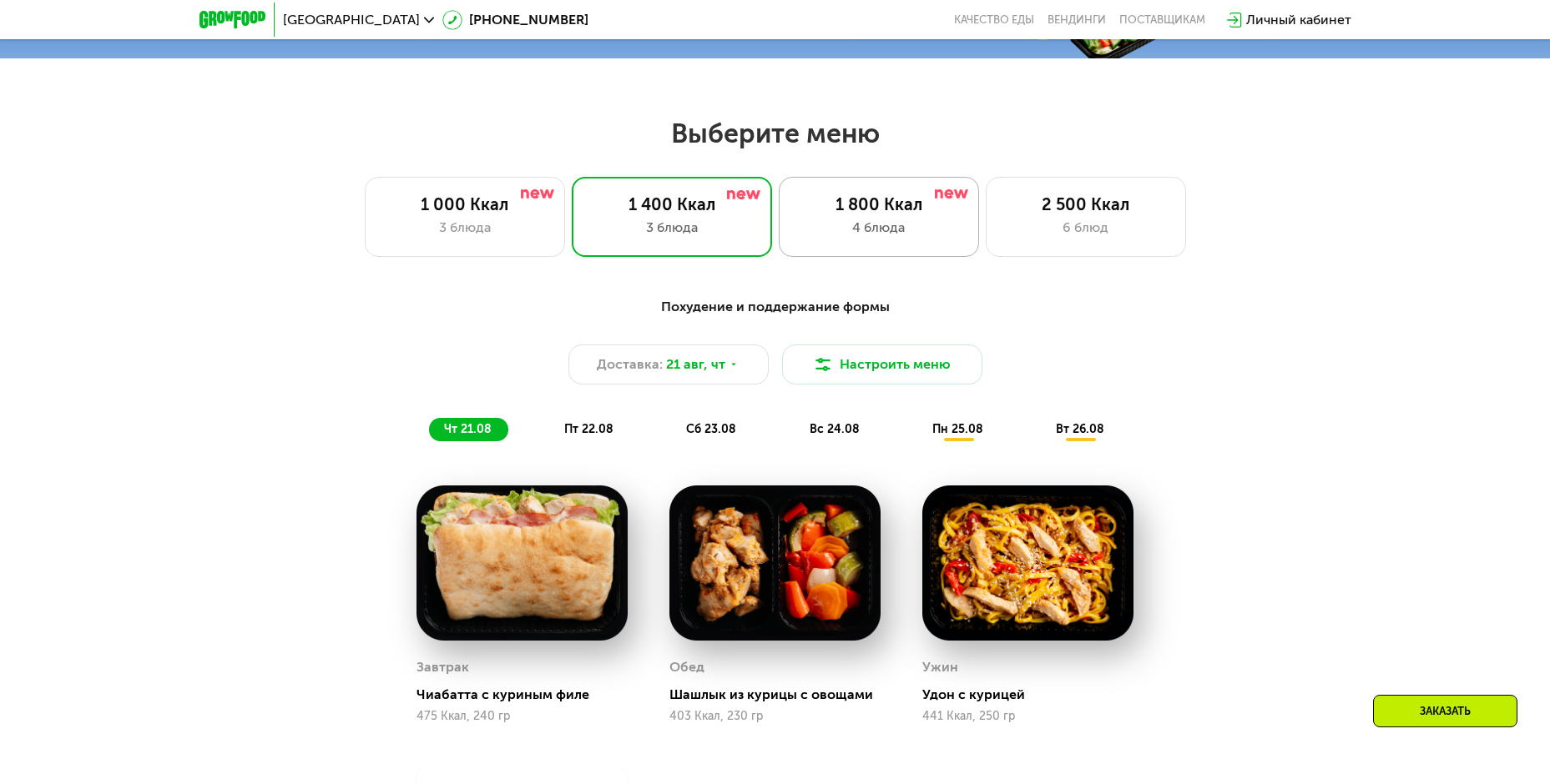
click at [986, 251] on div "1 800 Ккал 4 блюда" at bounding box center [1086, 217] width 201 height 80
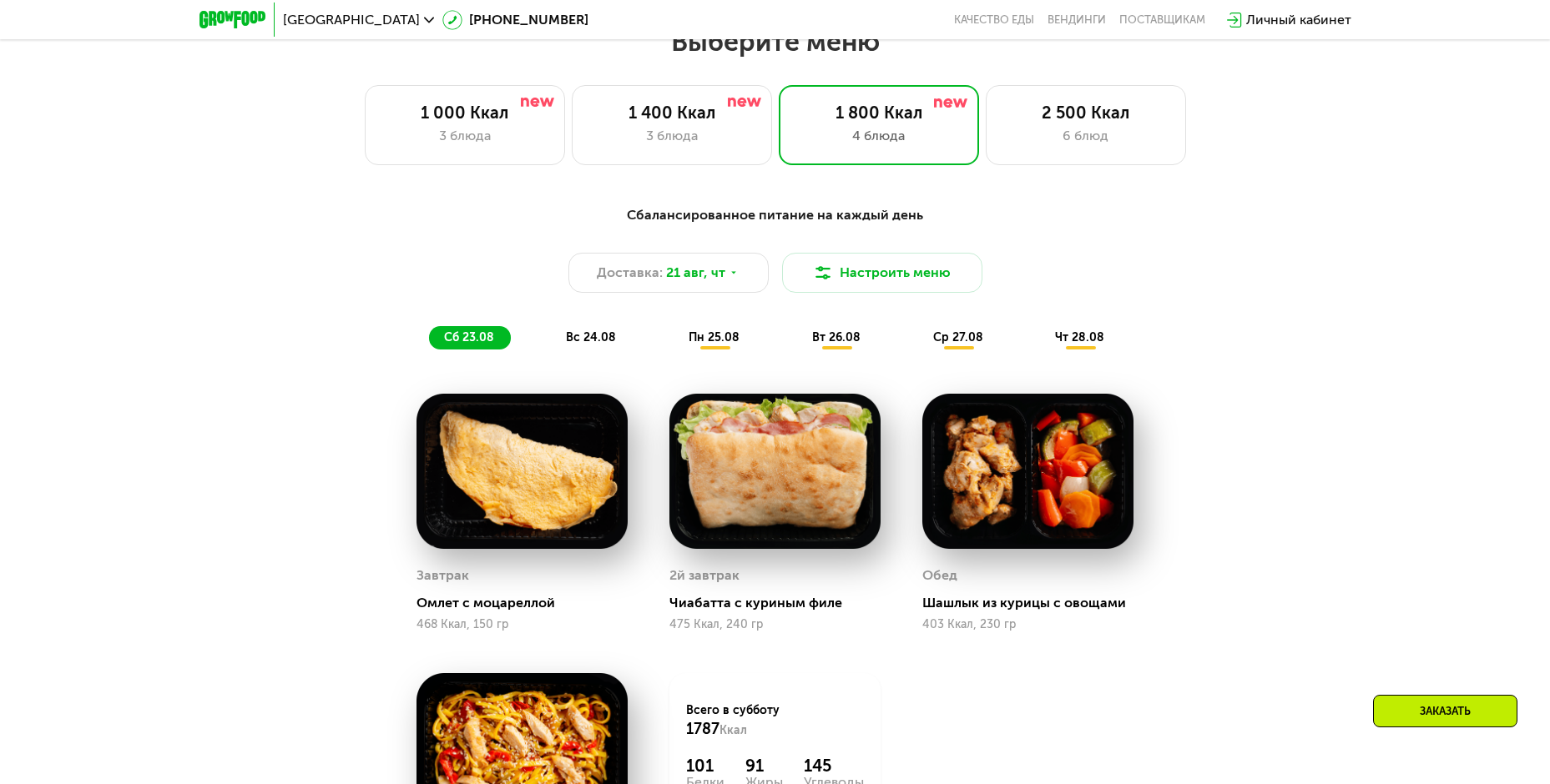
scroll to position [882, 0]
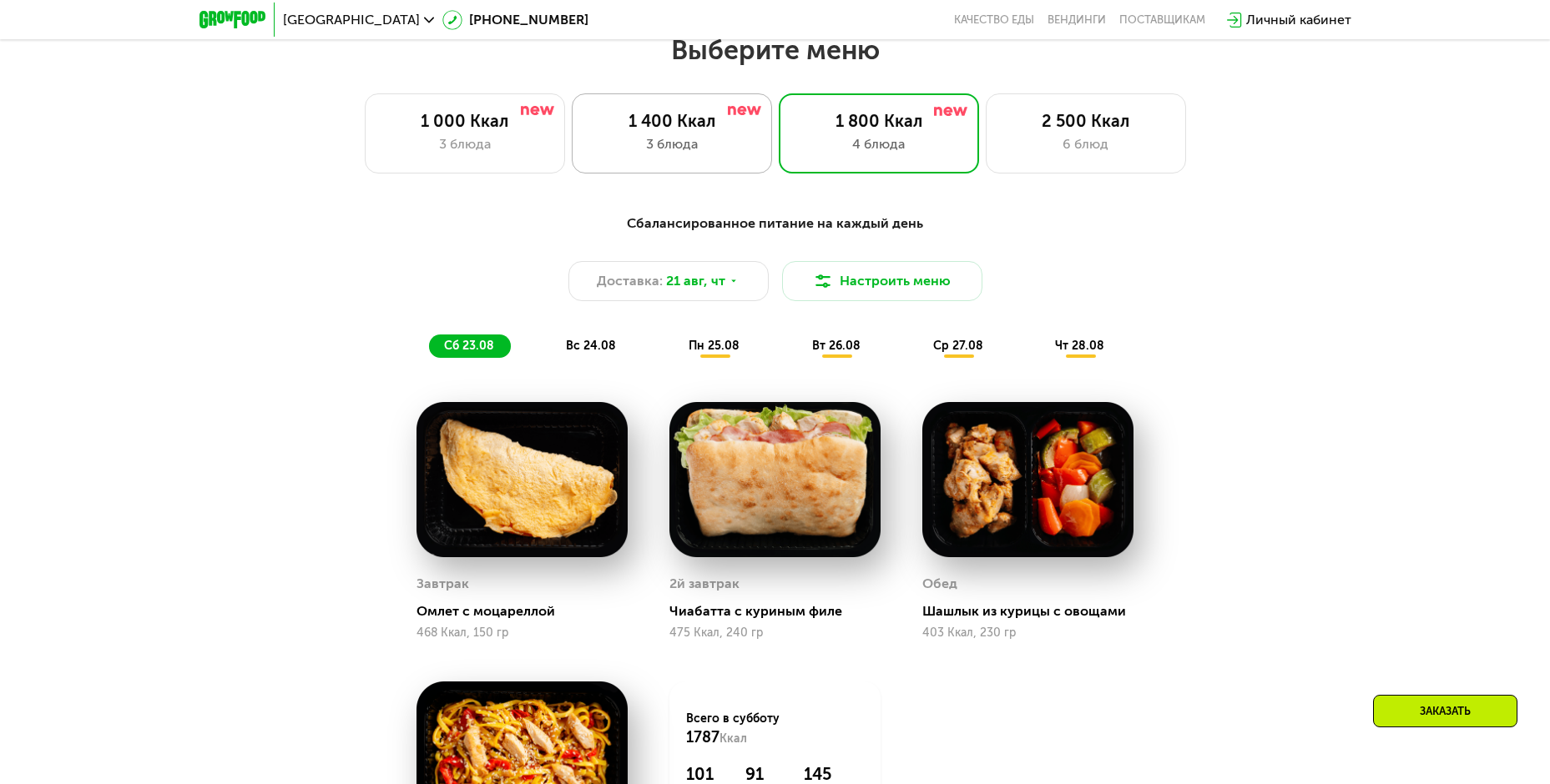
click at [683, 130] on div "1 400 Ккал" at bounding box center [672, 121] width 166 height 20
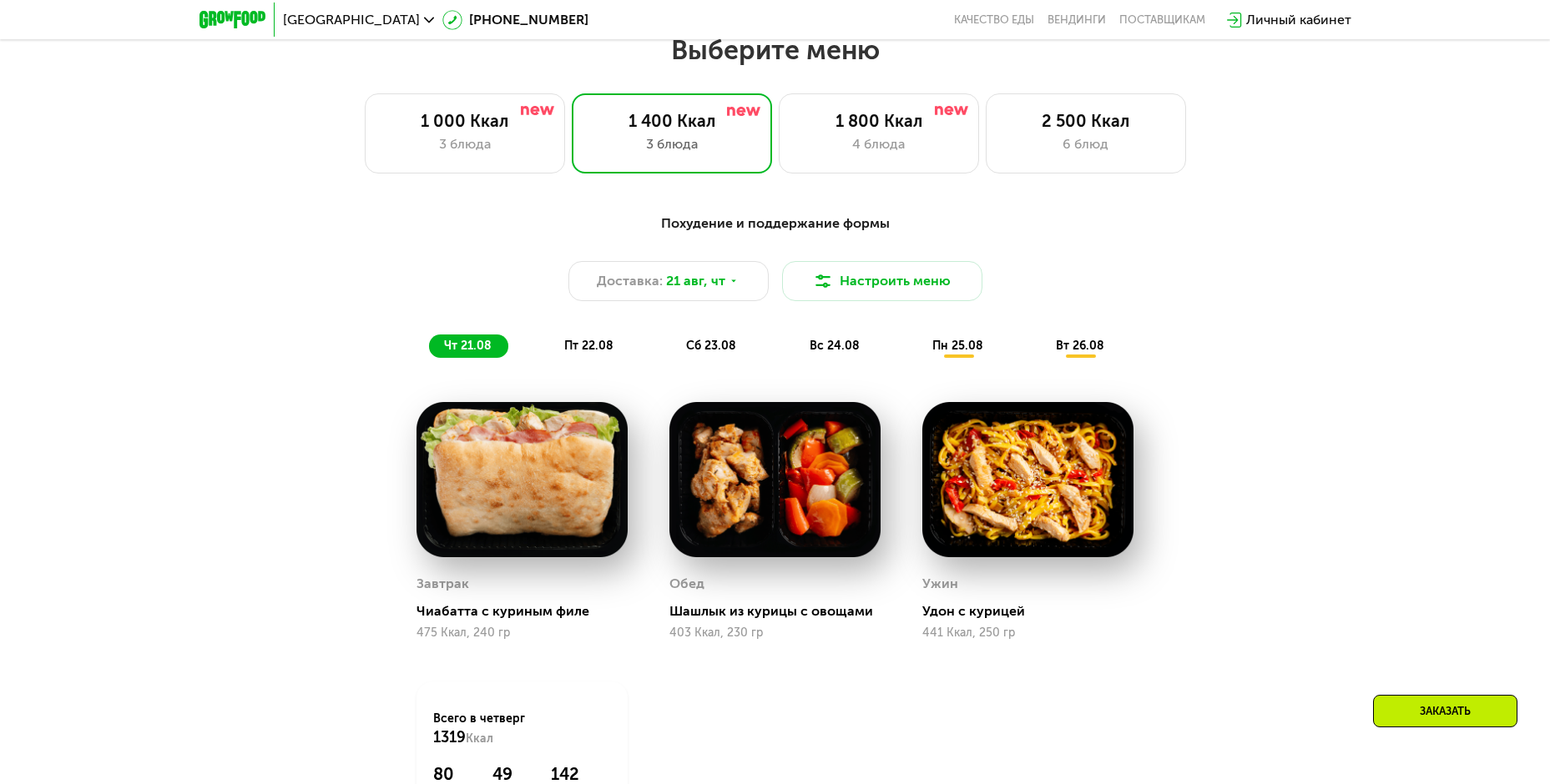
click at [584, 344] on span "пт 22.08" at bounding box center [588, 345] width 49 height 14
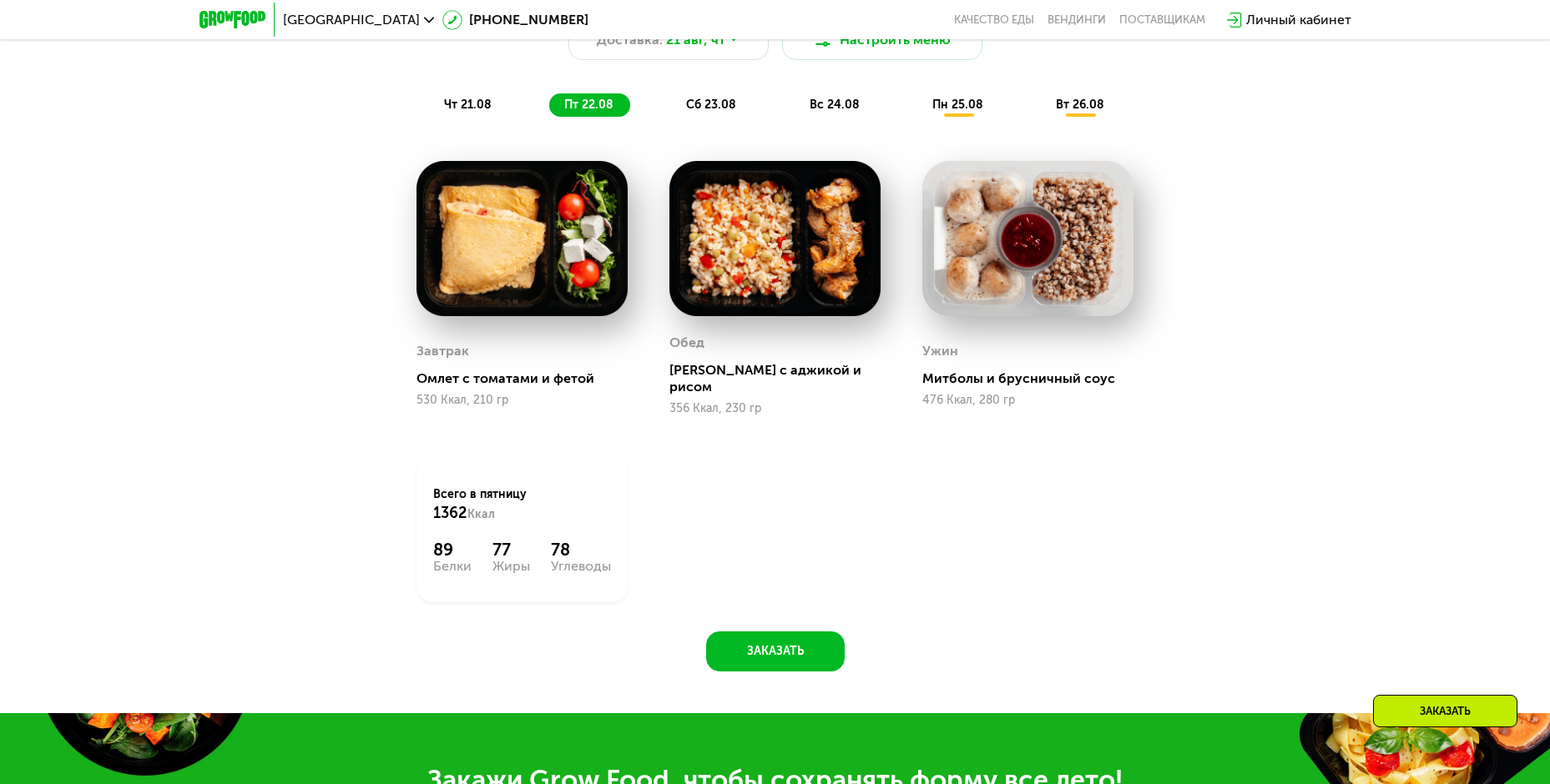
scroll to position [1132, 0]
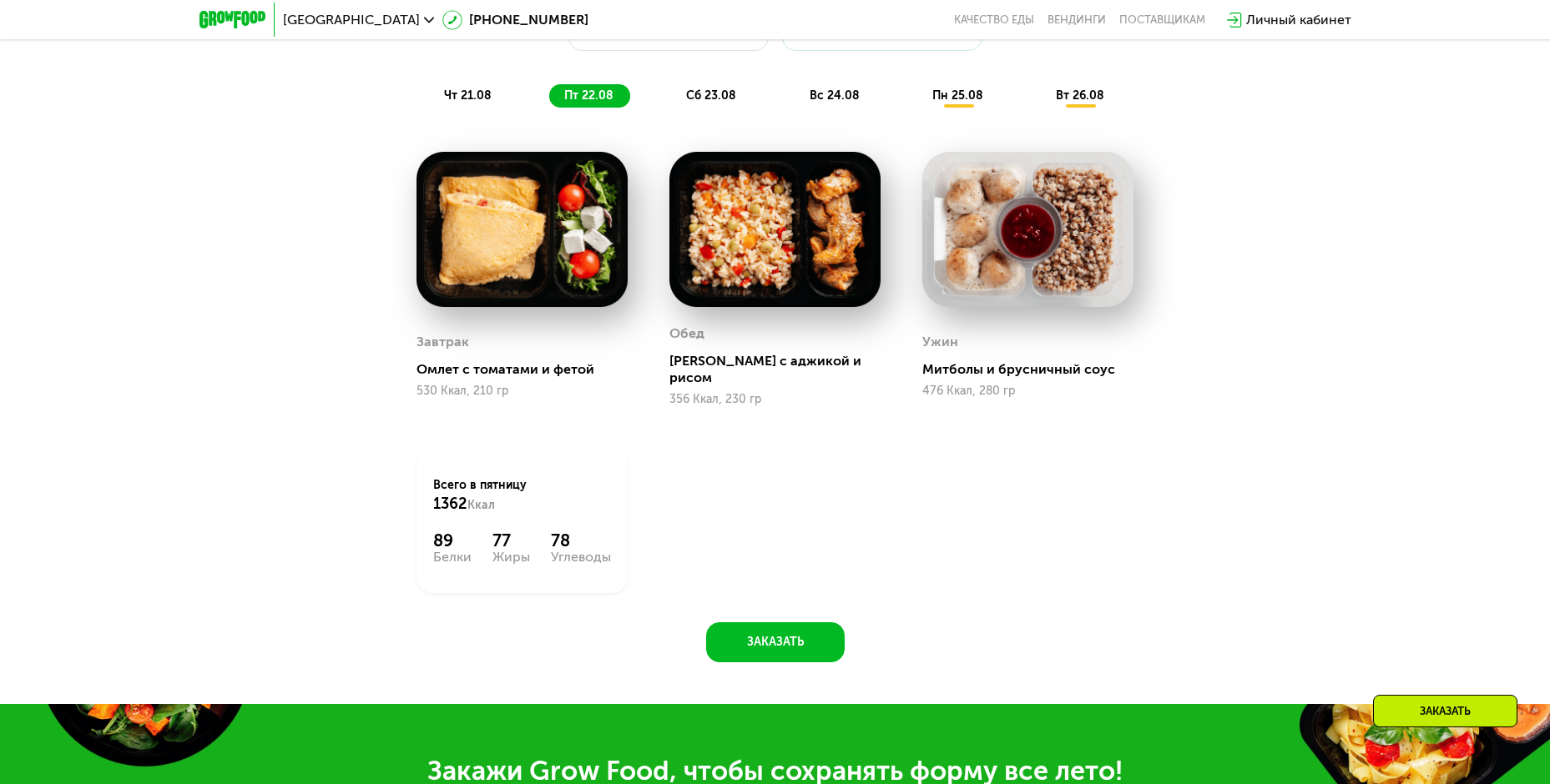
click at [794, 106] on div "сб 23.08" at bounding box center [835, 96] width 81 height 23
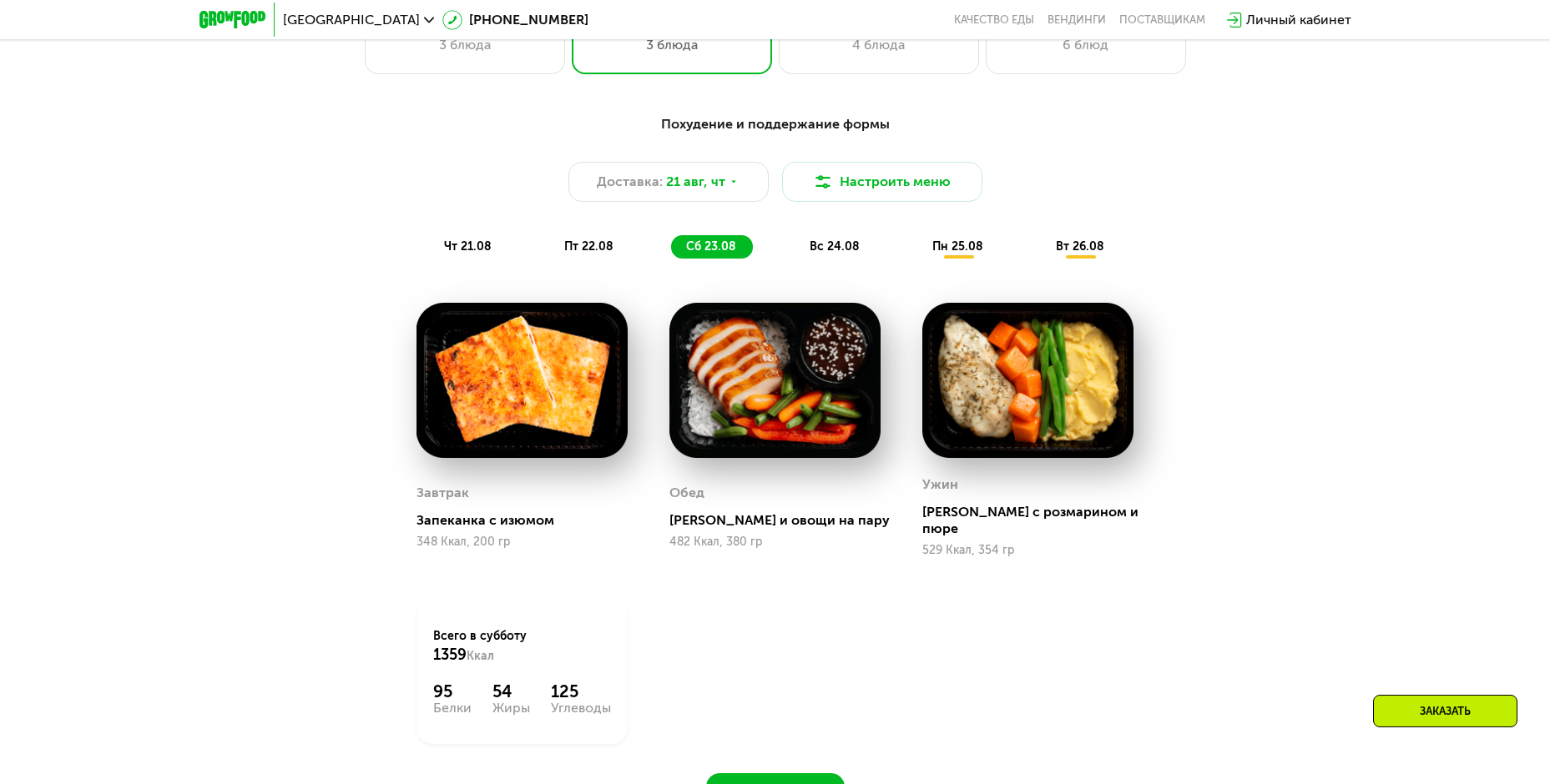
scroll to position [966, 0]
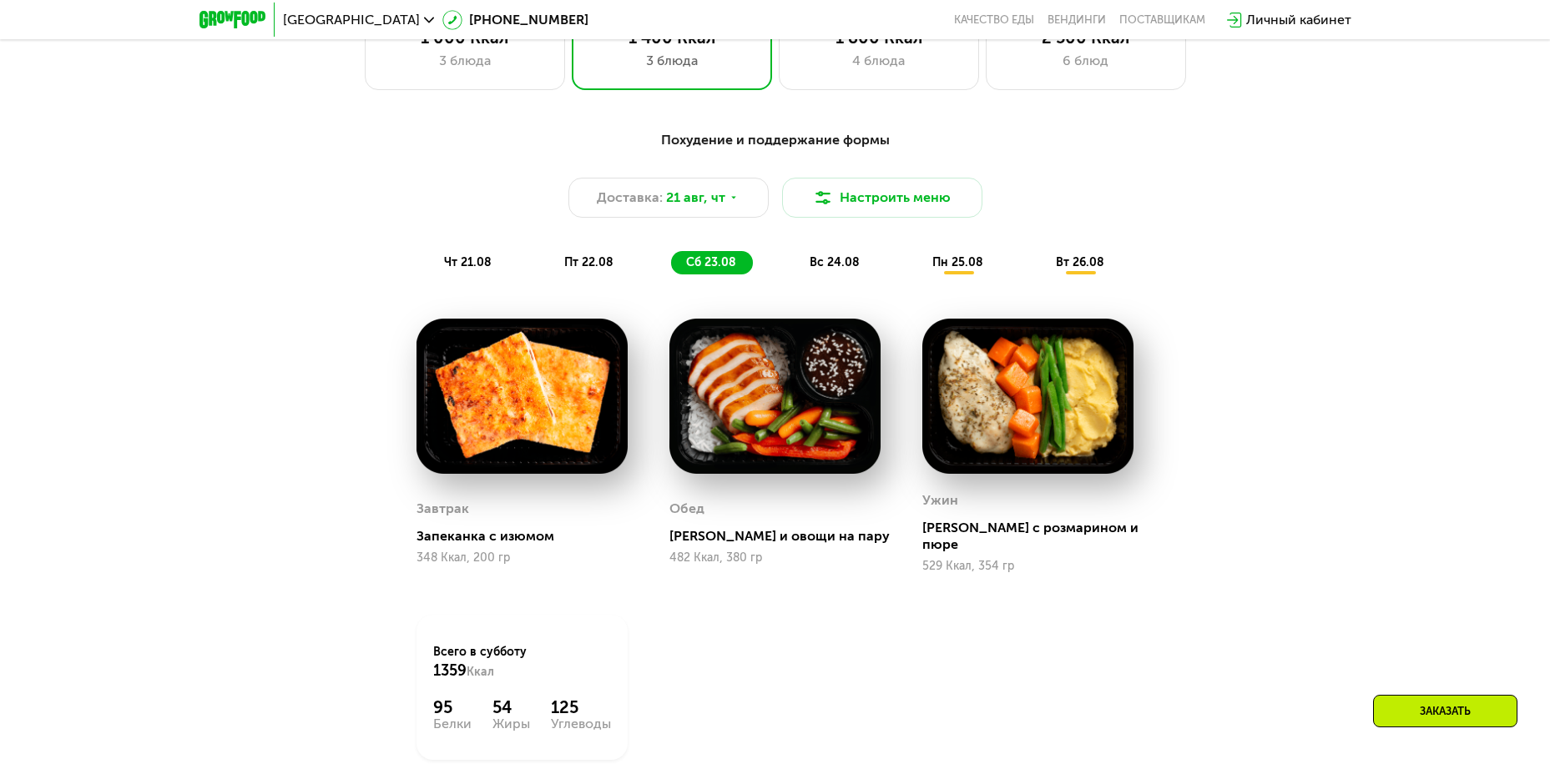
click at [918, 260] on div "вс 24.08" at bounding box center [959, 263] width 82 height 23
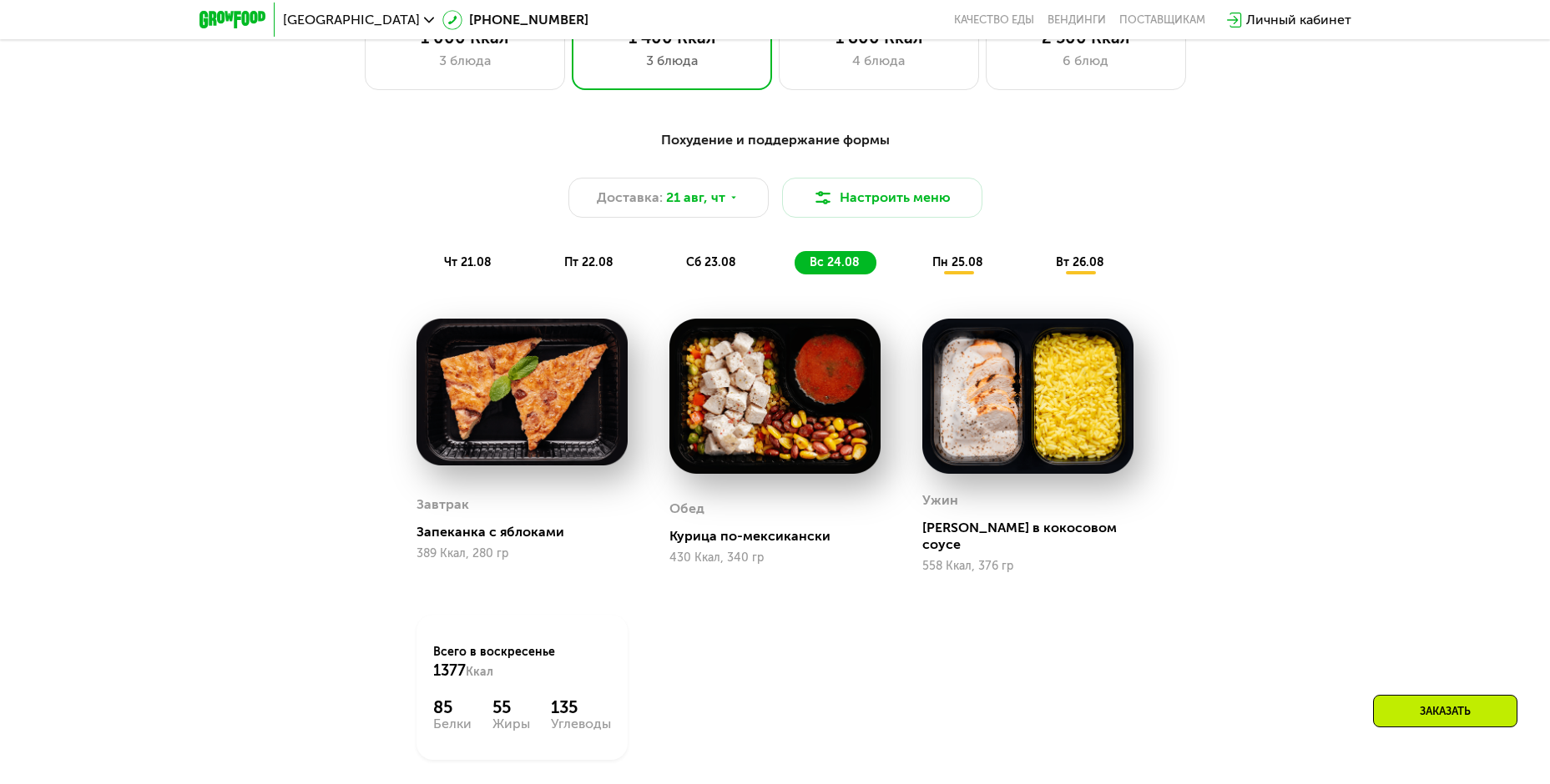
click at [1040, 260] on div "пн 25.08" at bounding box center [1080, 263] width 80 height 23
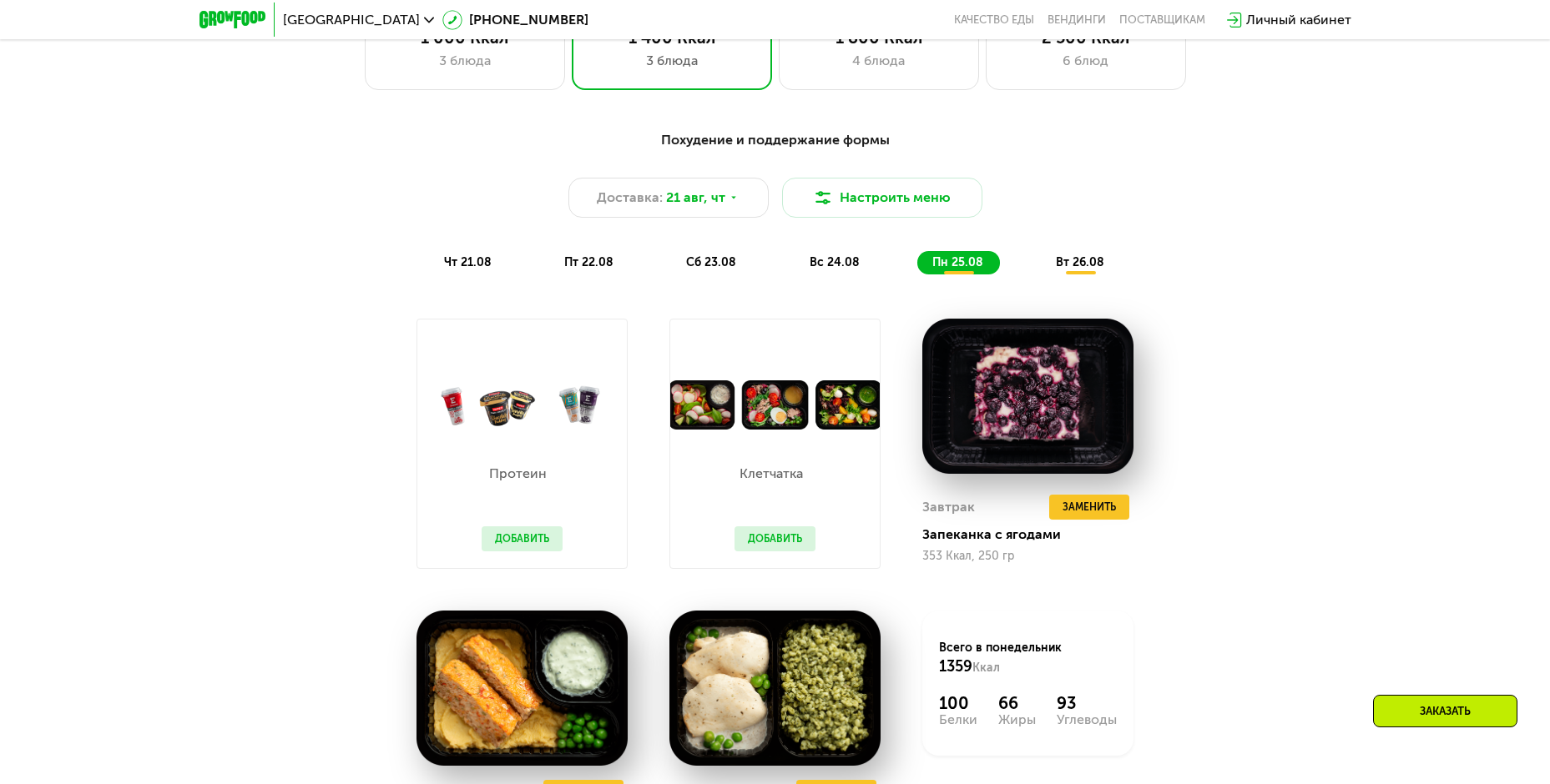
click at [782, 550] on button "Добавить" at bounding box center [775, 539] width 81 height 25
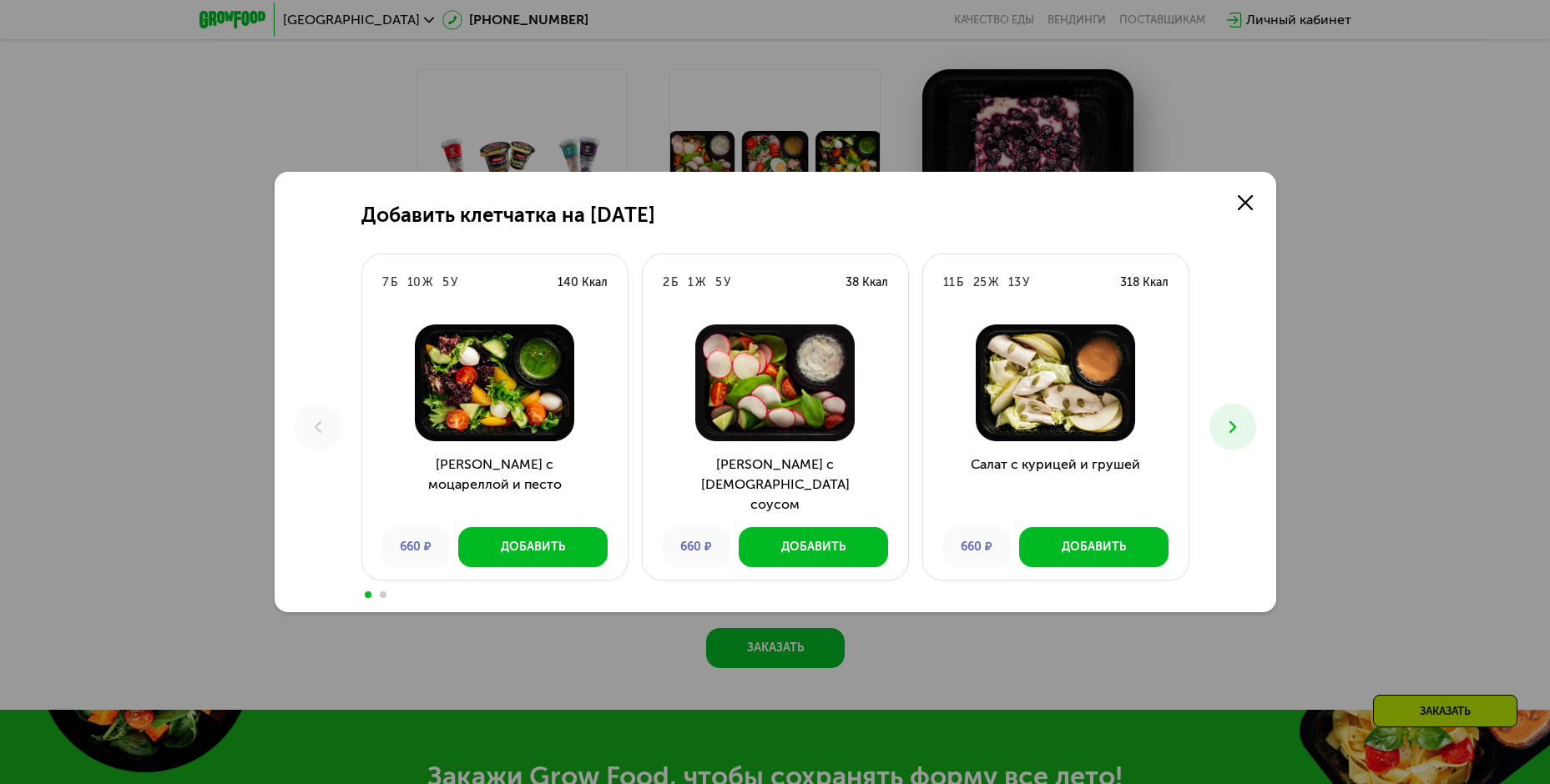
scroll to position [1215, 0]
click at [1249, 203] on icon at bounding box center [1245, 202] width 15 height 15
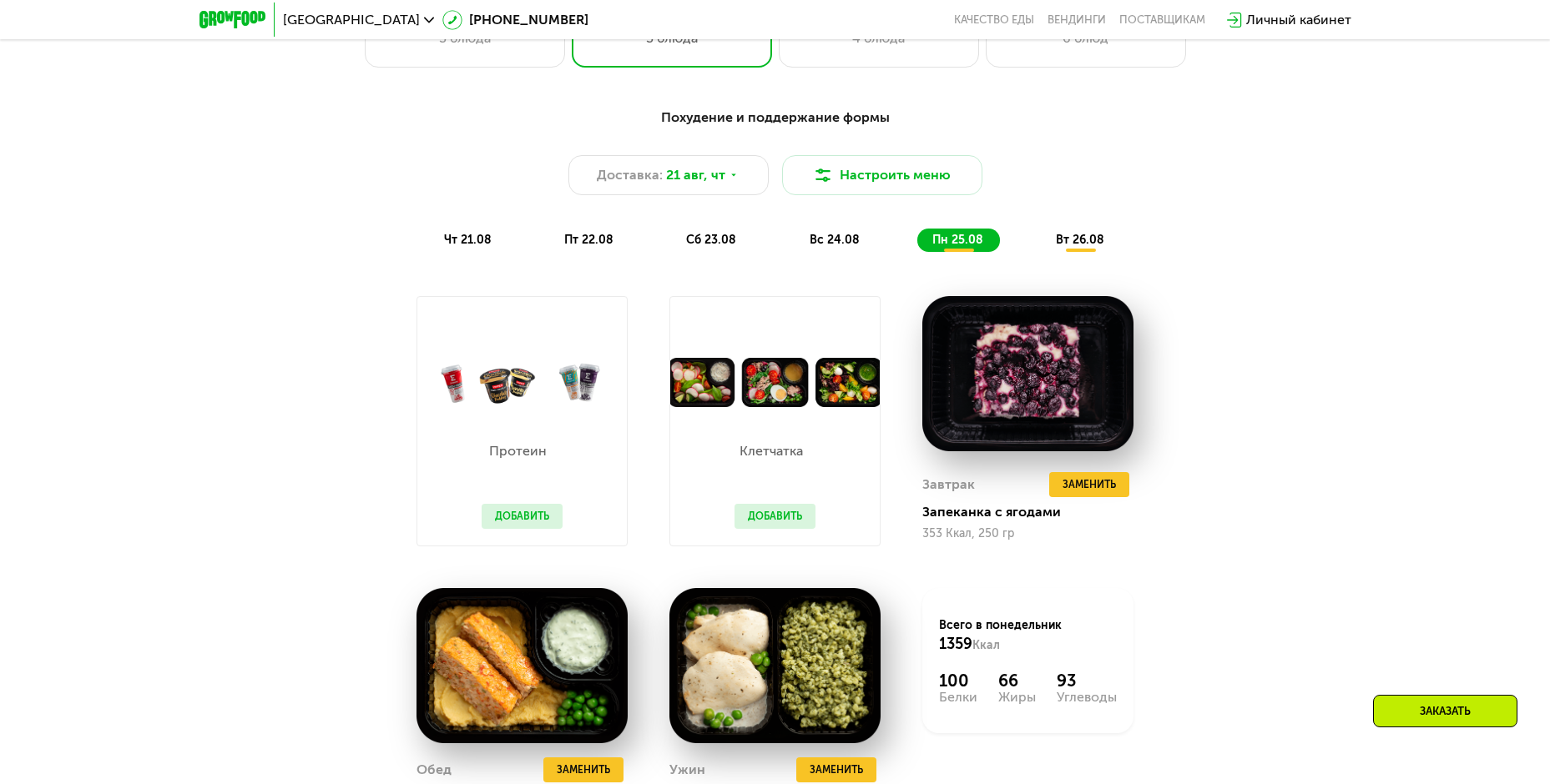
scroll to position [966, 0]
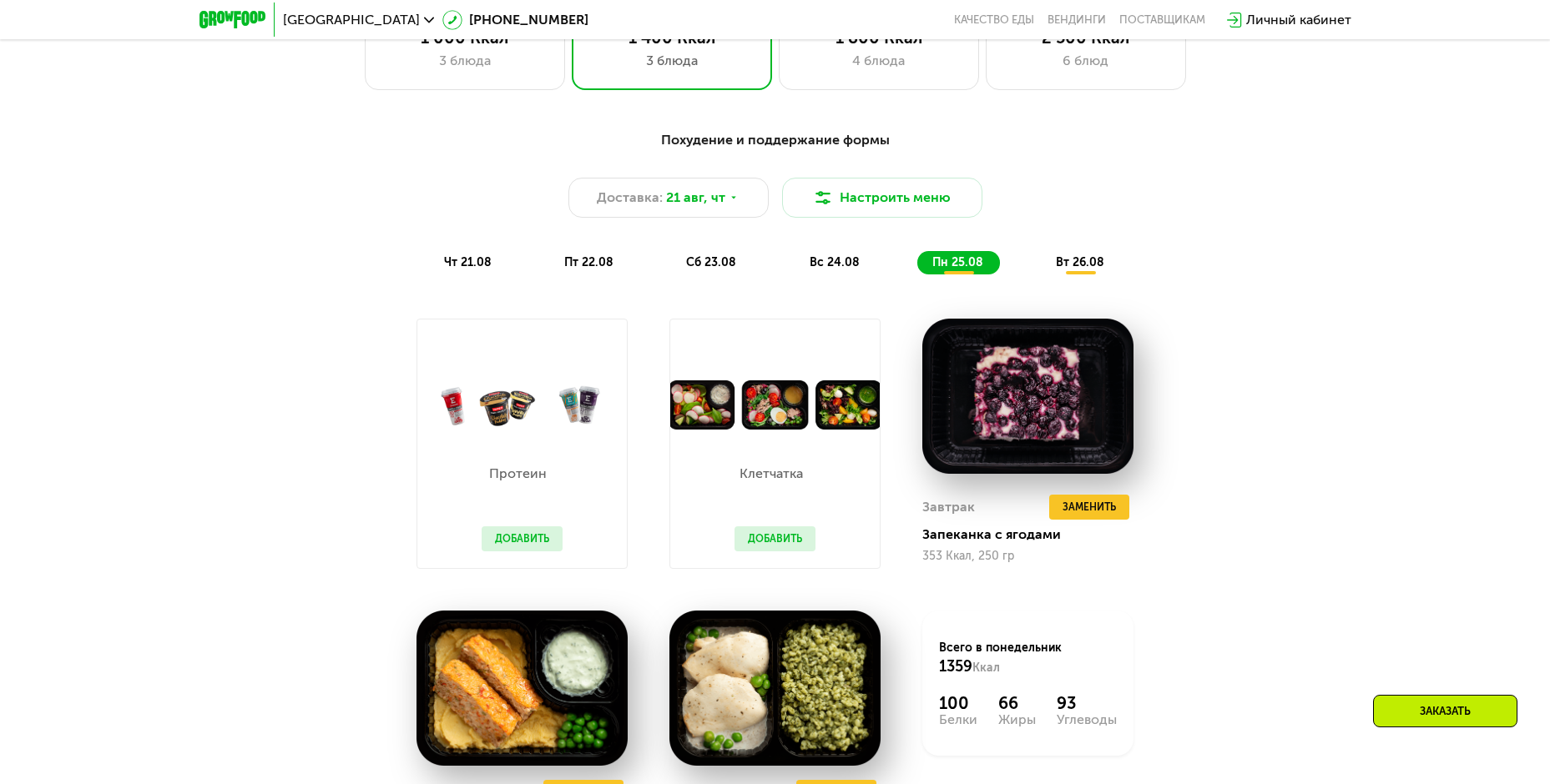
click at [1070, 253] on div "Похудение и поддержание формы Доставка: [DATE] Настроить меню чт 21.08 пт 22.08…" at bounding box center [775, 201] width 989 height 144
click at [1088, 275] on div "вт 26.08" at bounding box center [1080, 263] width 80 height 23
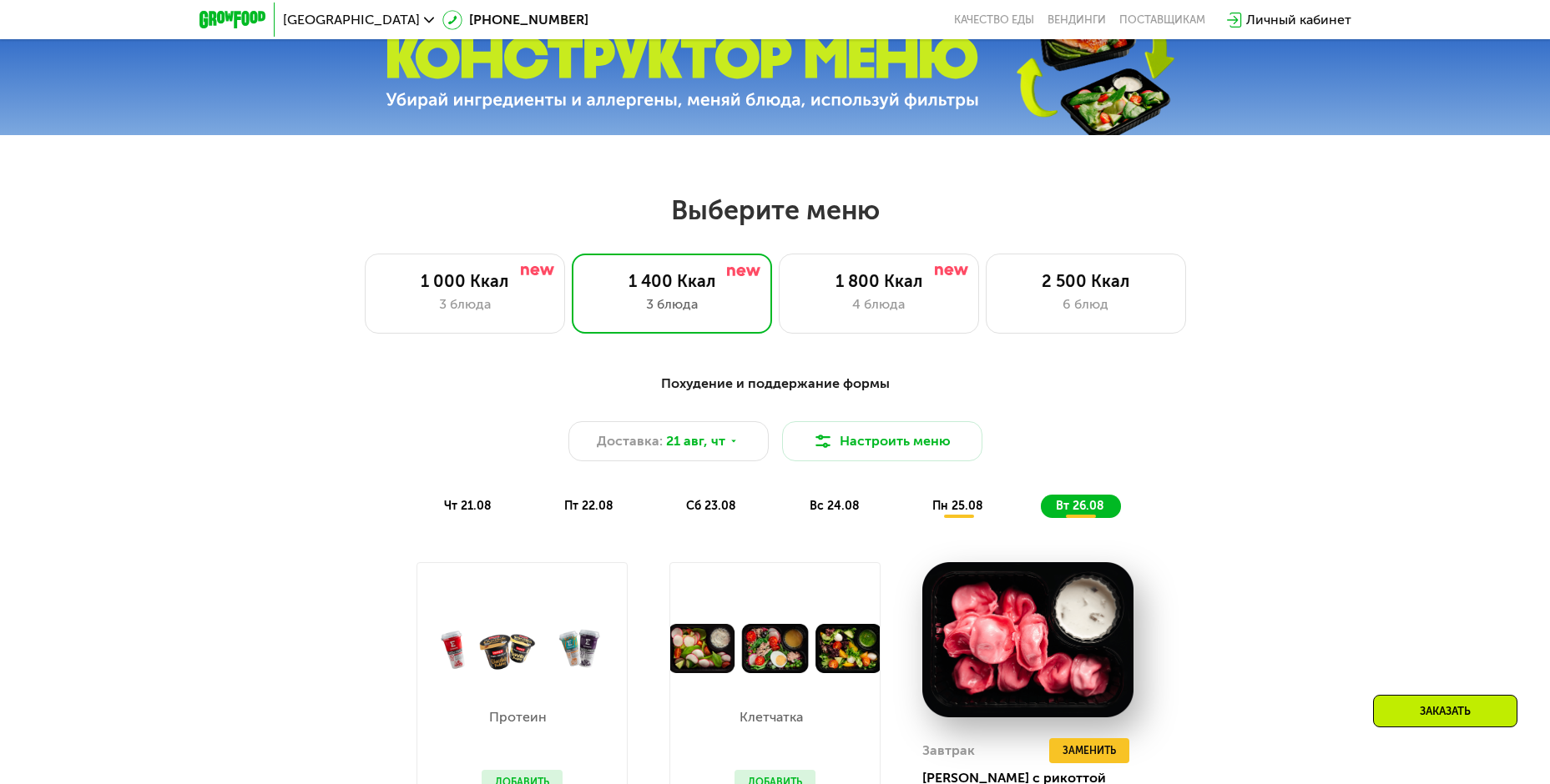
scroll to position [715, 0]
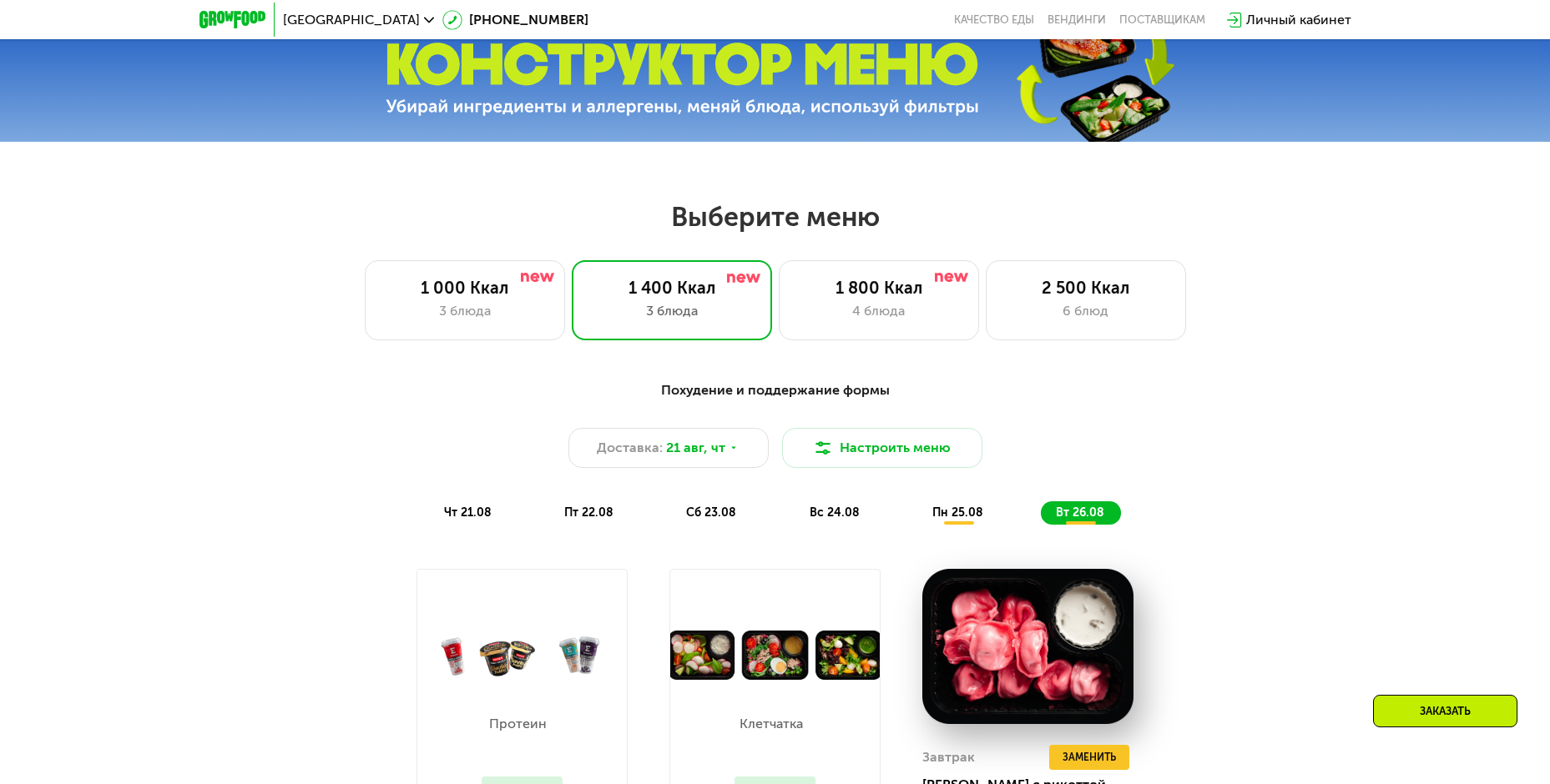
click at [1054, 421] on div "Похудение и поддержание формы Доставка: [DATE] Настроить меню чт 21.08 пт 22.08…" at bounding box center [775, 452] width 989 height 144
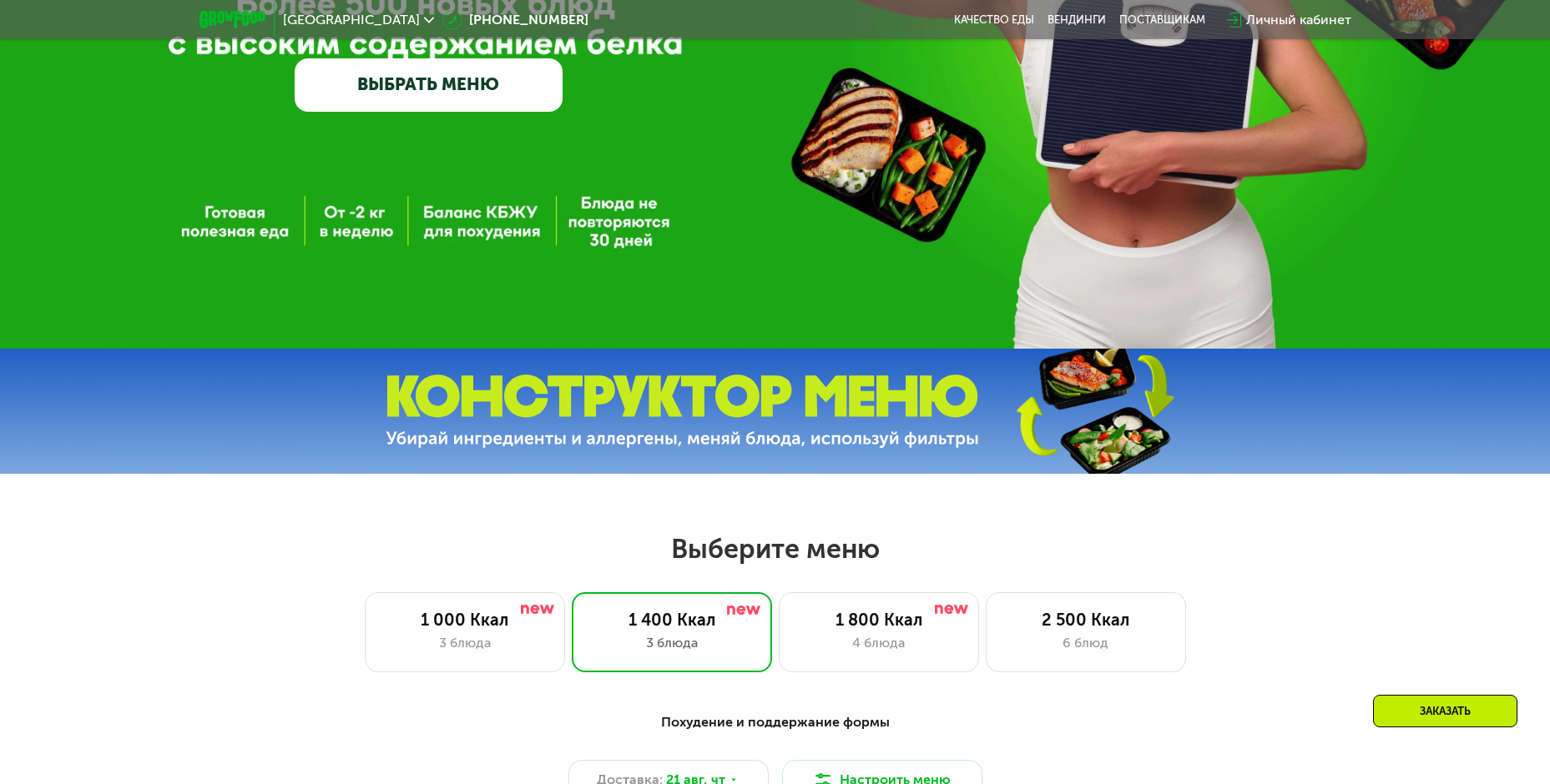
scroll to position [381, 0]
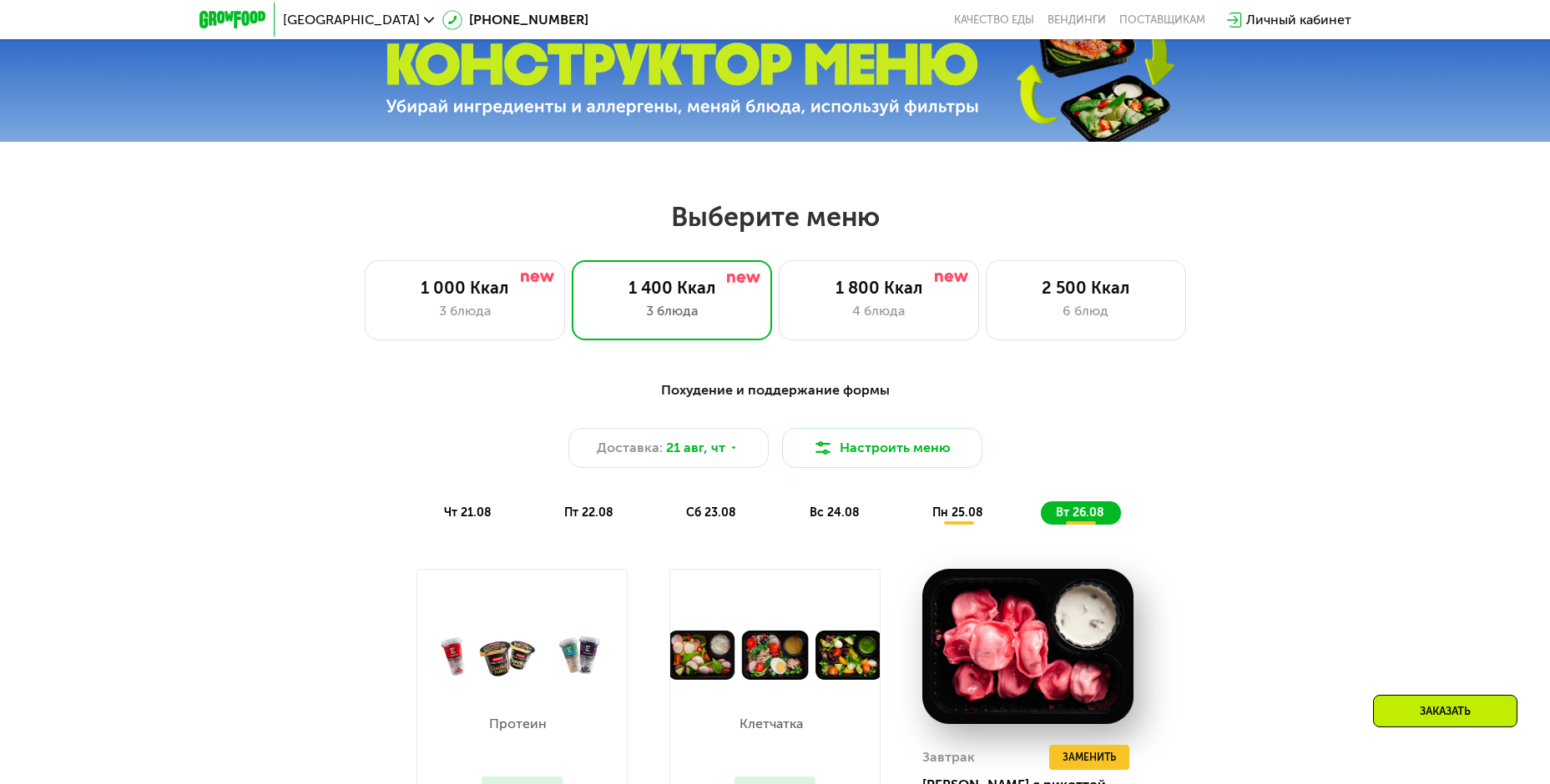
click at [1412, 712] on div "Заказать" at bounding box center [1444, 712] width 144 height 32
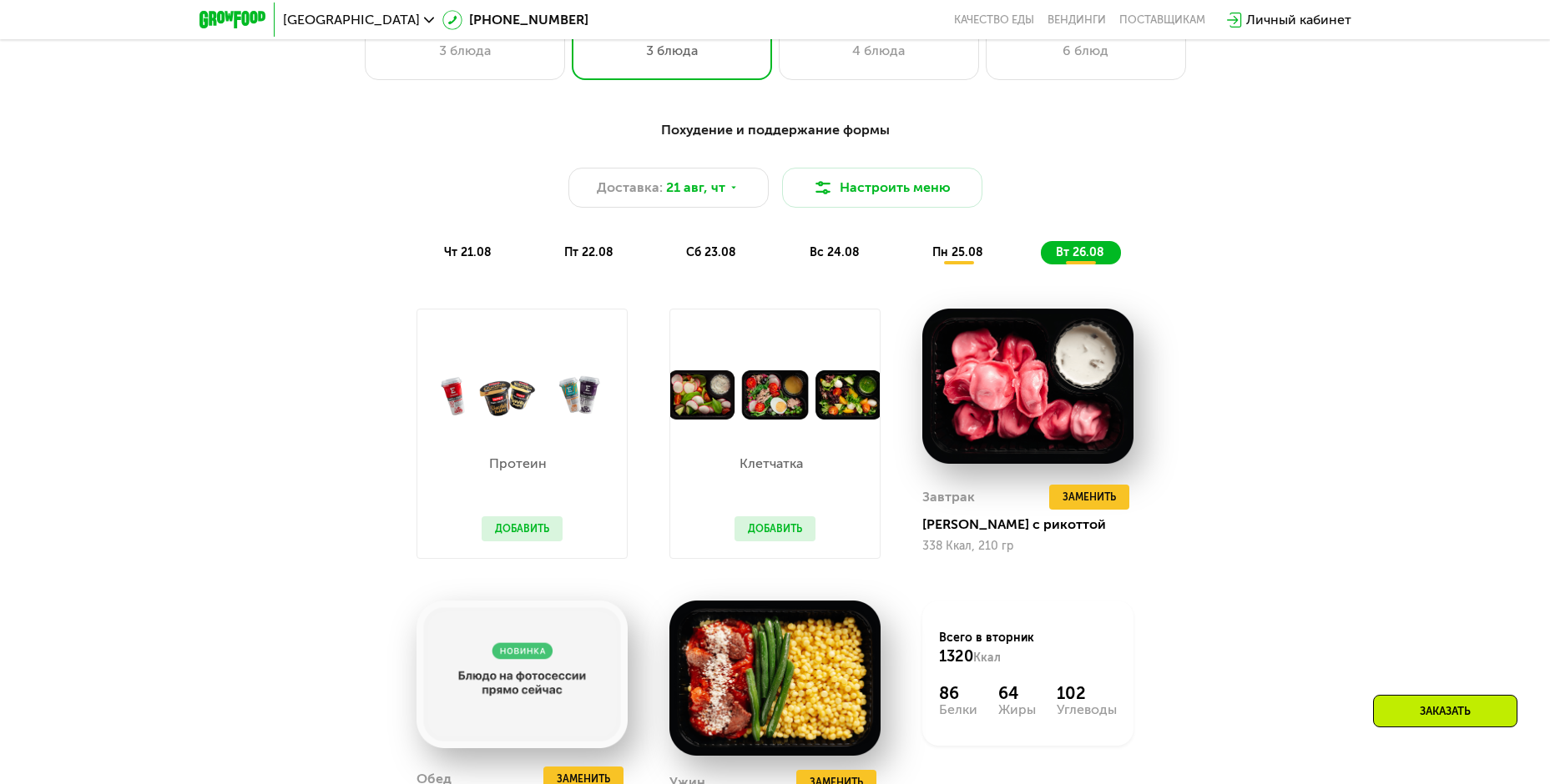
scroll to position [847, 0]
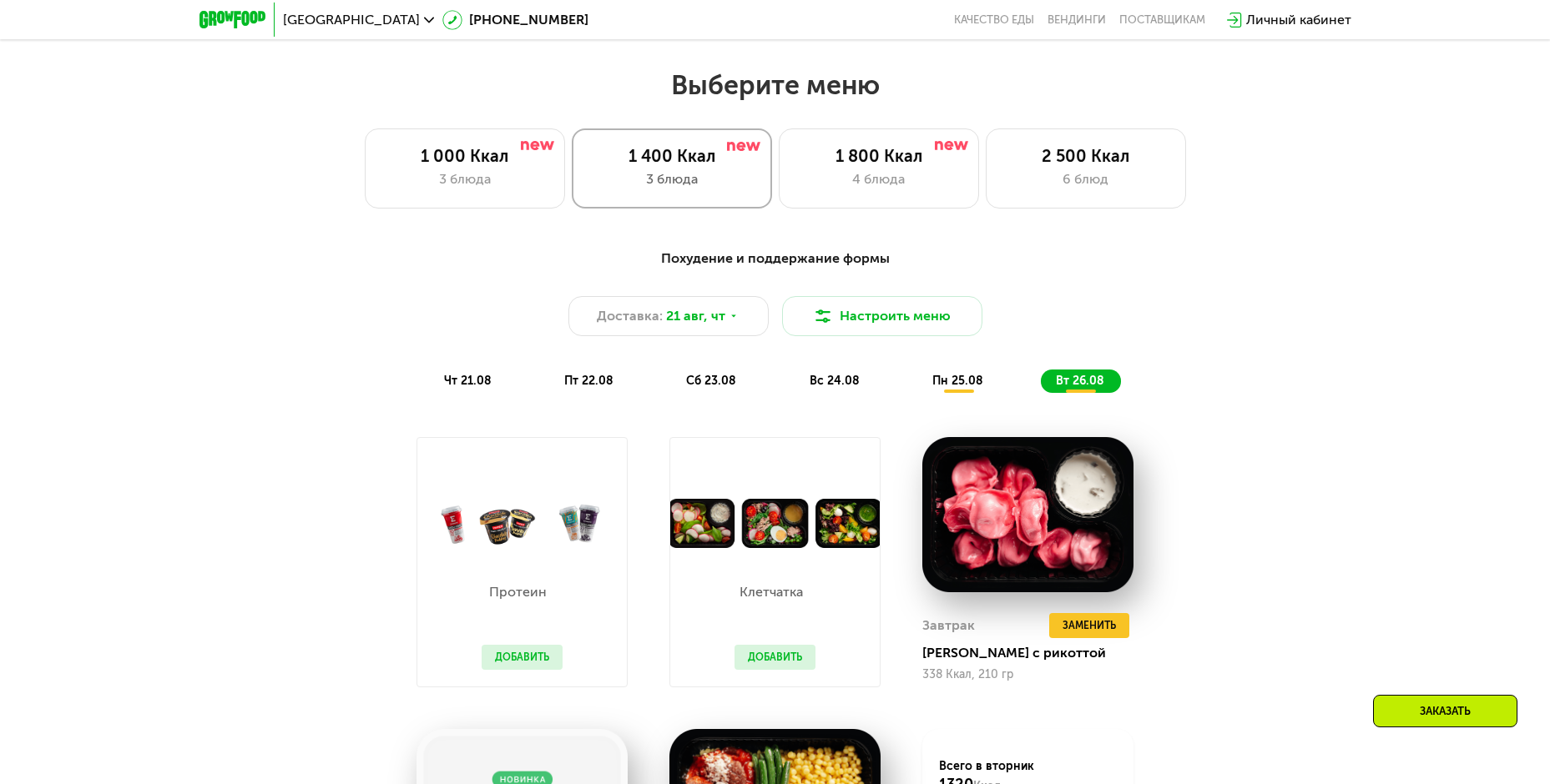
click at [663, 154] on div "1 400 Ккал" at bounding box center [672, 156] width 166 height 20
click at [854, 164] on div "1 800 Ккал" at bounding box center [878, 156] width 166 height 20
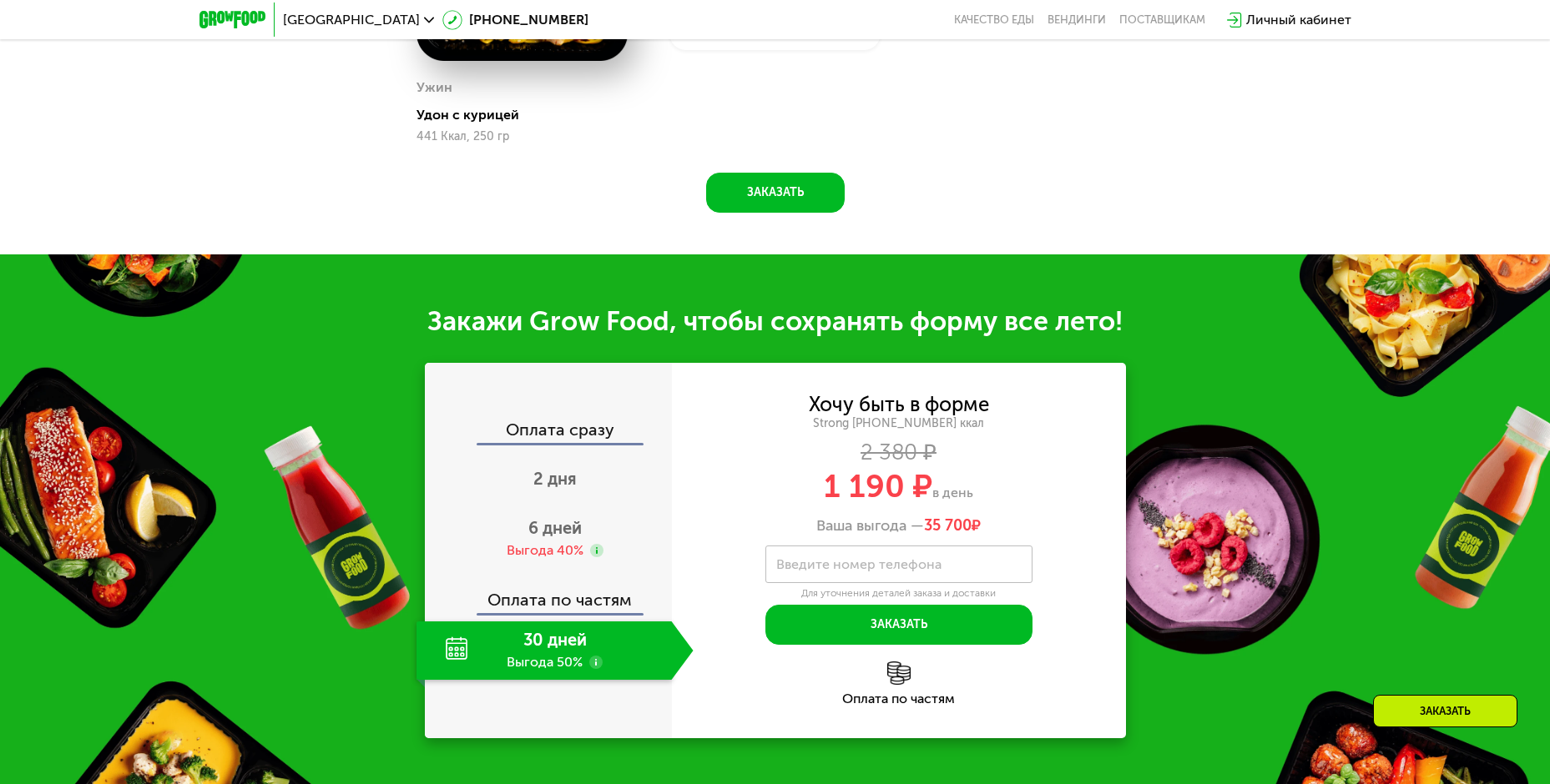
scroll to position [1681, 0]
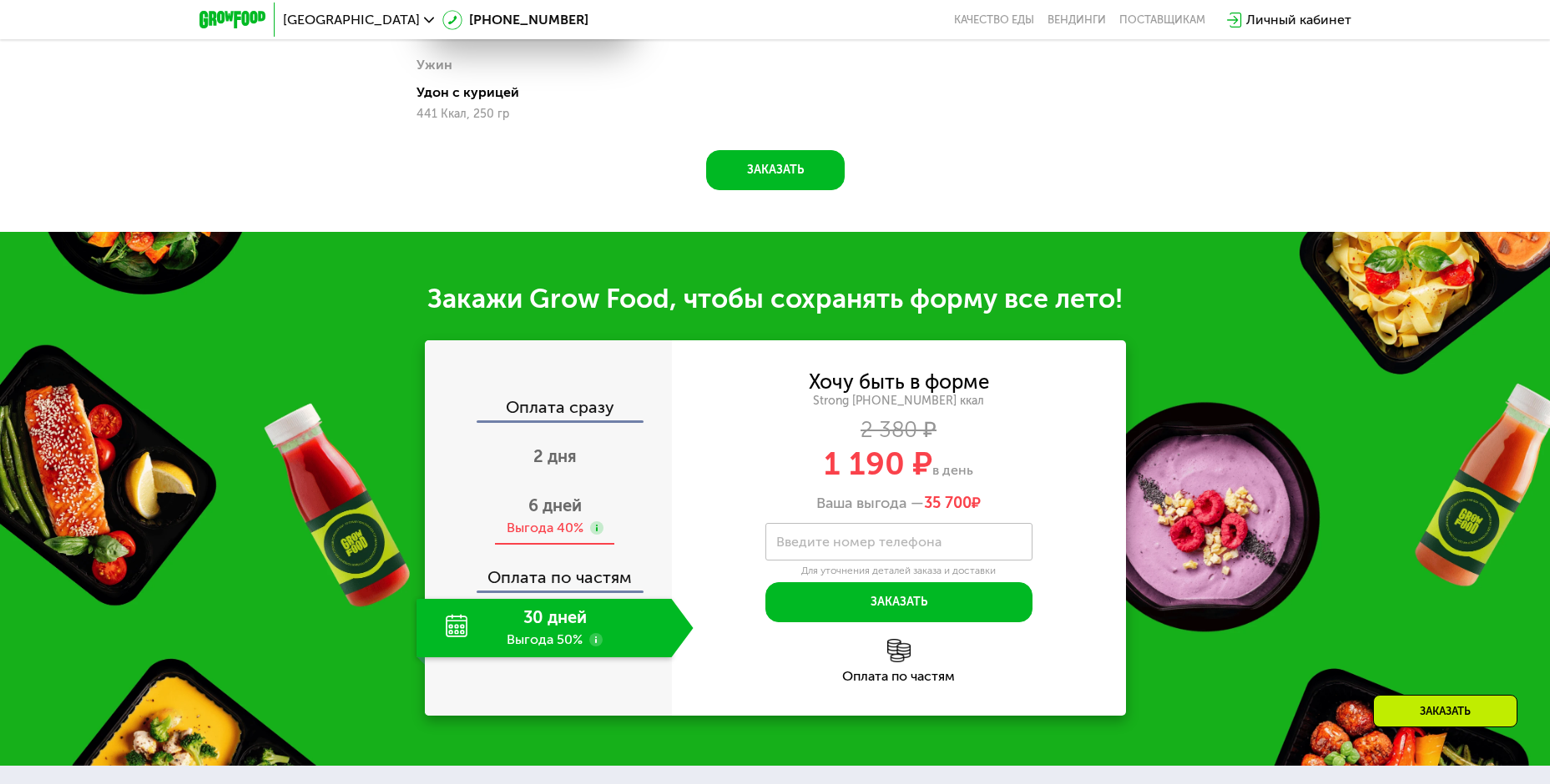
click at [555, 524] on div "Выгода 40%" at bounding box center [545, 528] width 77 height 19
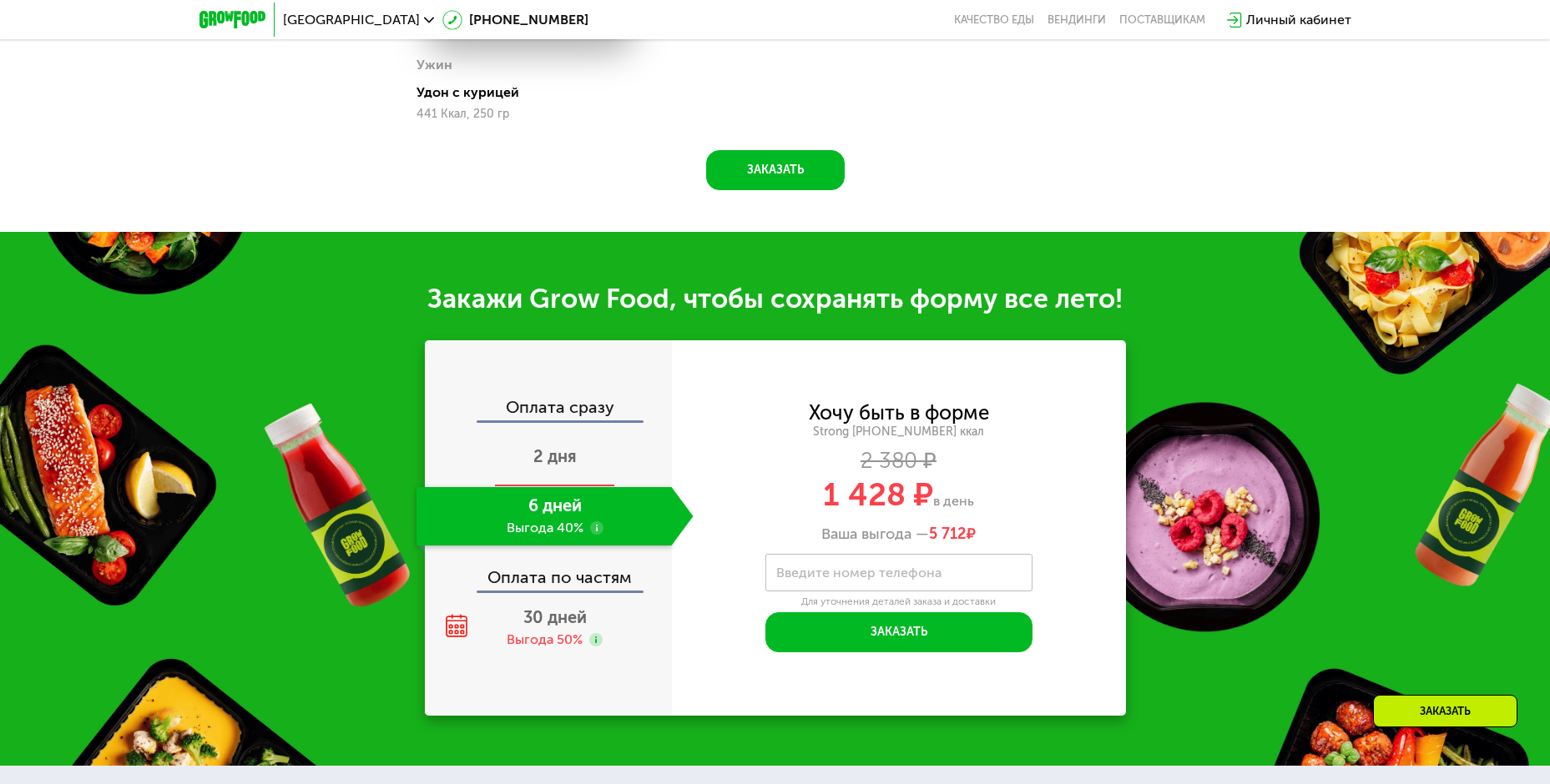
click at [564, 466] on span "2 дня" at bounding box center [555, 456] width 43 height 20
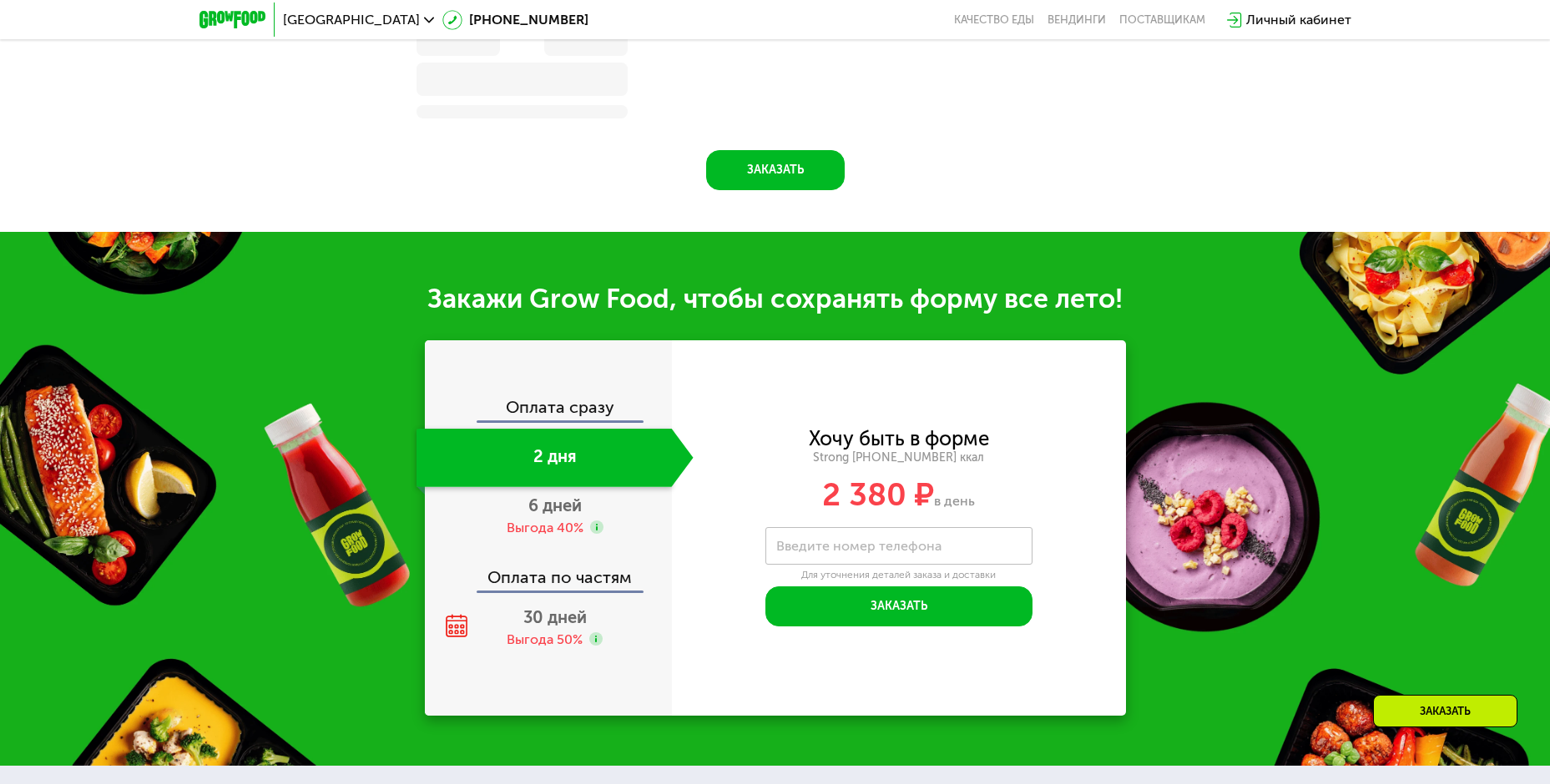
click at [568, 399] on div "Оплата сразу 2 дня 6 дней Выгода 40% Оплата по частям 30 дней Выгода 50%" at bounding box center [548, 527] width 247 height 375
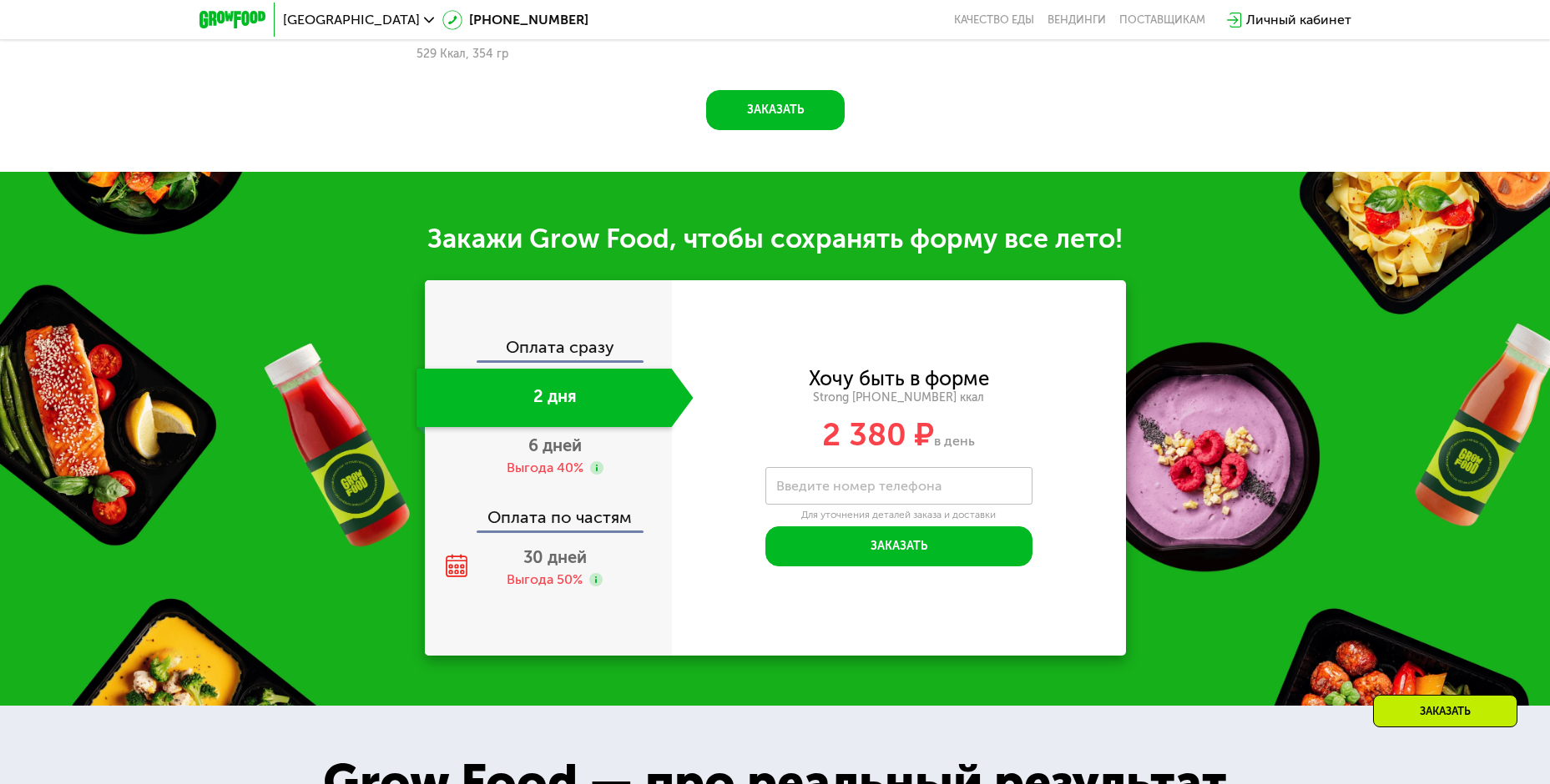
scroll to position [1681, 0]
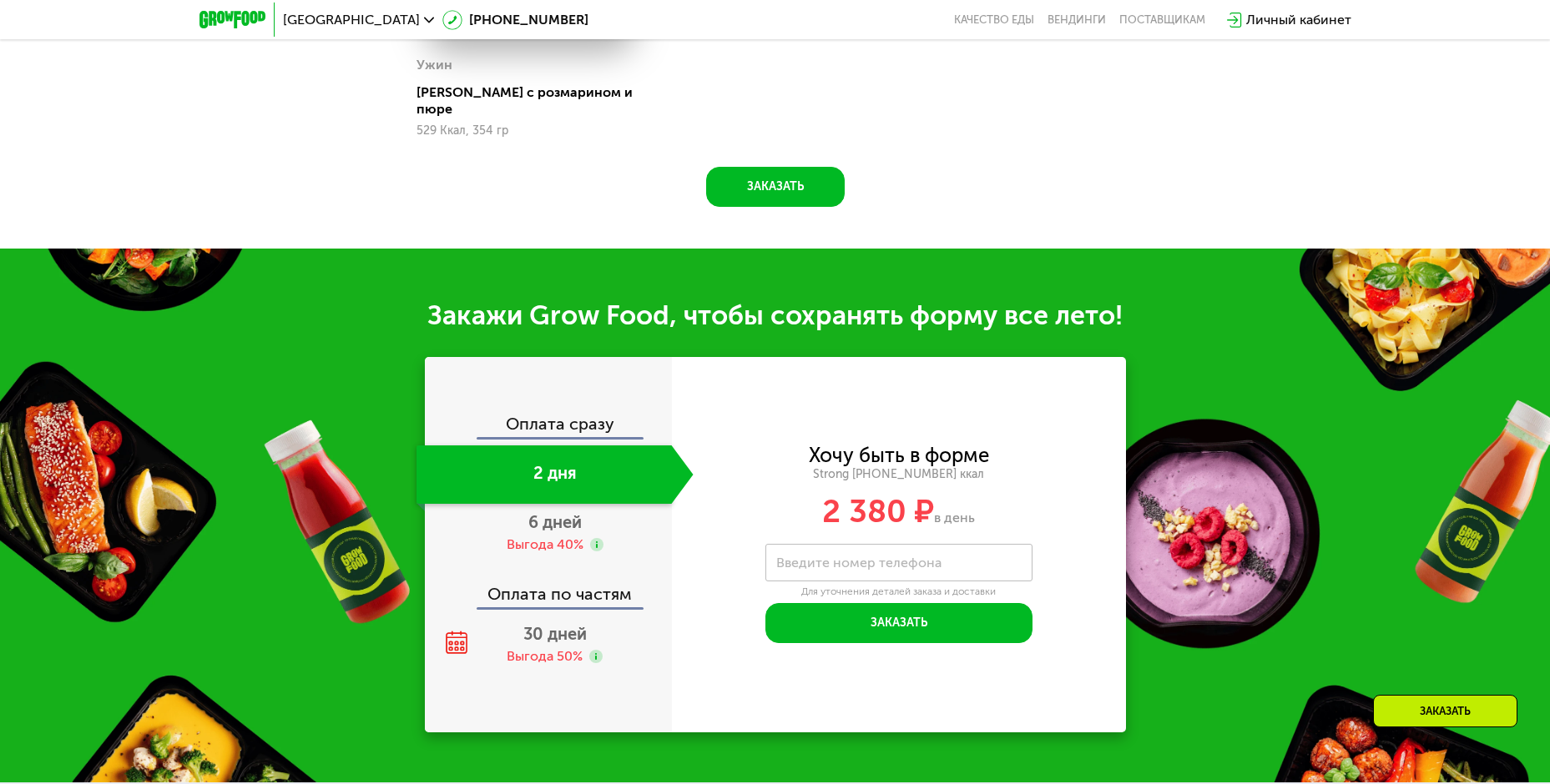
click at [557, 417] on div "Оплата сразу" at bounding box center [549, 426] width 245 height 21
click at [541, 516] on span "6 дней" at bounding box center [555, 522] width 54 height 20
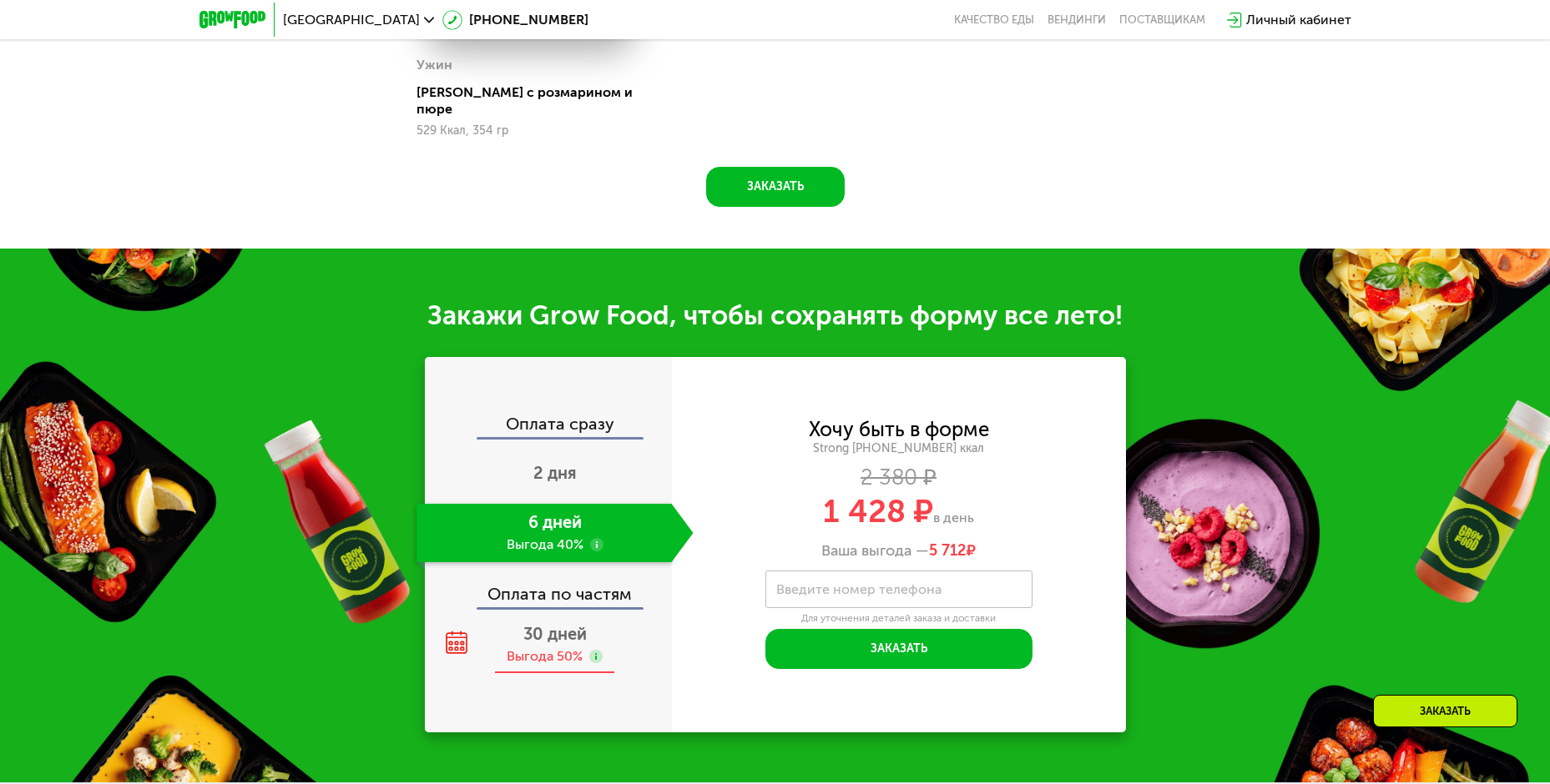
click at [535, 624] on span "30 дней" at bounding box center [554, 634] width 64 height 20
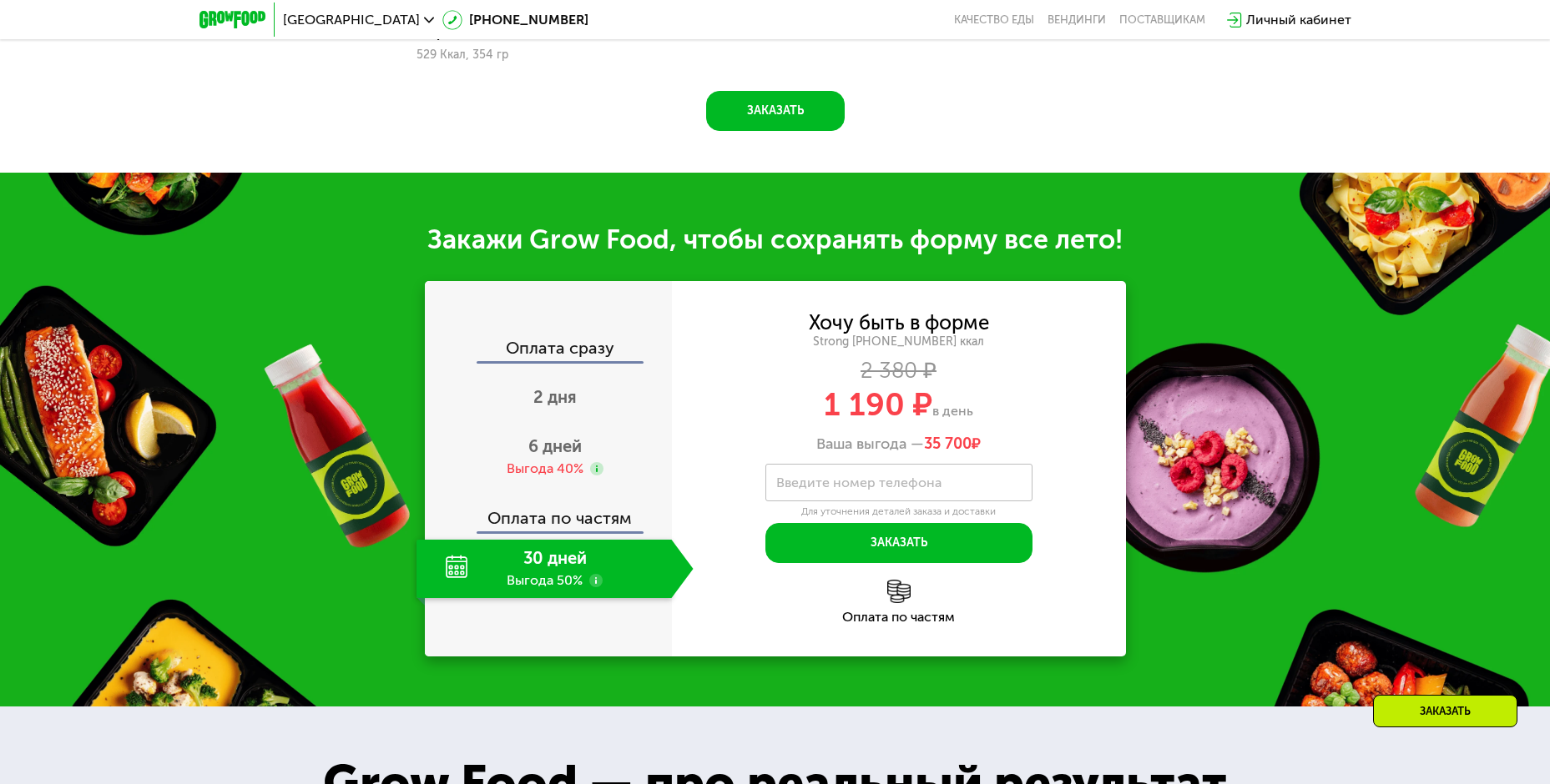
scroll to position [1765, 0]
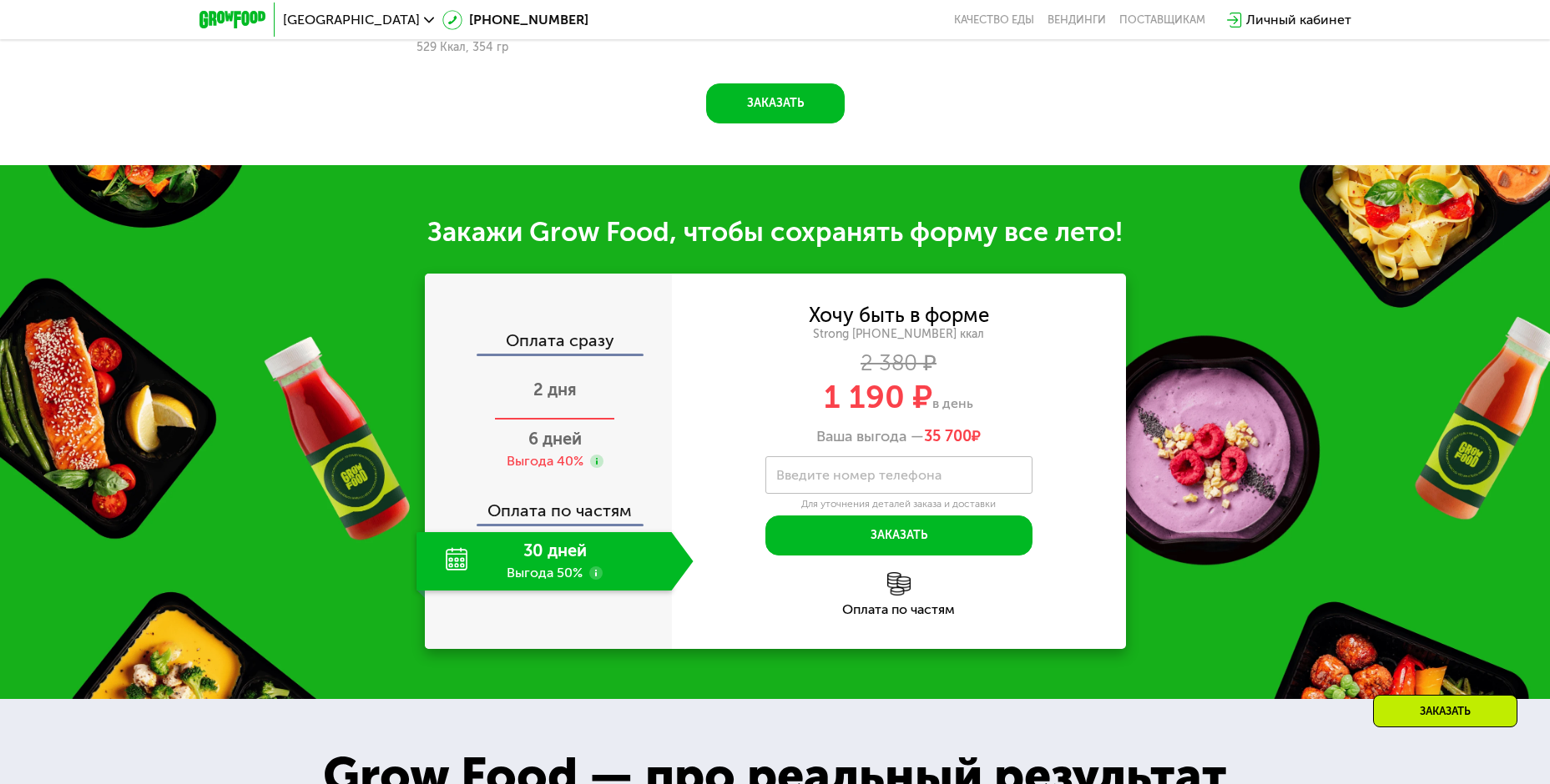
click at [561, 388] on span "2 дня" at bounding box center [555, 389] width 43 height 20
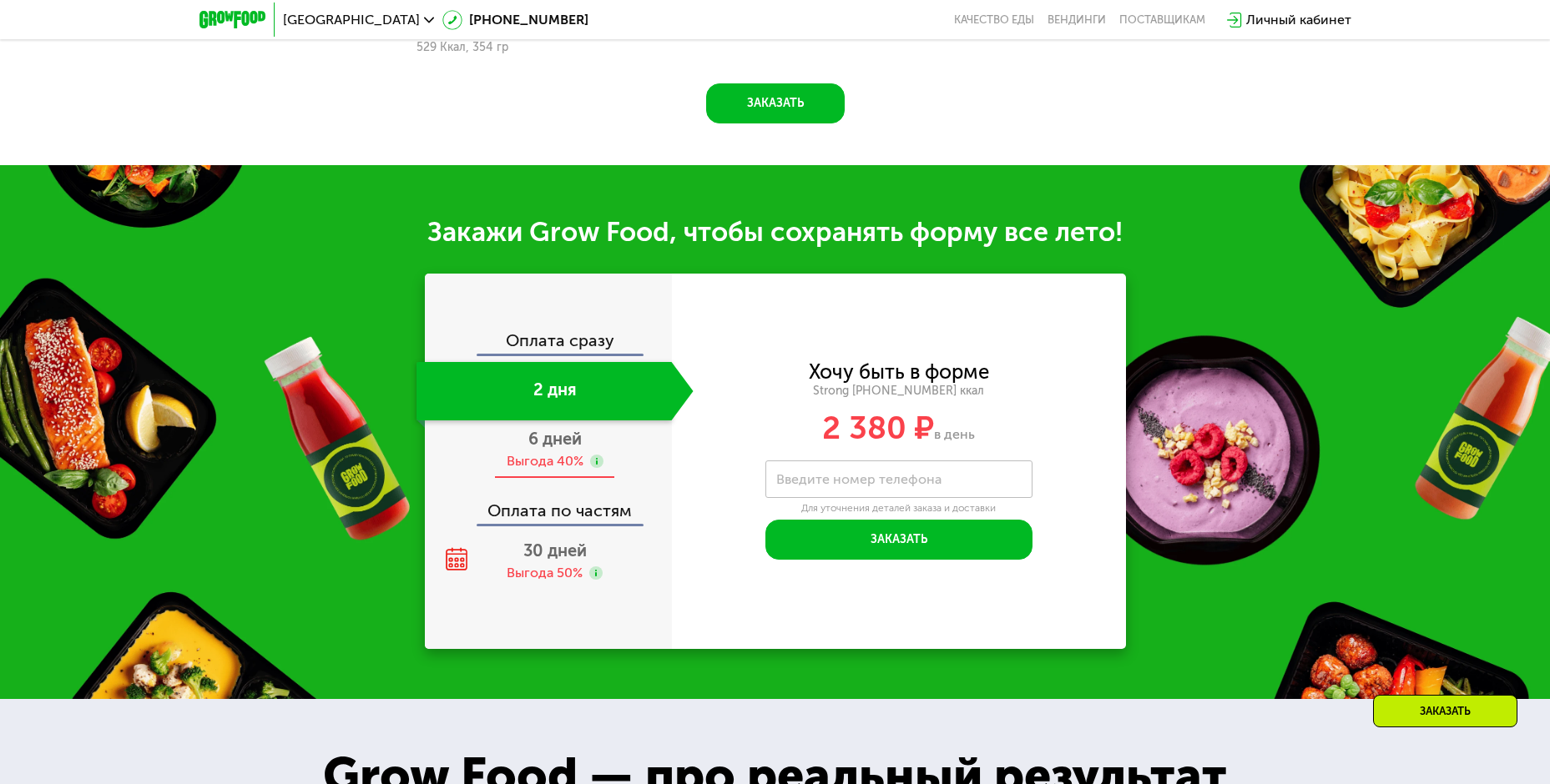
click at [561, 430] on span "6 дней" at bounding box center [555, 439] width 54 height 20
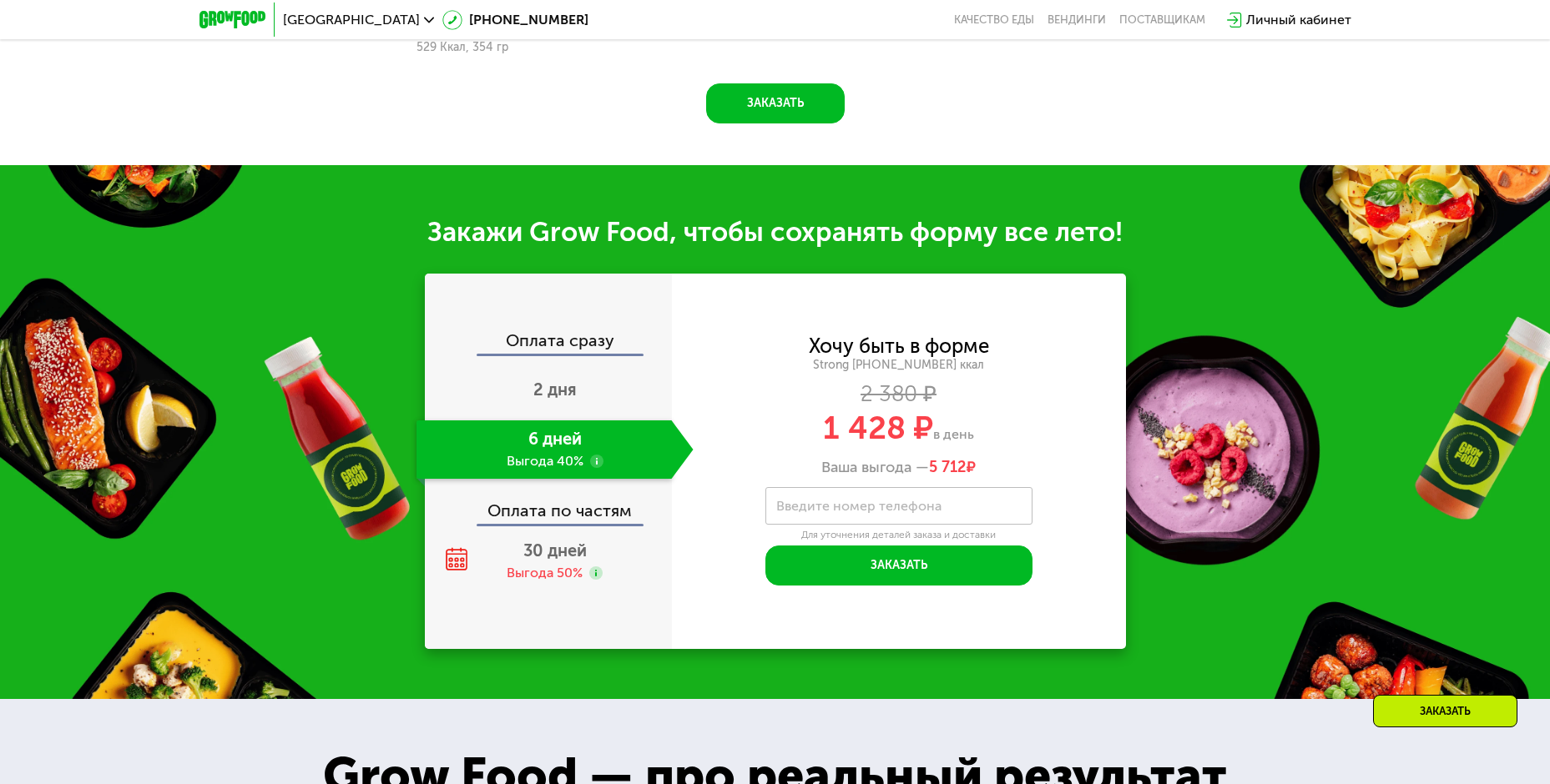
click at [596, 455] on use at bounding box center [596, 461] width 13 height 13
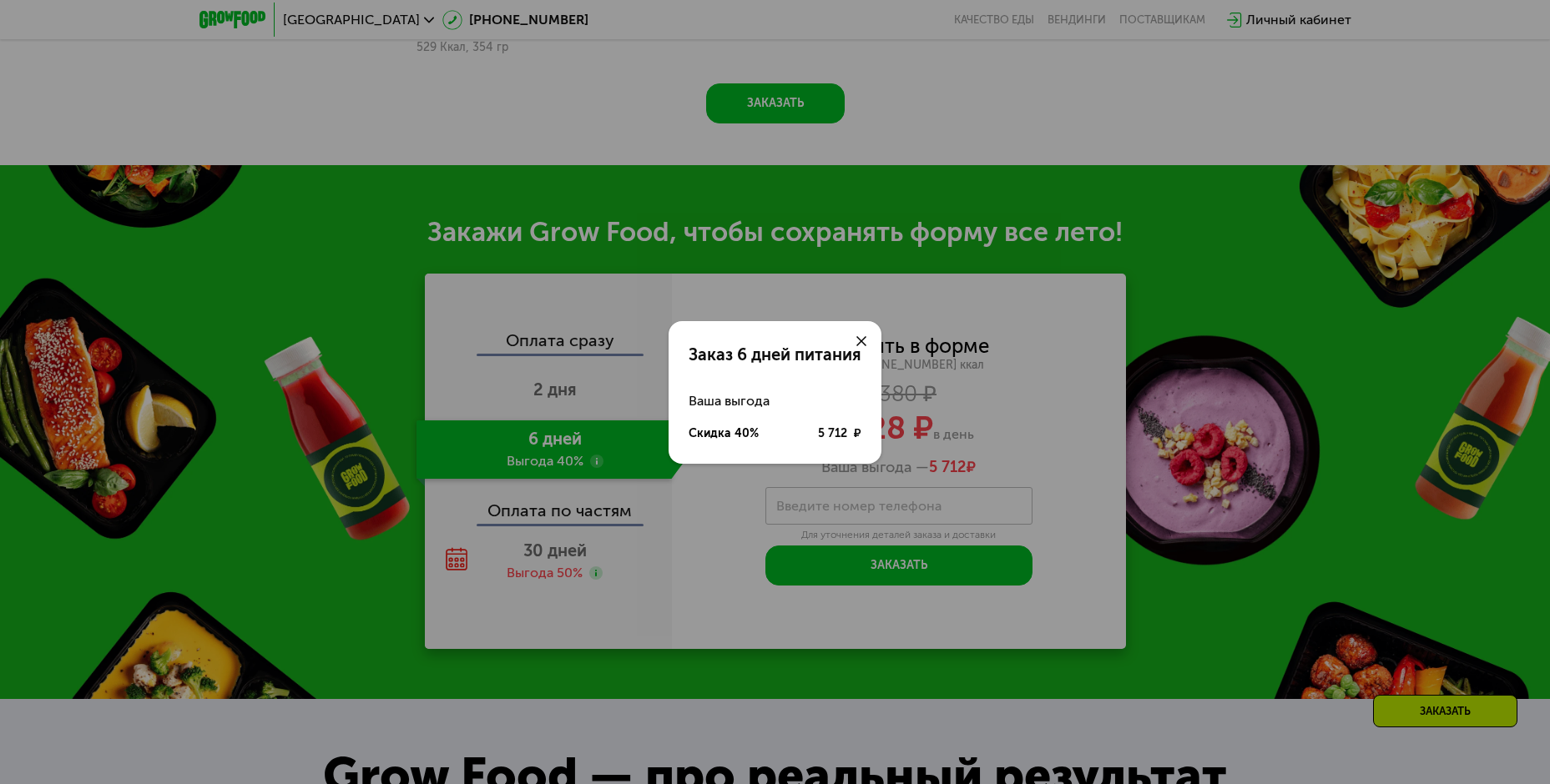
click at [856, 337] on div at bounding box center [861, 341] width 40 height 40
click at [861, 333] on div at bounding box center [861, 341] width 40 height 40
click at [857, 345] on use at bounding box center [861, 341] width 10 height 10
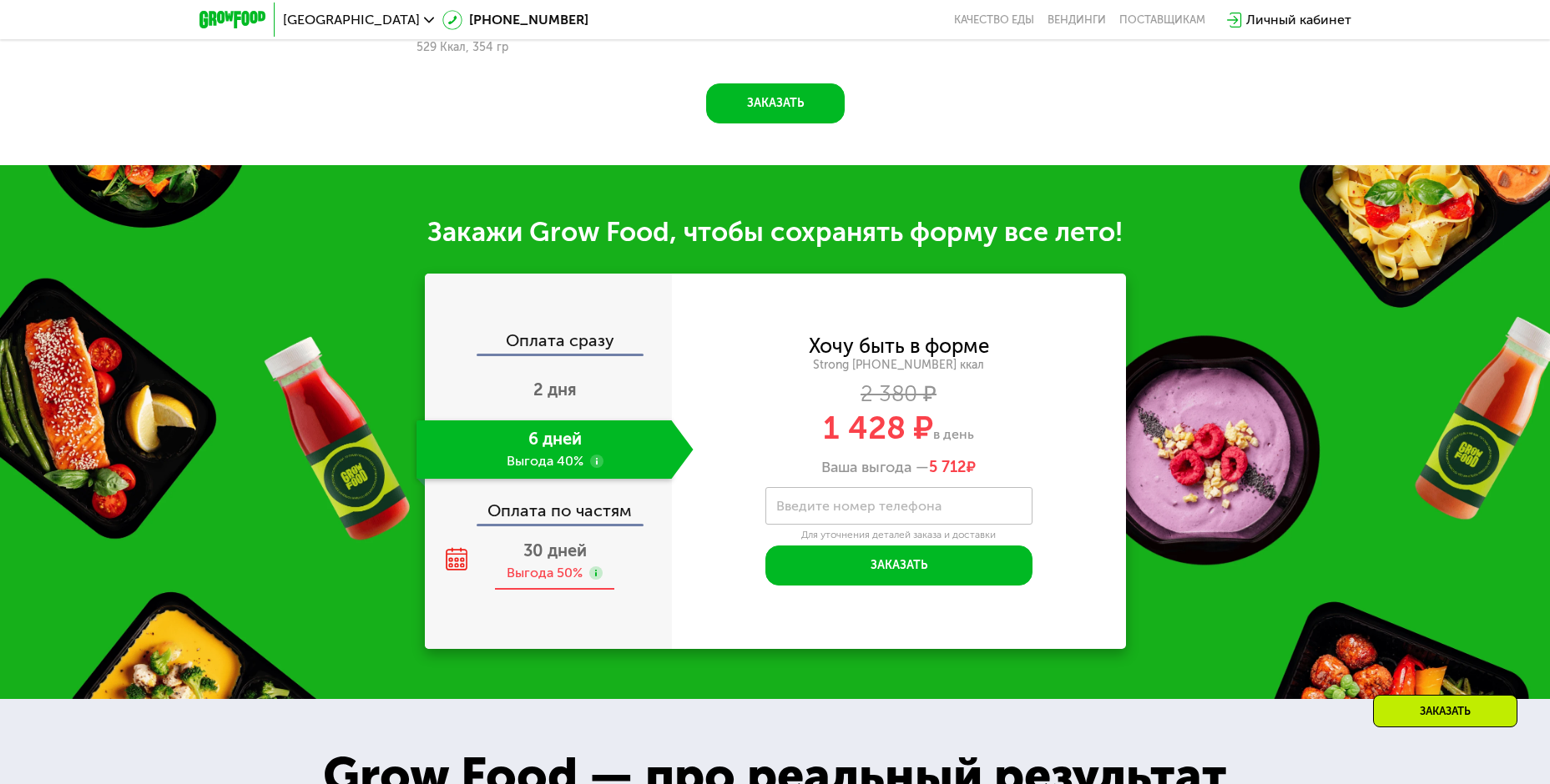
click at [586, 544] on span "30 дней" at bounding box center [554, 550] width 64 height 20
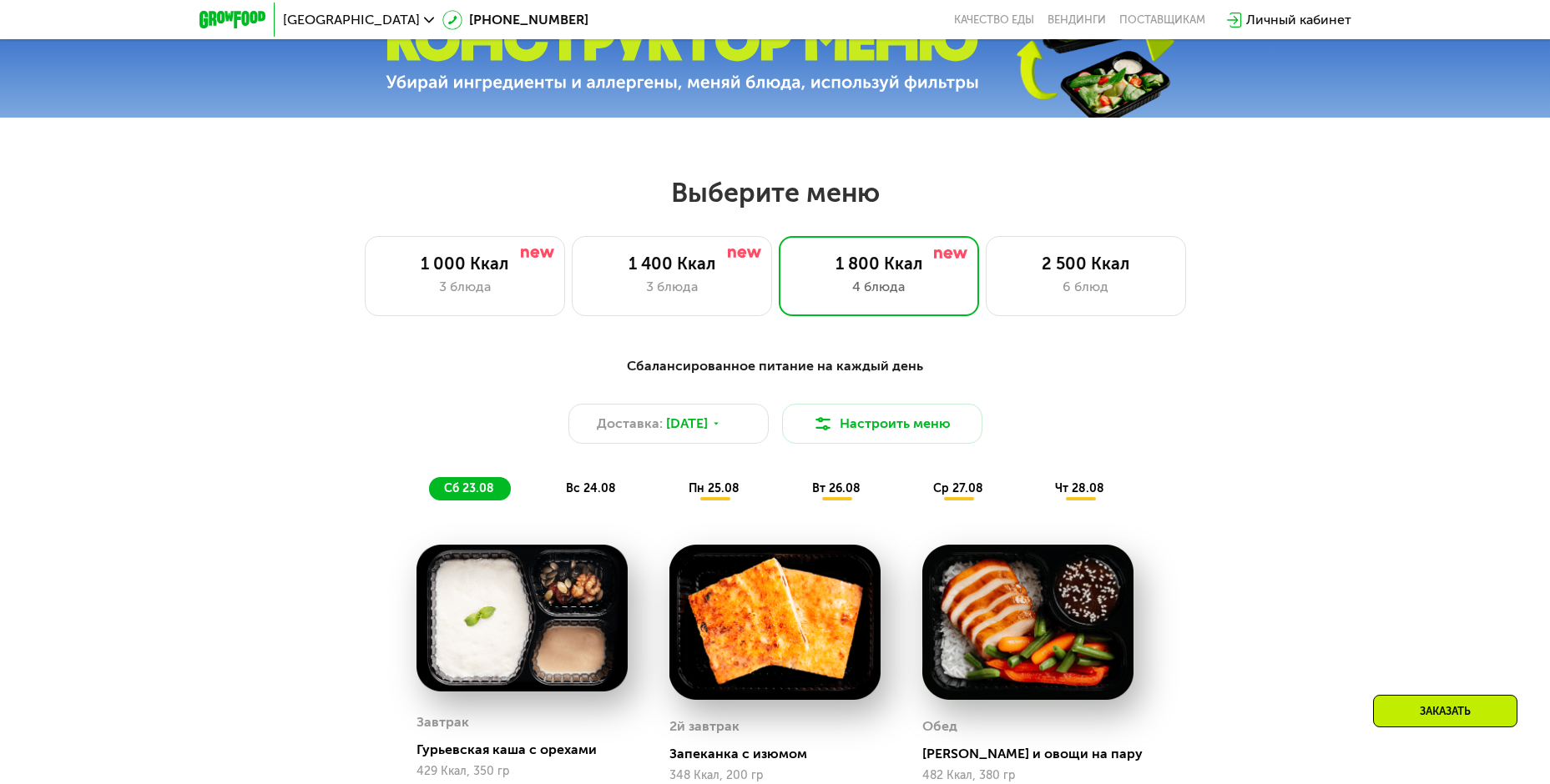
scroll to position [680, 0]
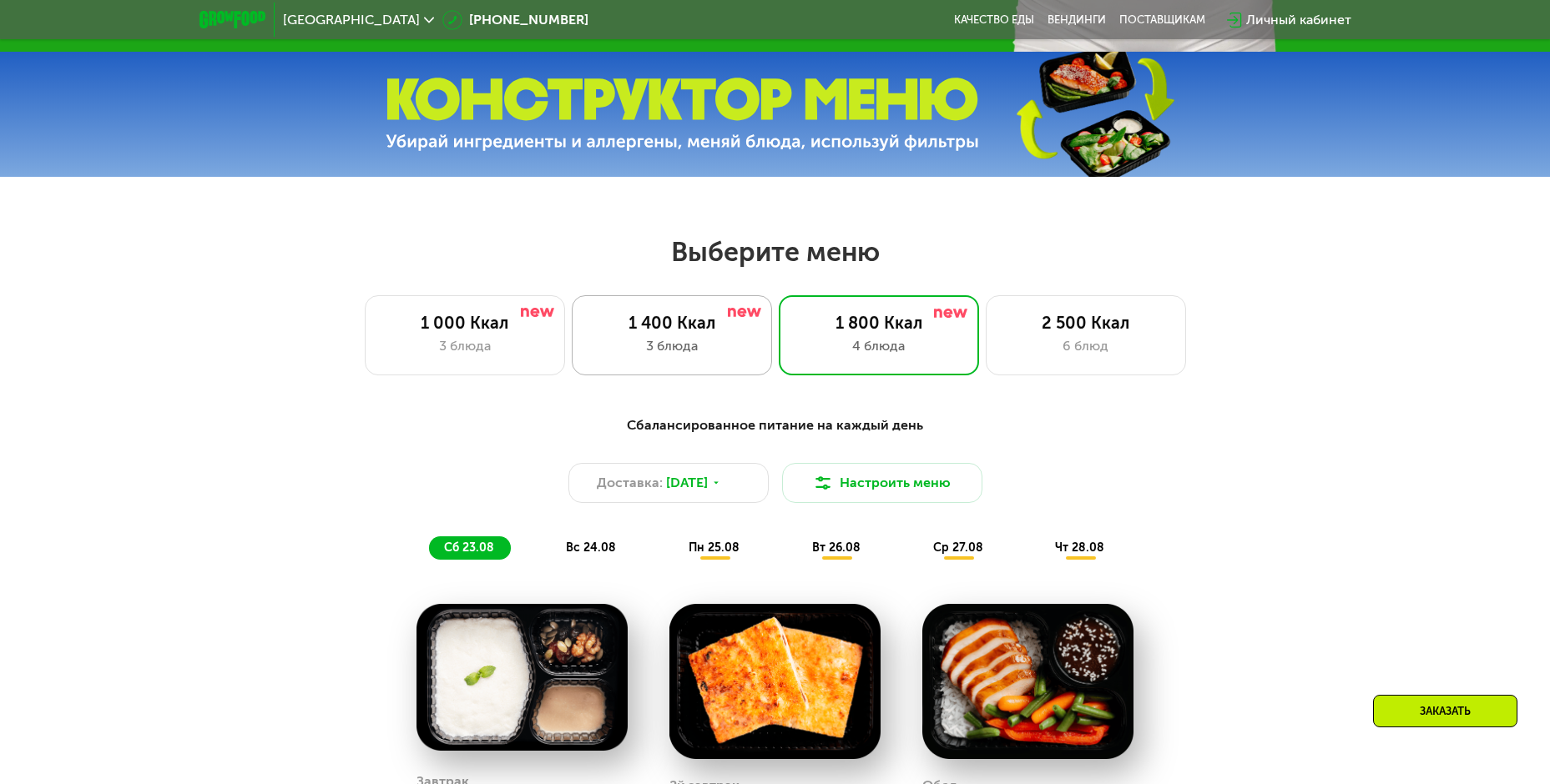
click at [695, 332] on div "1 400 Ккал" at bounding box center [672, 323] width 166 height 20
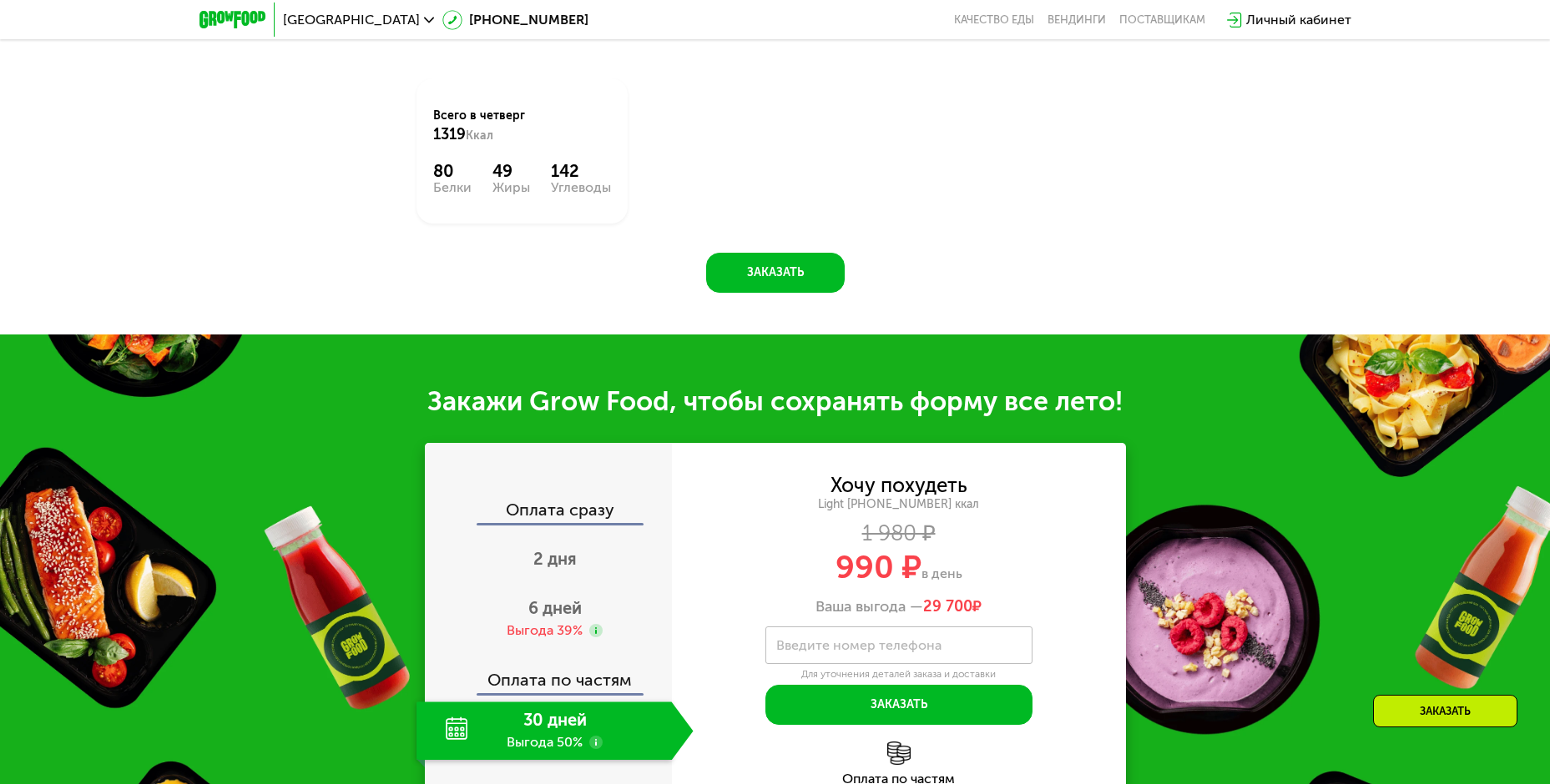
scroll to position [1681, 0]
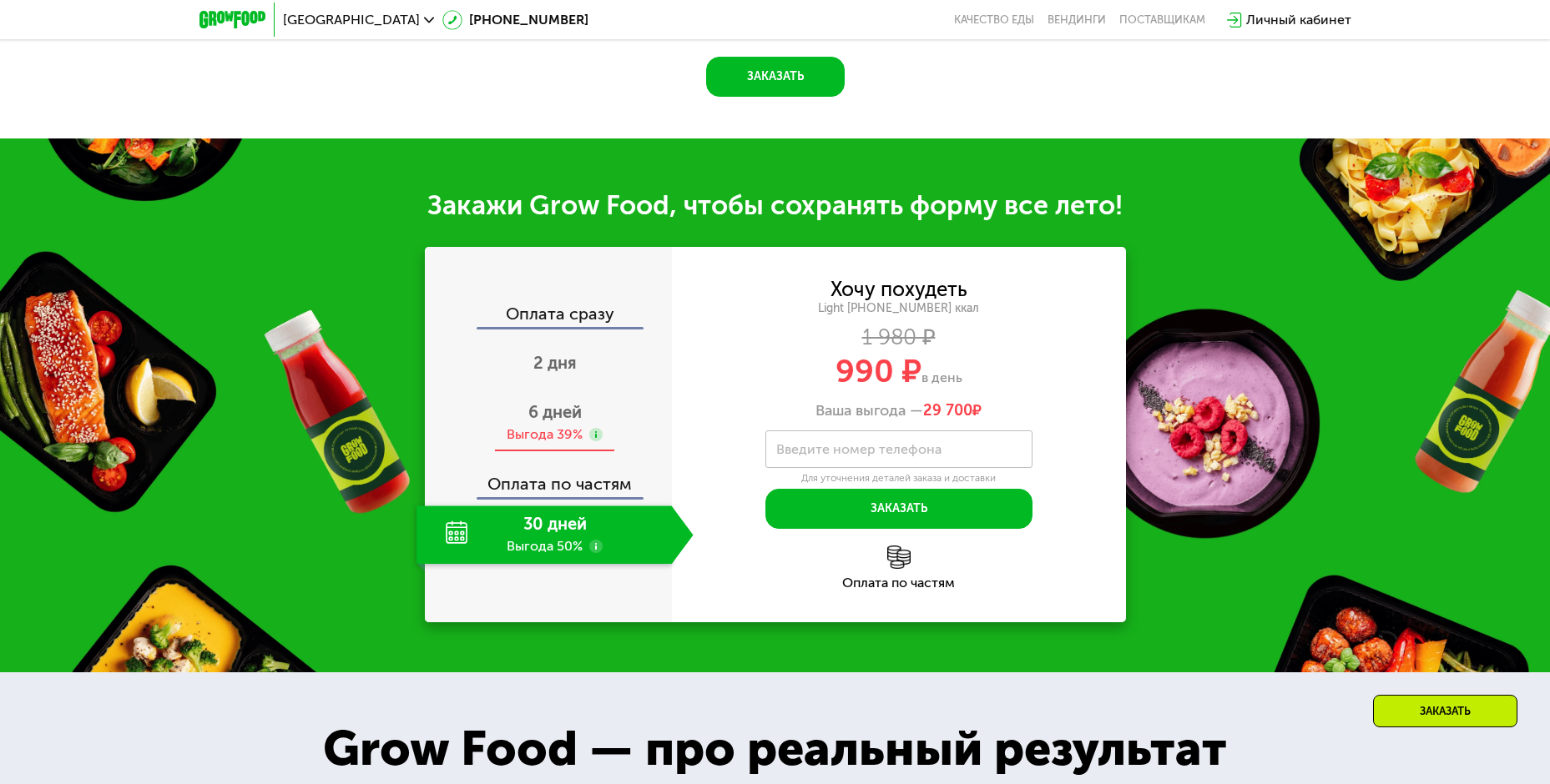
click at [584, 426] on div "6 дней Выгода 39%" at bounding box center [554, 422] width 277 height 58
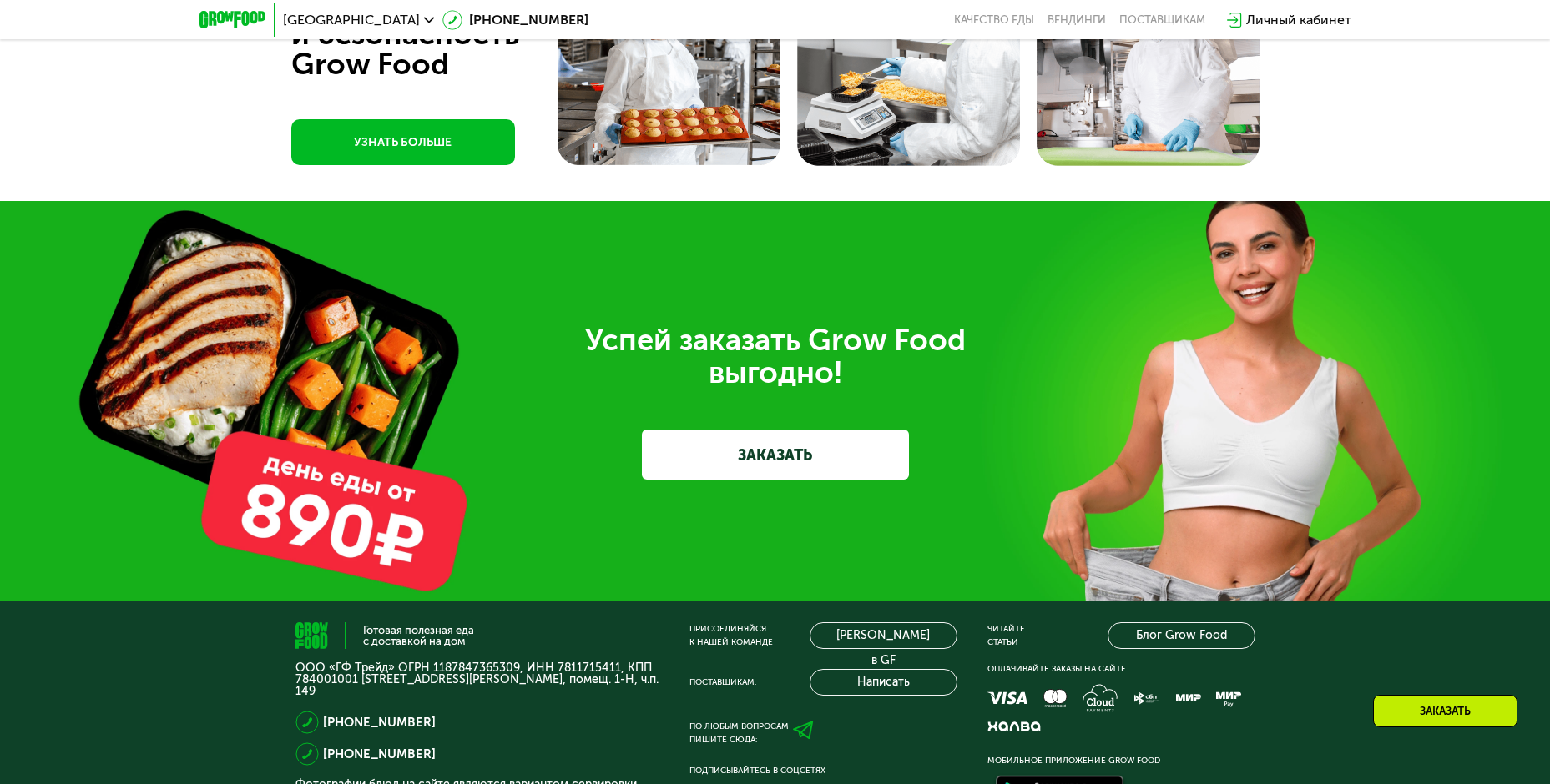
scroll to position [5187, 0]
